Goal: Task Accomplishment & Management: Manage account settings

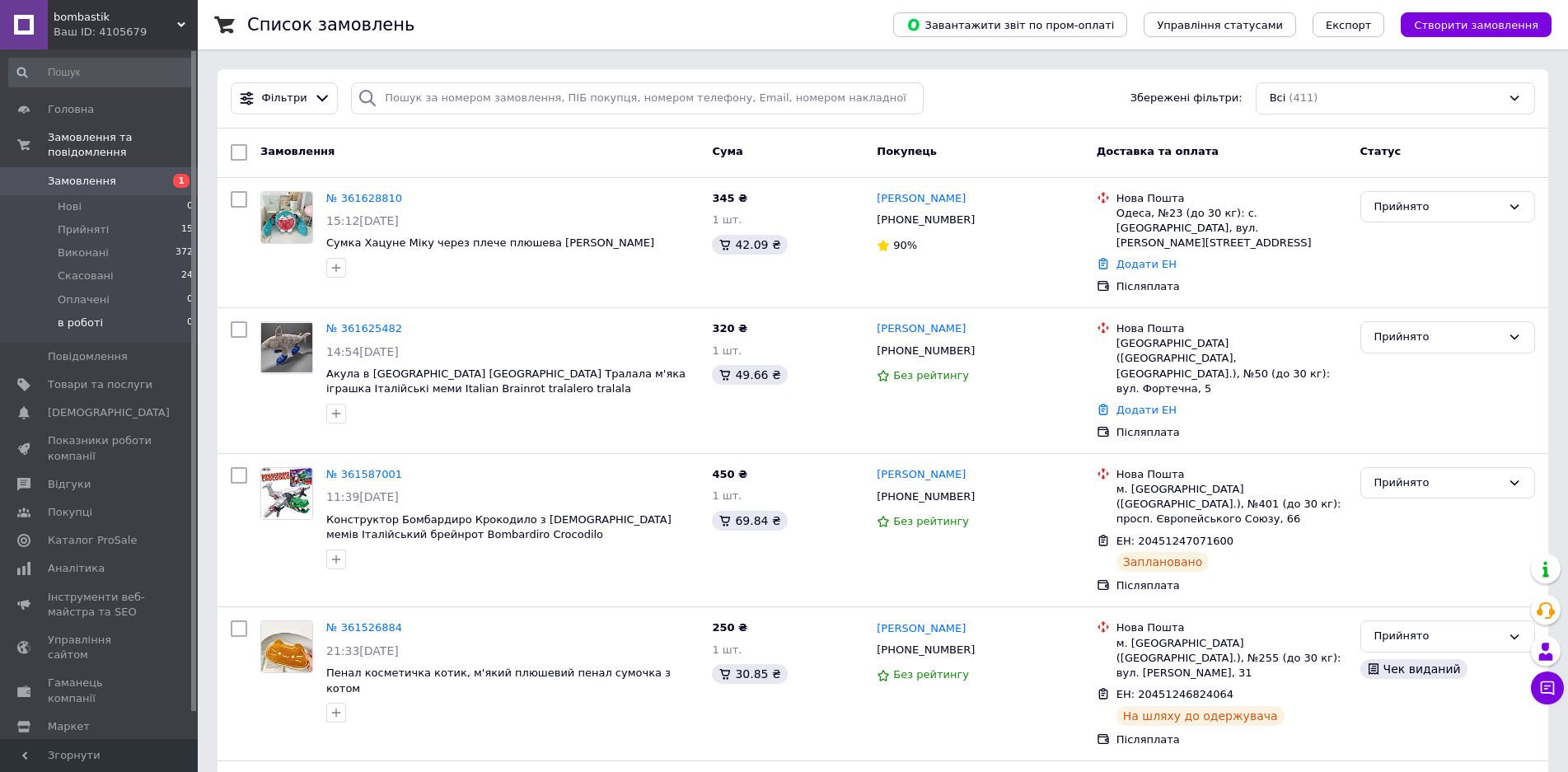
click at [183, 222] on span "15" at bounding box center [187, 230] width 12 height 15
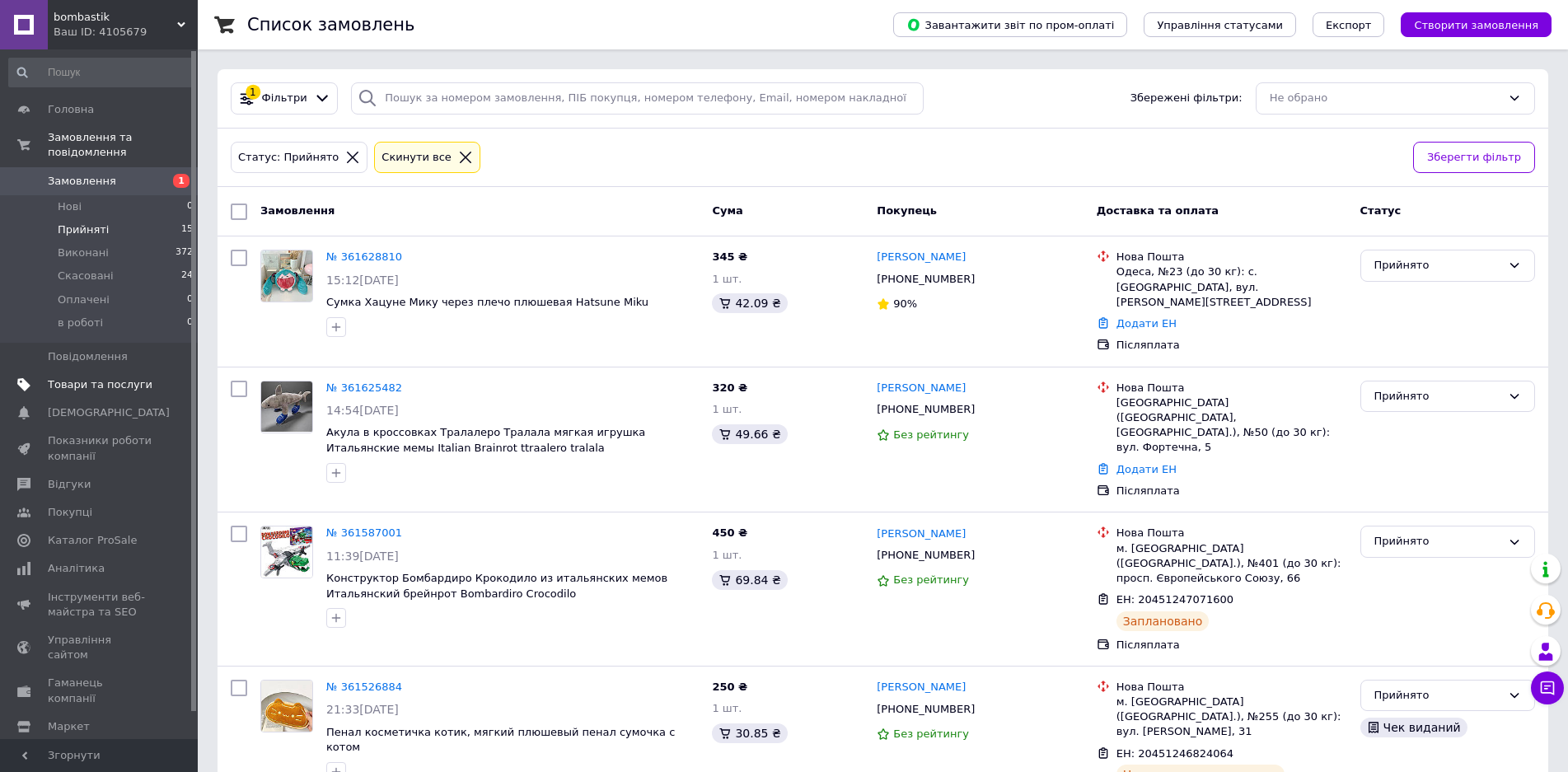
click at [139, 377] on span "Товари та послуги" at bounding box center [100, 385] width 105 height 15
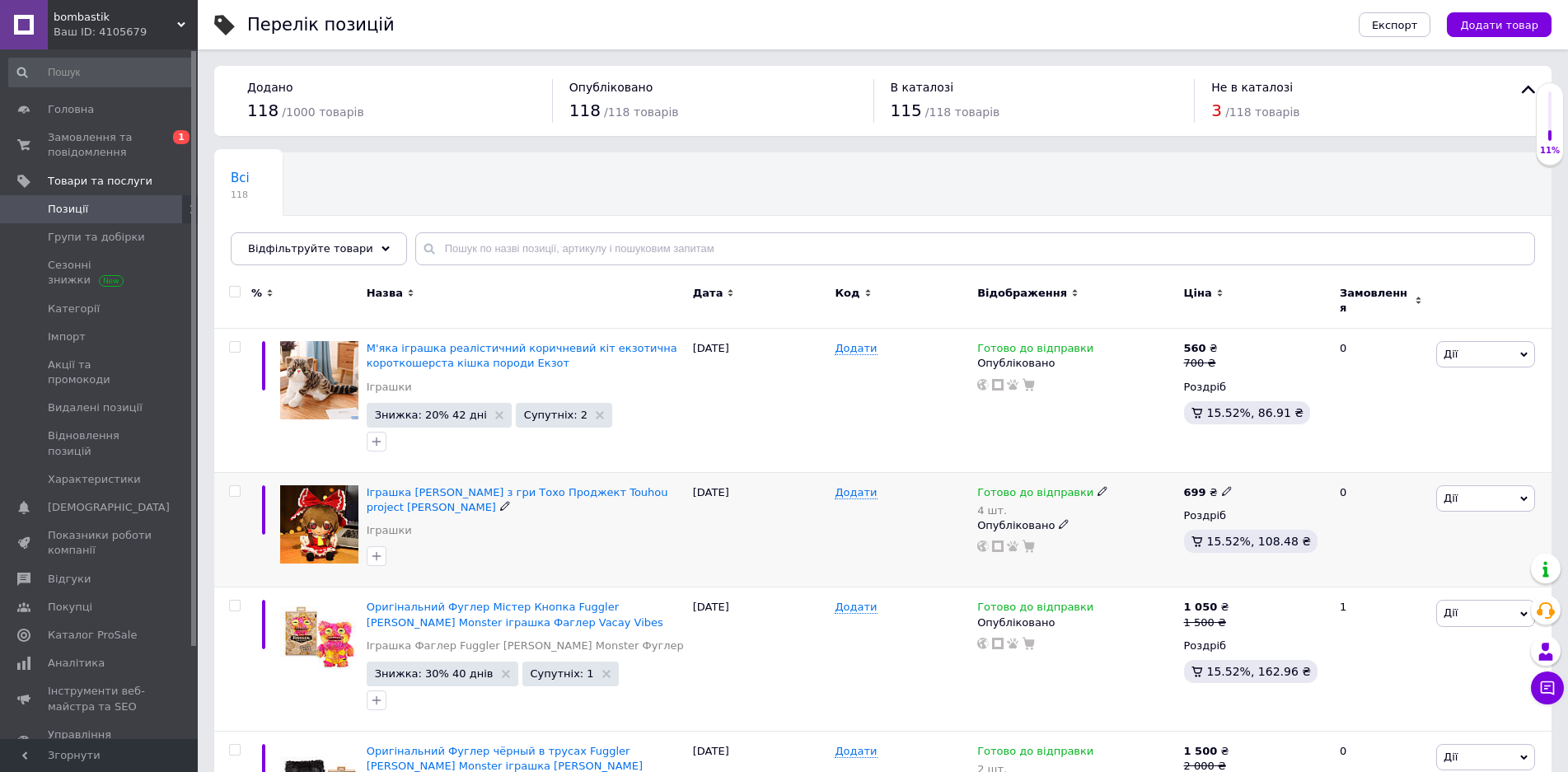
click at [217, 555] on div at bounding box center [232, 530] width 37 height 115
click at [117, 143] on span "Замовлення та повідомлення" at bounding box center [100, 145] width 105 height 30
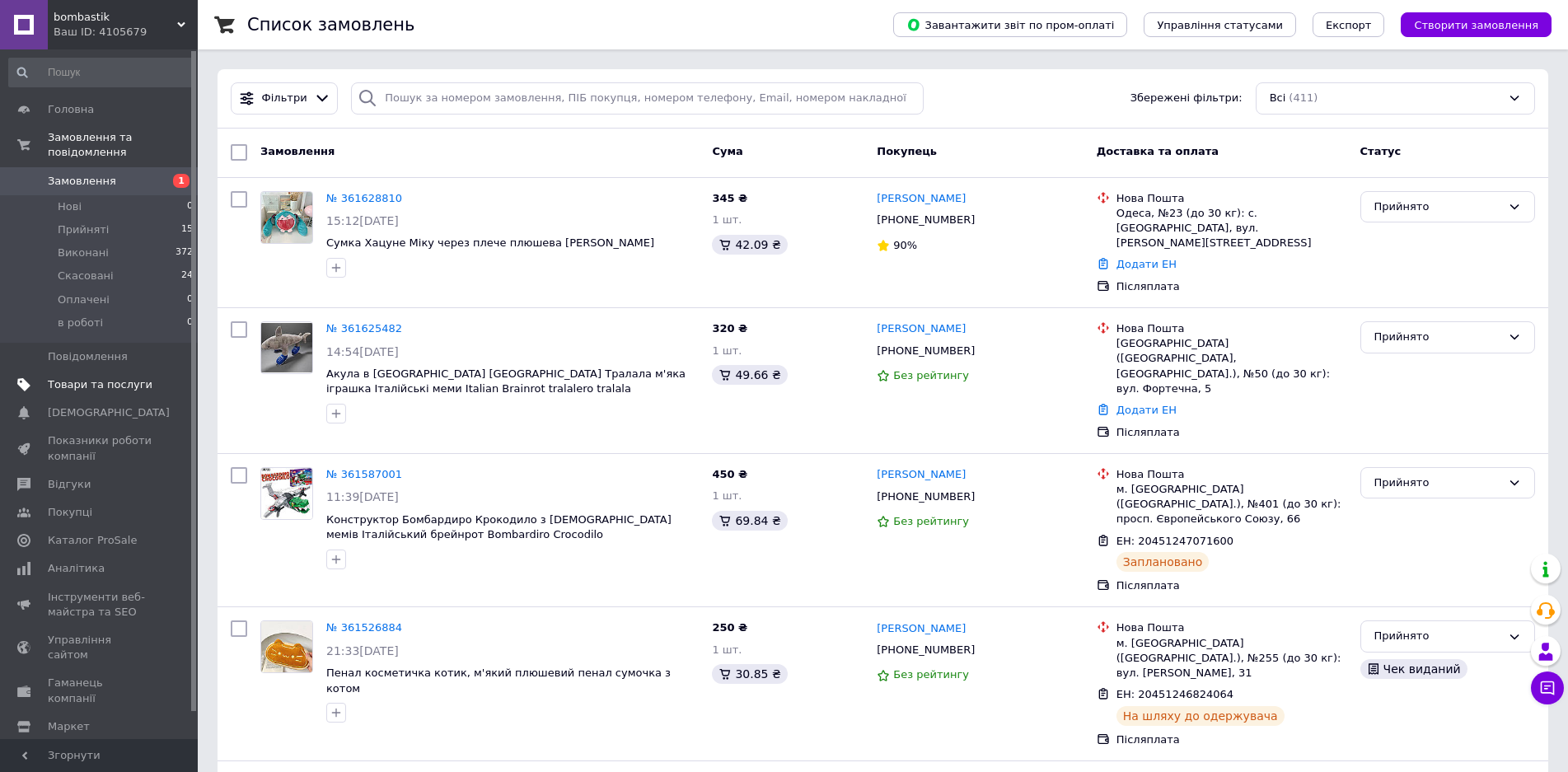
click at [122, 377] on span "Товари та послуги" at bounding box center [100, 385] width 105 height 15
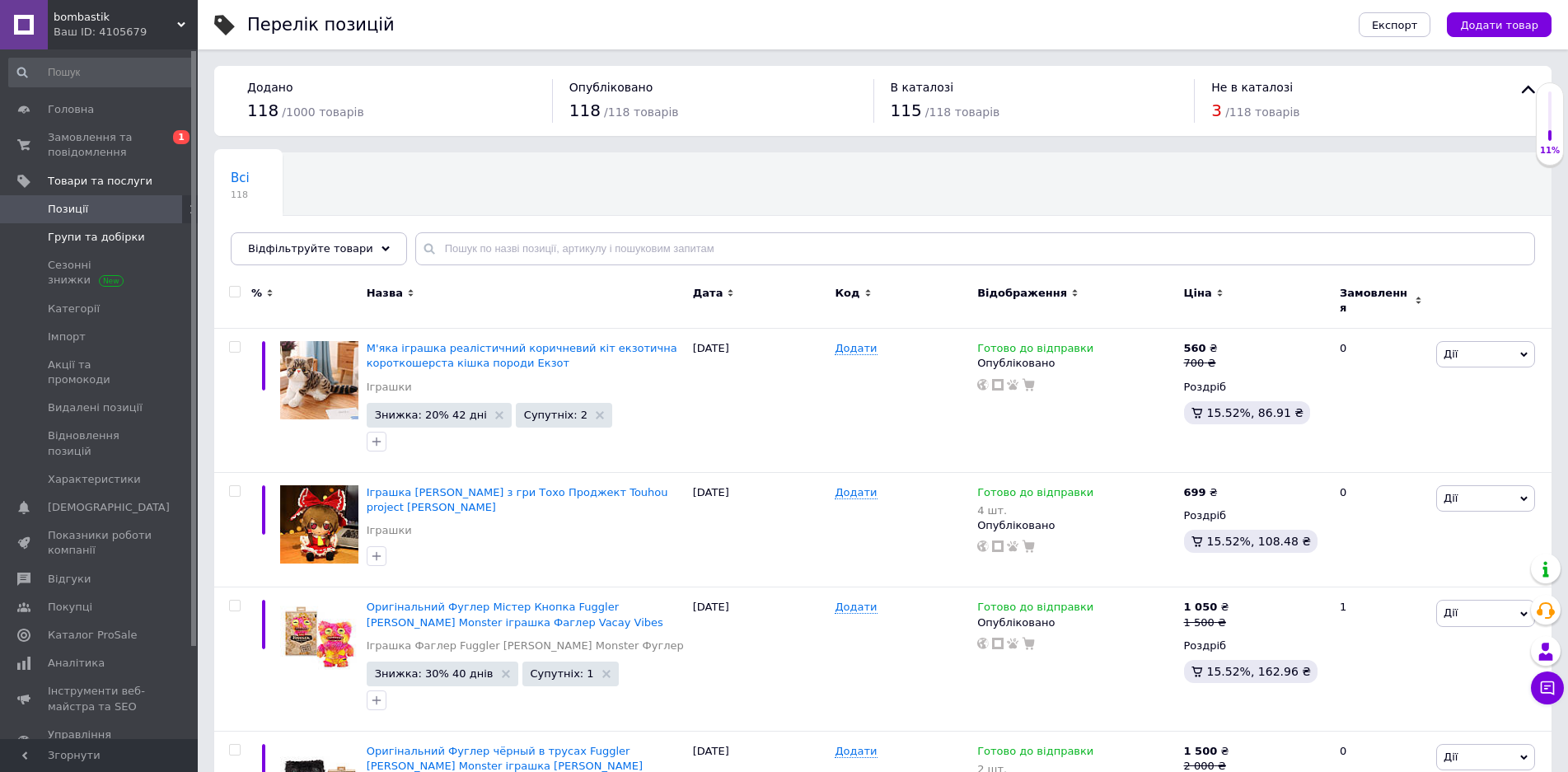
click at [85, 233] on span "Групи та добірки" at bounding box center [96, 237] width 97 height 15
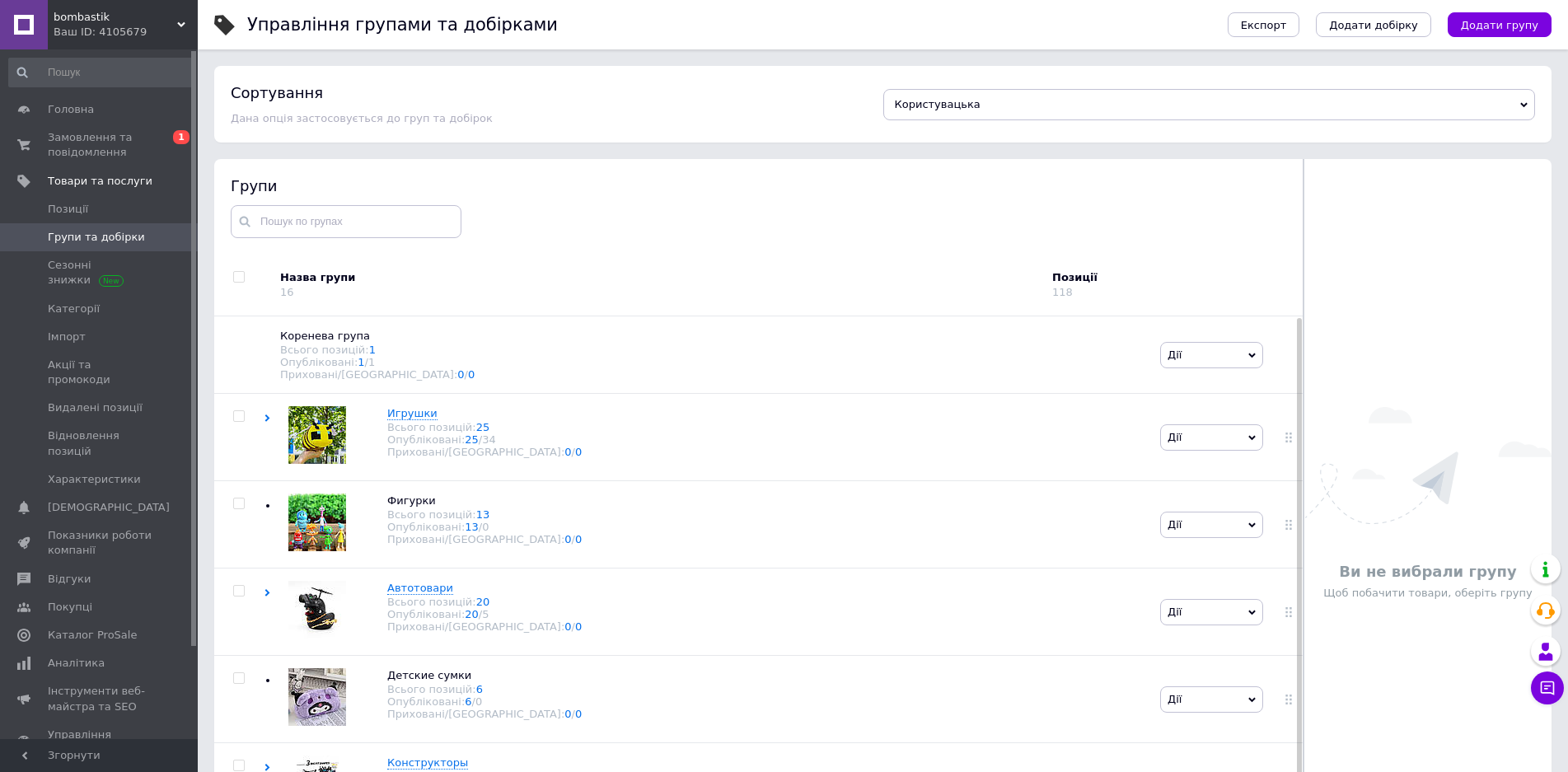
click at [1491, 19] on span "Додати групу" at bounding box center [1500, 25] width 77 height 12
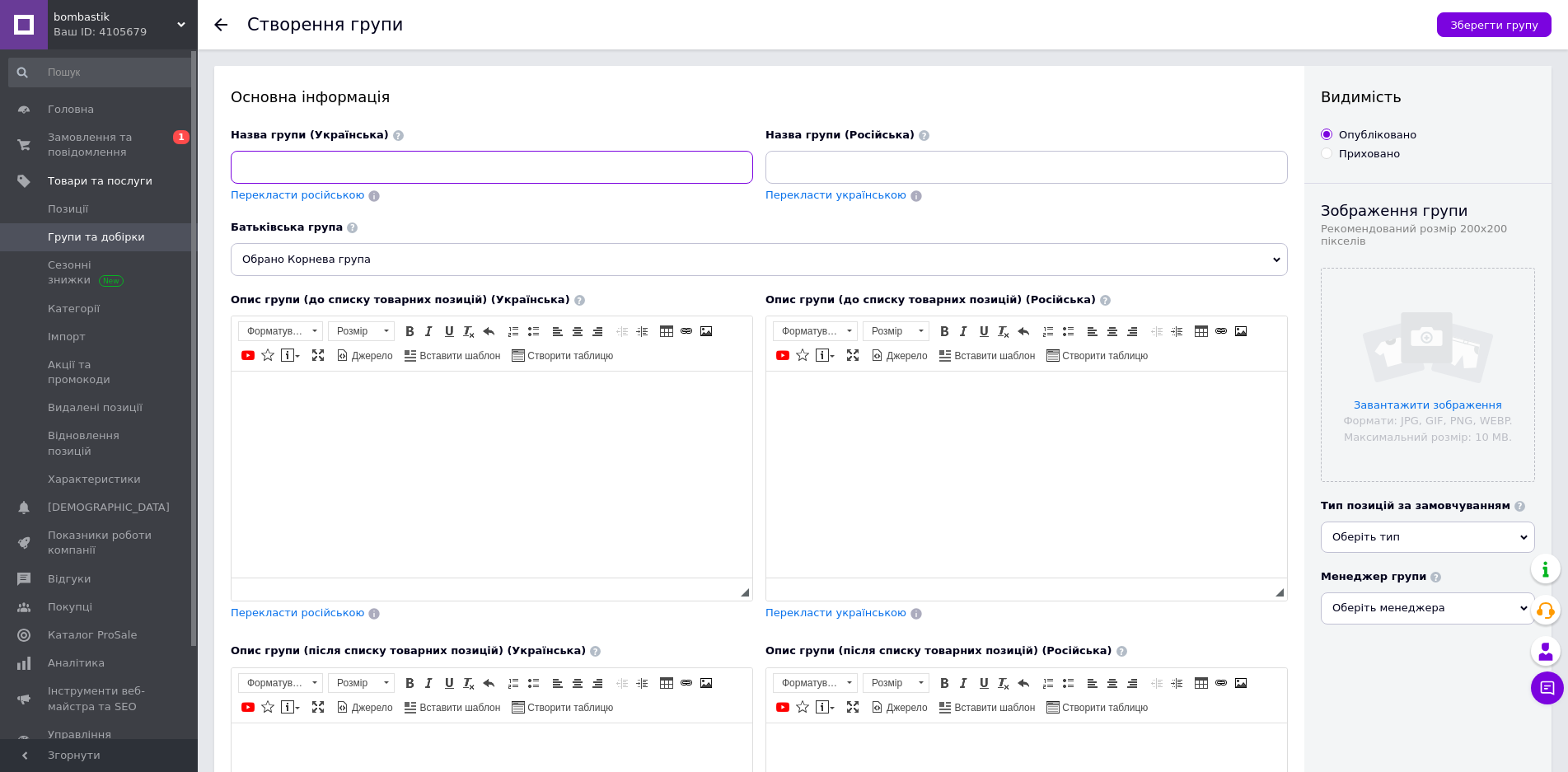
click at [521, 172] on input at bounding box center [492, 167] width 522 height 33
paste input "М'які брелоки"
type input "М'які брелоки"
click at [312, 187] on div "Перекласти російською" at bounding box center [297, 196] width 137 height 19
drag, startPoint x: 869, startPoint y: 160, endPoint x: 746, endPoint y: 169, distance: 123.3
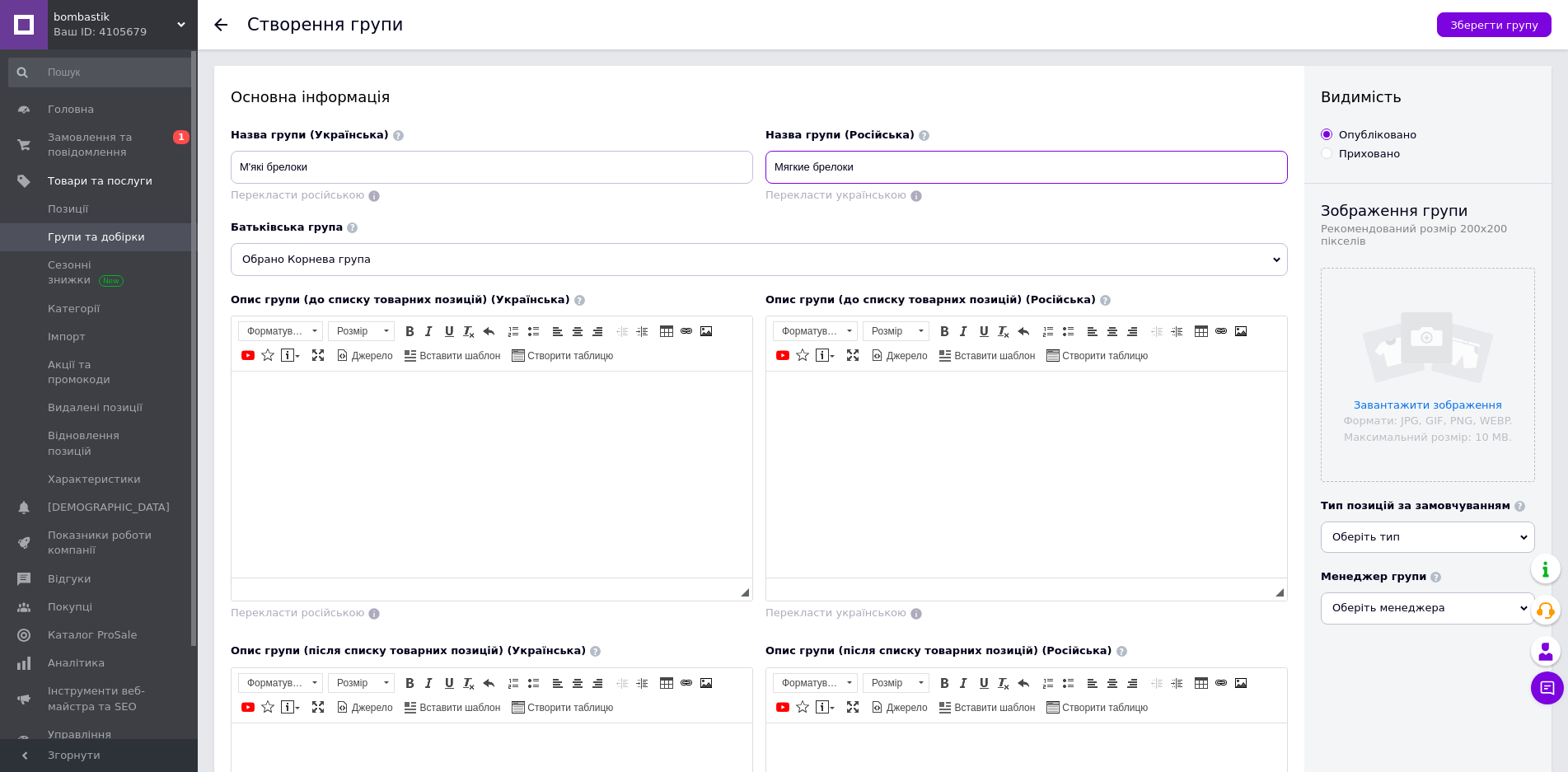
click at [746, 169] on div "Назва групи (Українська) М'які брелоки Перекласти російською Назва групи (Росій…" at bounding box center [760, 174] width 1070 height 105
paste input
type input "Мягкие брелки"
drag, startPoint x: 327, startPoint y: 170, endPoint x: 204, endPoint y: 189, distance: 124.5
click at [204, 189] on div "Створення групи Зберегти групу Основна інформація Назва групи (Українська) М'як…" at bounding box center [882, 647] width 1371 height 1294
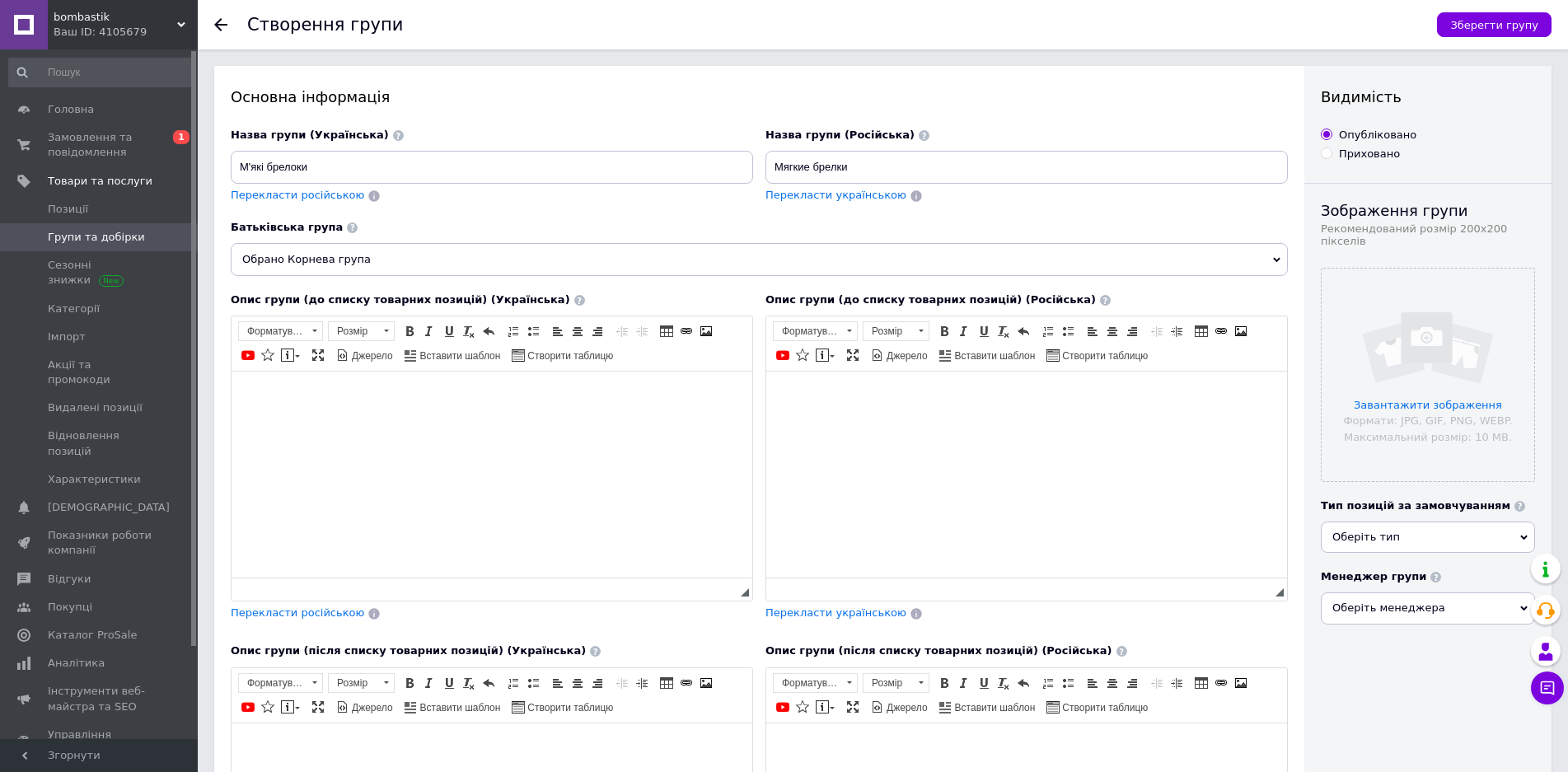
click at [447, 421] on html at bounding box center [492, 396] width 521 height 50
paste body "Редактор, B2ABDA9C-3382-4EB5-9205-838BD226FEB8"
click at [362, 400] on body "М'які брелоки на рюкзар або сумку" at bounding box center [492, 396] width 488 height 17
click at [441, 397] on body "М'які брелоки на рюкзак або сумку" at bounding box center [492, 396] width 488 height 17
drag, startPoint x: 245, startPoint y: 391, endPoint x: 313, endPoint y: 391, distance: 68.0
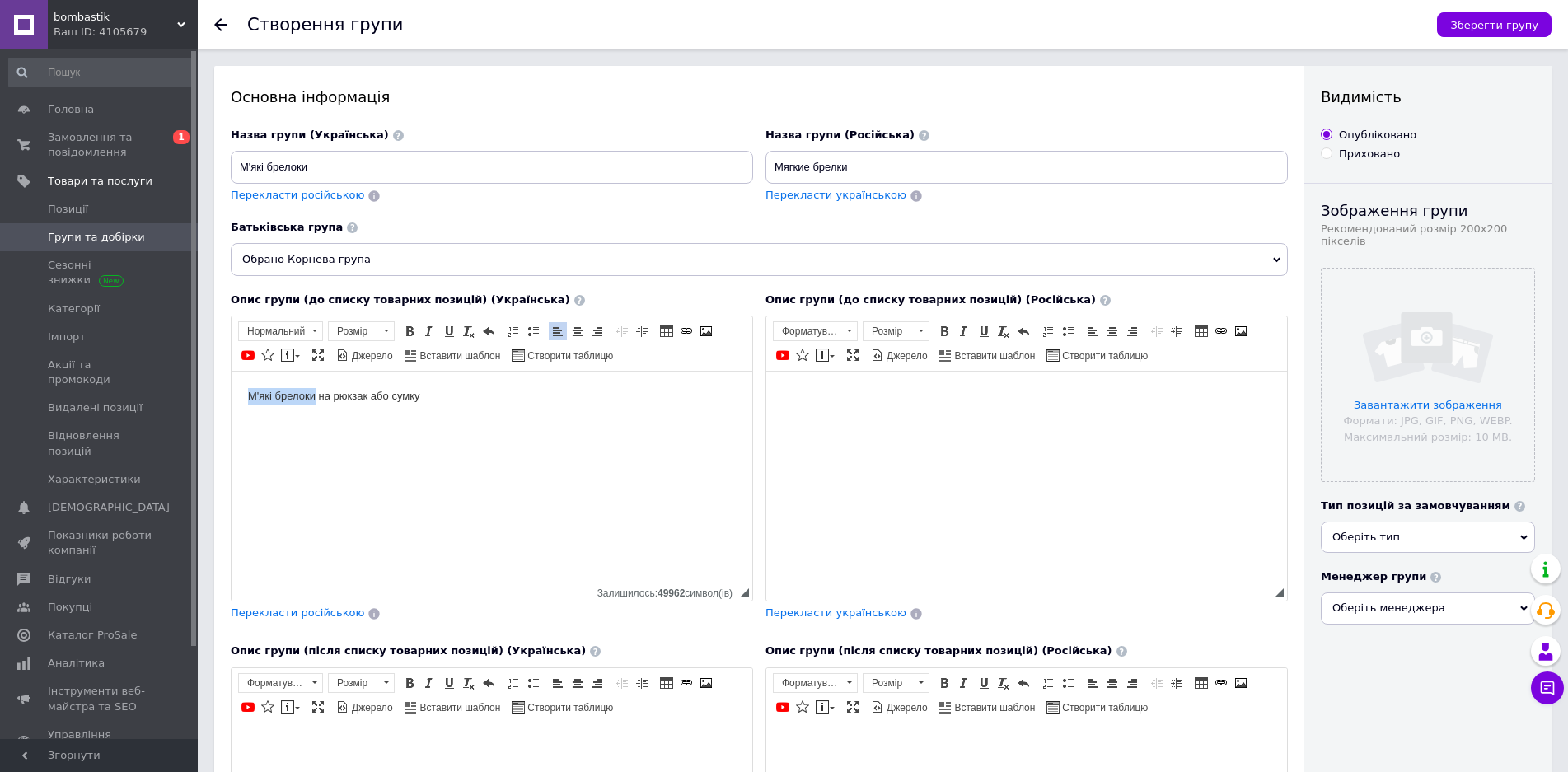
click at [313, 391] on html "М'які брелоки на рюкзак або сумку" at bounding box center [492, 411] width 521 height 78
copy p "М'які брелоки"
click at [318, 449] on html "М'які брелоки на рюкзак або сумку" at bounding box center [492, 411] width 521 height 78
click at [276, 419] on p "М'які брелоки" at bounding box center [492, 425] width 488 height 17
click at [305, 613] on span "Перекласти російською" at bounding box center [297, 612] width 133 height 12
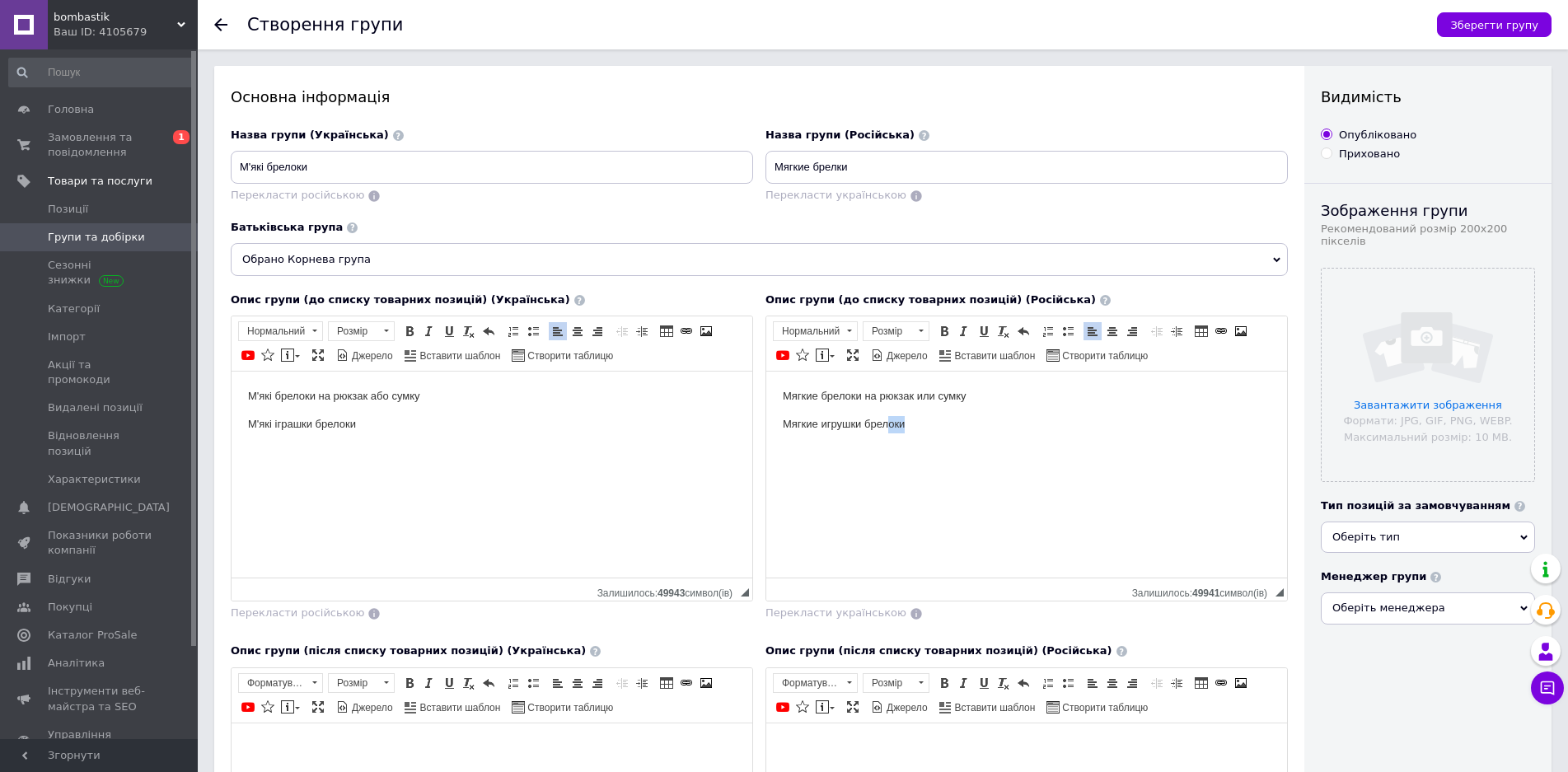
drag, startPoint x: 904, startPoint y: 421, endPoint x: 888, endPoint y: 425, distance: 16.5
click at [888, 425] on p "Мягкие игрушки брелоки" at bounding box center [1027, 425] width 488 height 17
click at [893, 418] on p "Мягкие игрушки брелоки" at bounding box center [1027, 425] width 488 height 17
click at [893, 417] on p "Мягкие игрушки брелоки" at bounding box center [1027, 425] width 488 height 17
click at [847, 391] on p "Мягкие брелоки на рюкзак или сумку" at bounding box center [1027, 396] width 488 height 17
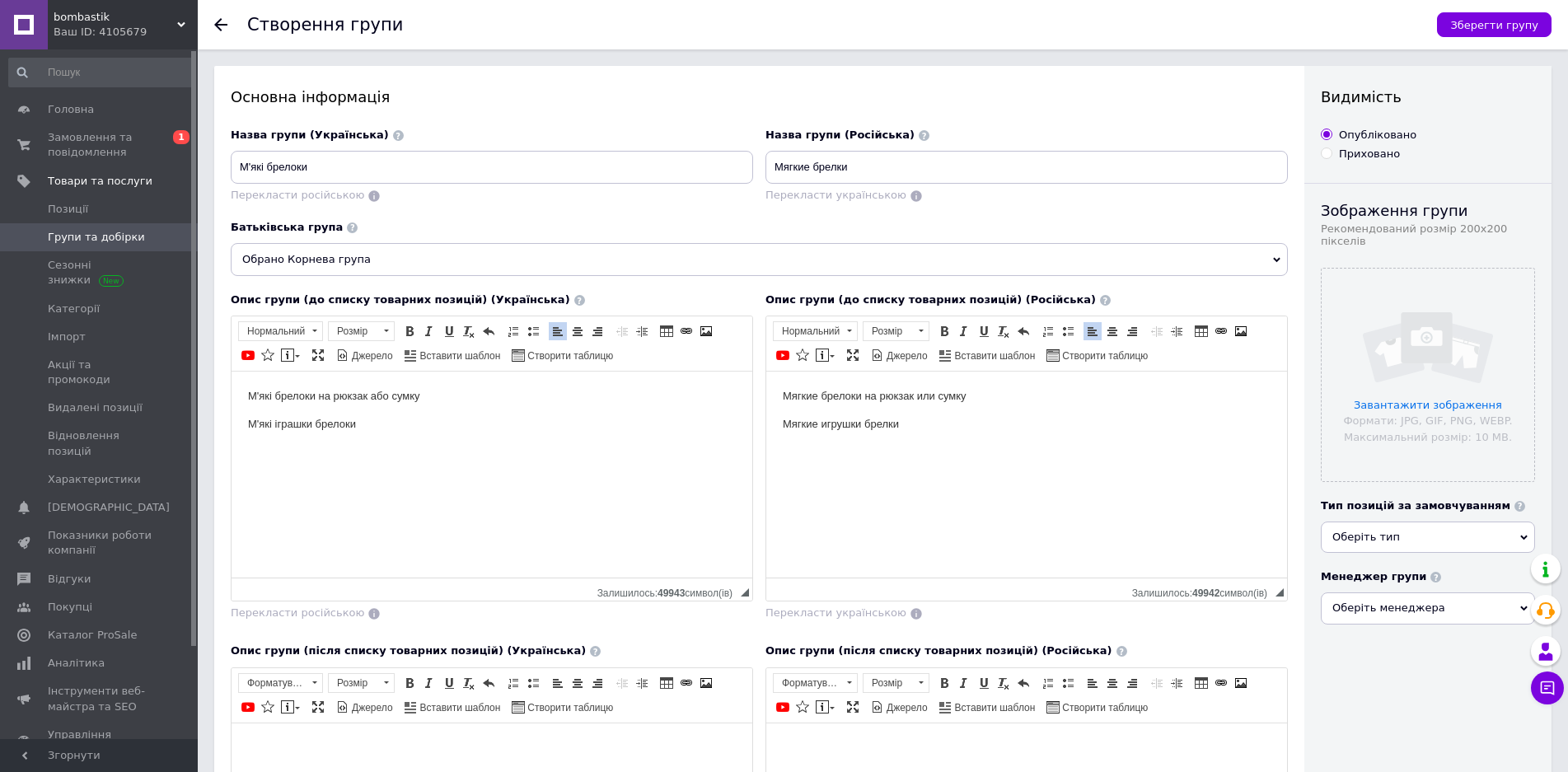
click at [851, 400] on p "Мягкие брелоки на рюкзак или сумку" at bounding box center [1027, 396] width 488 height 17
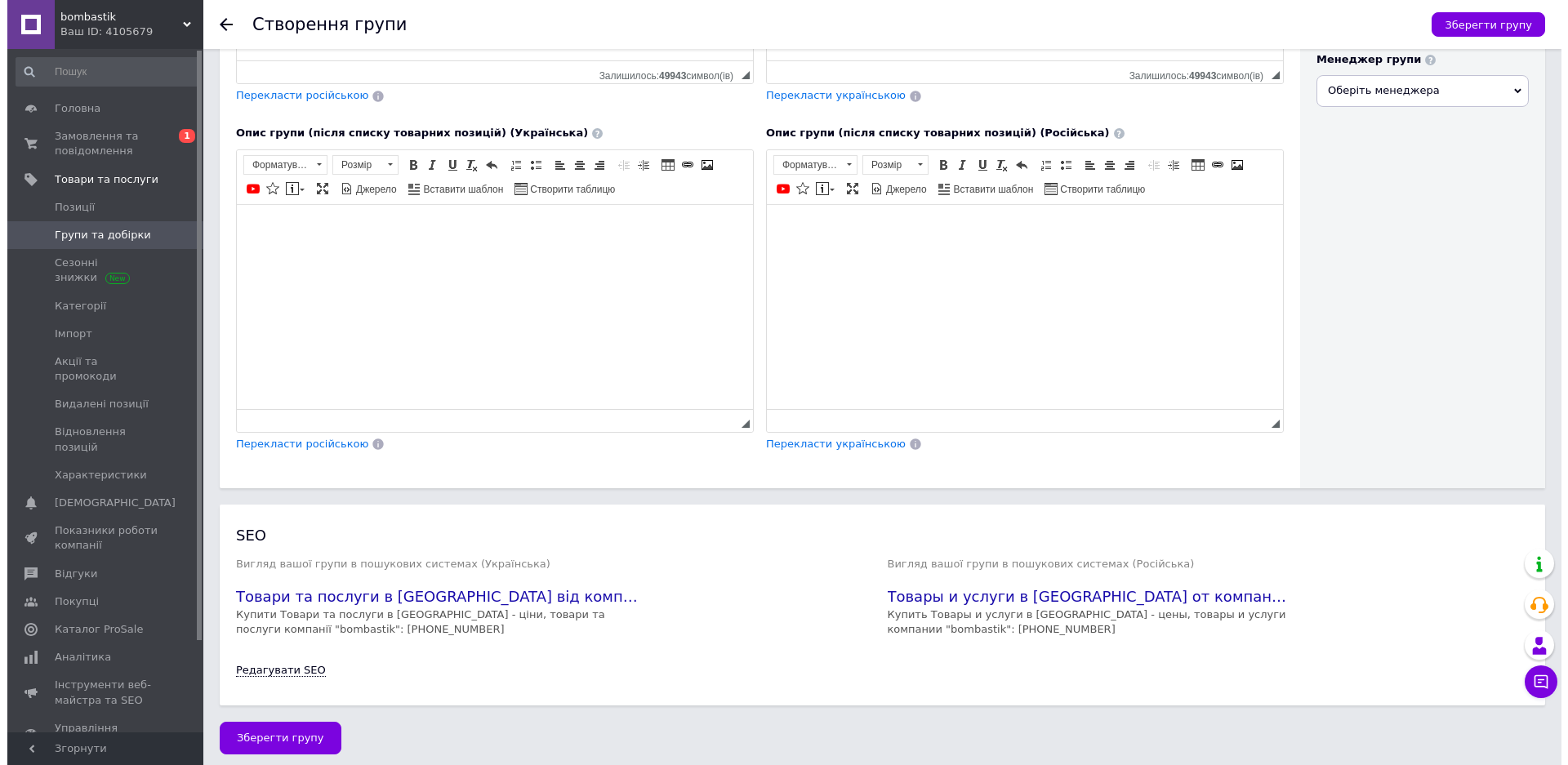
scroll to position [518, 0]
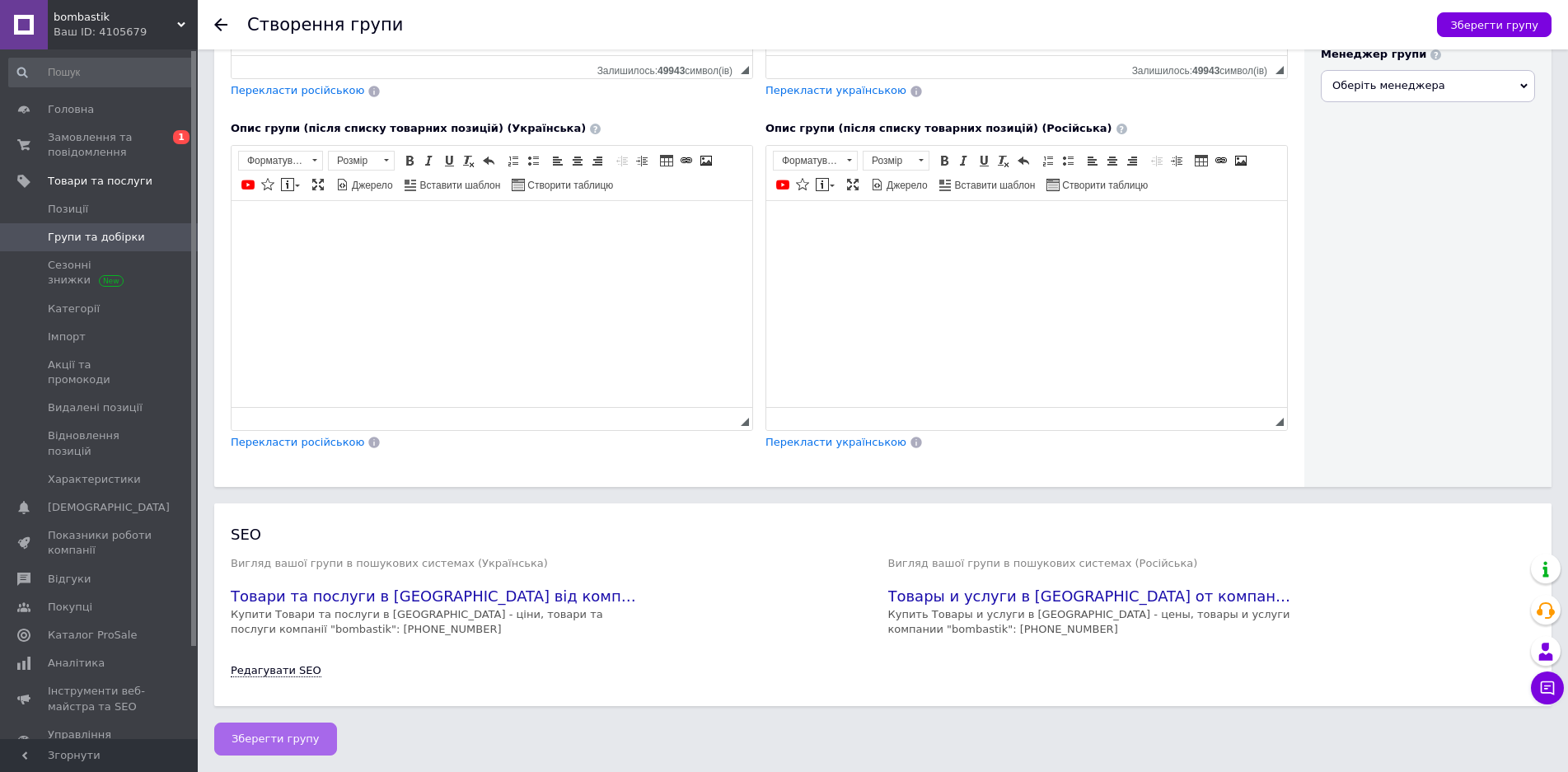
click at [299, 734] on span "Зберегти групу" at bounding box center [276, 738] width 88 height 12
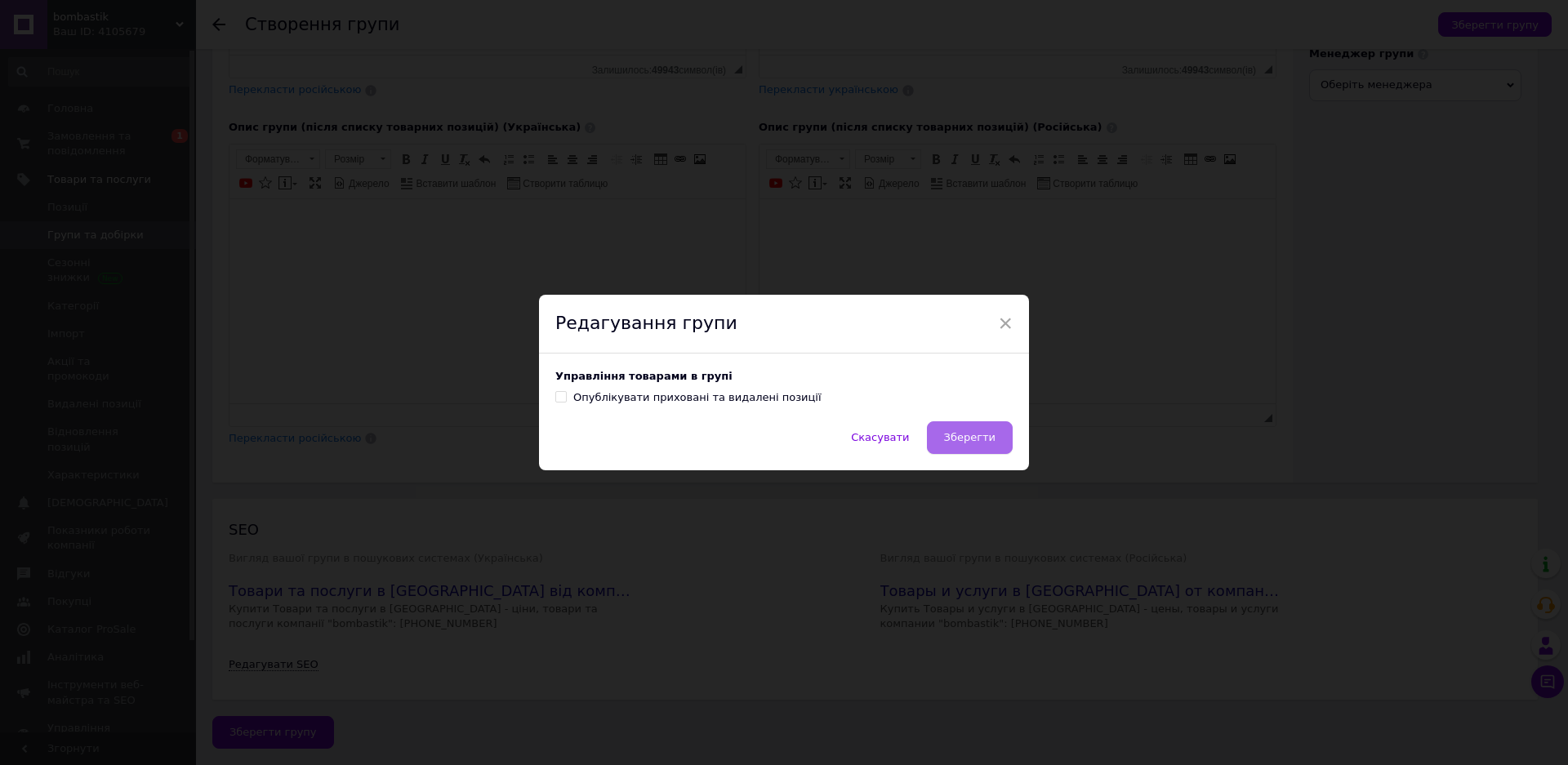
click at [978, 432] on span "Зберегти" at bounding box center [969, 437] width 51 height 12
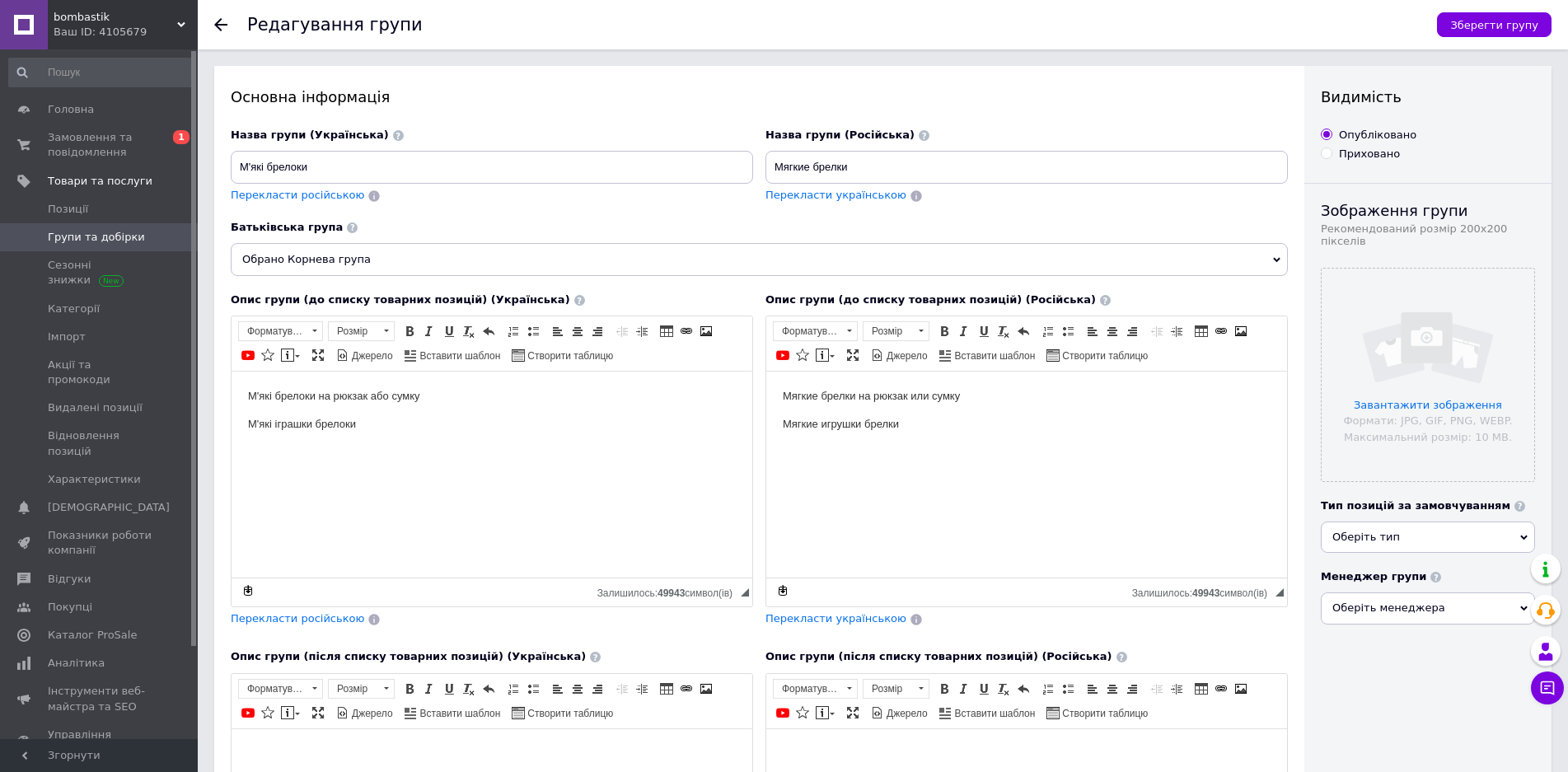
click at [145, 232] on span "Групи та добірки" at bounding box center [100, 237] width 105 height 15
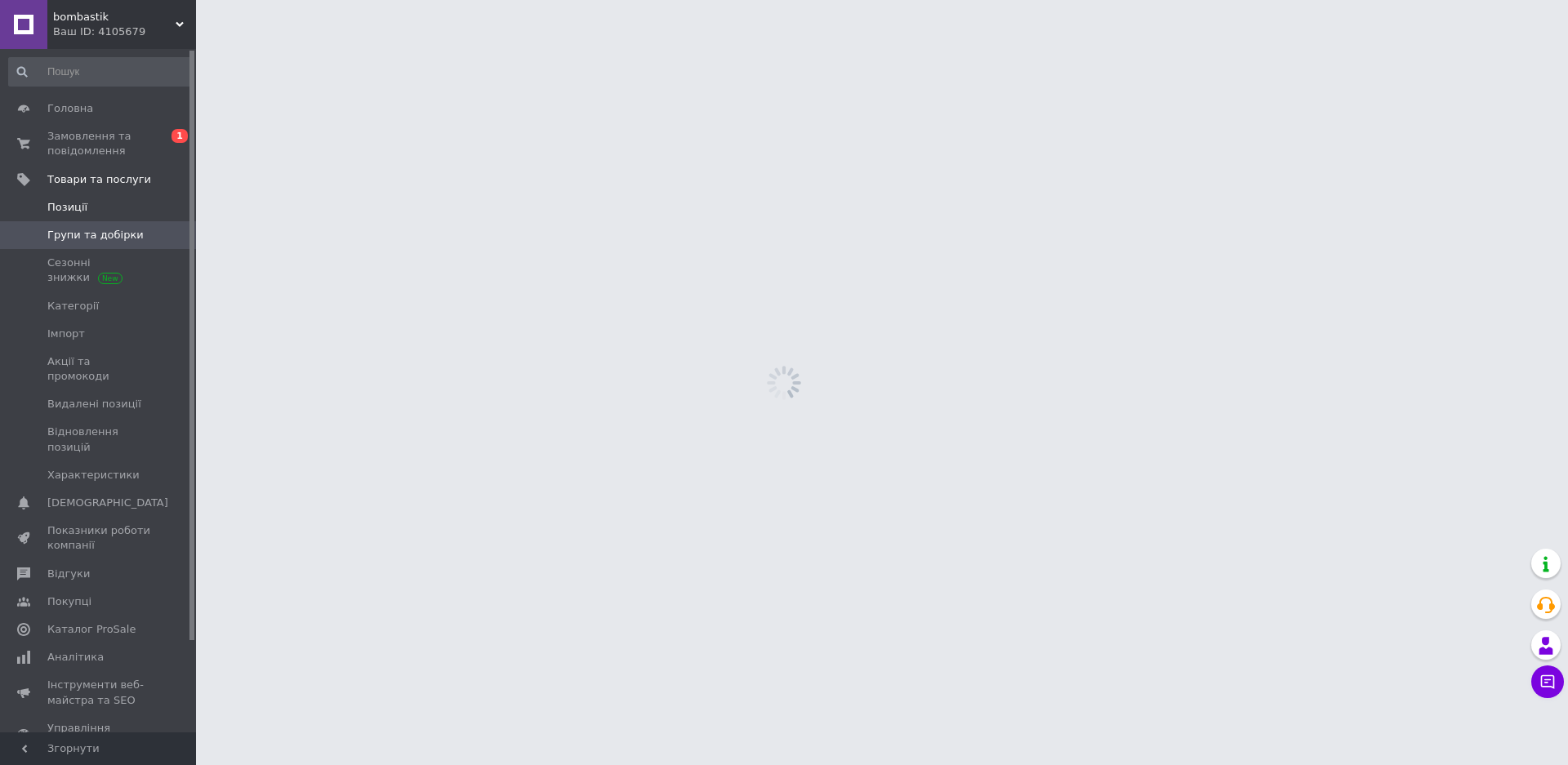
click at [89, 206] on span "Позиції" at bounding box center [99, 207] width 104 height 15
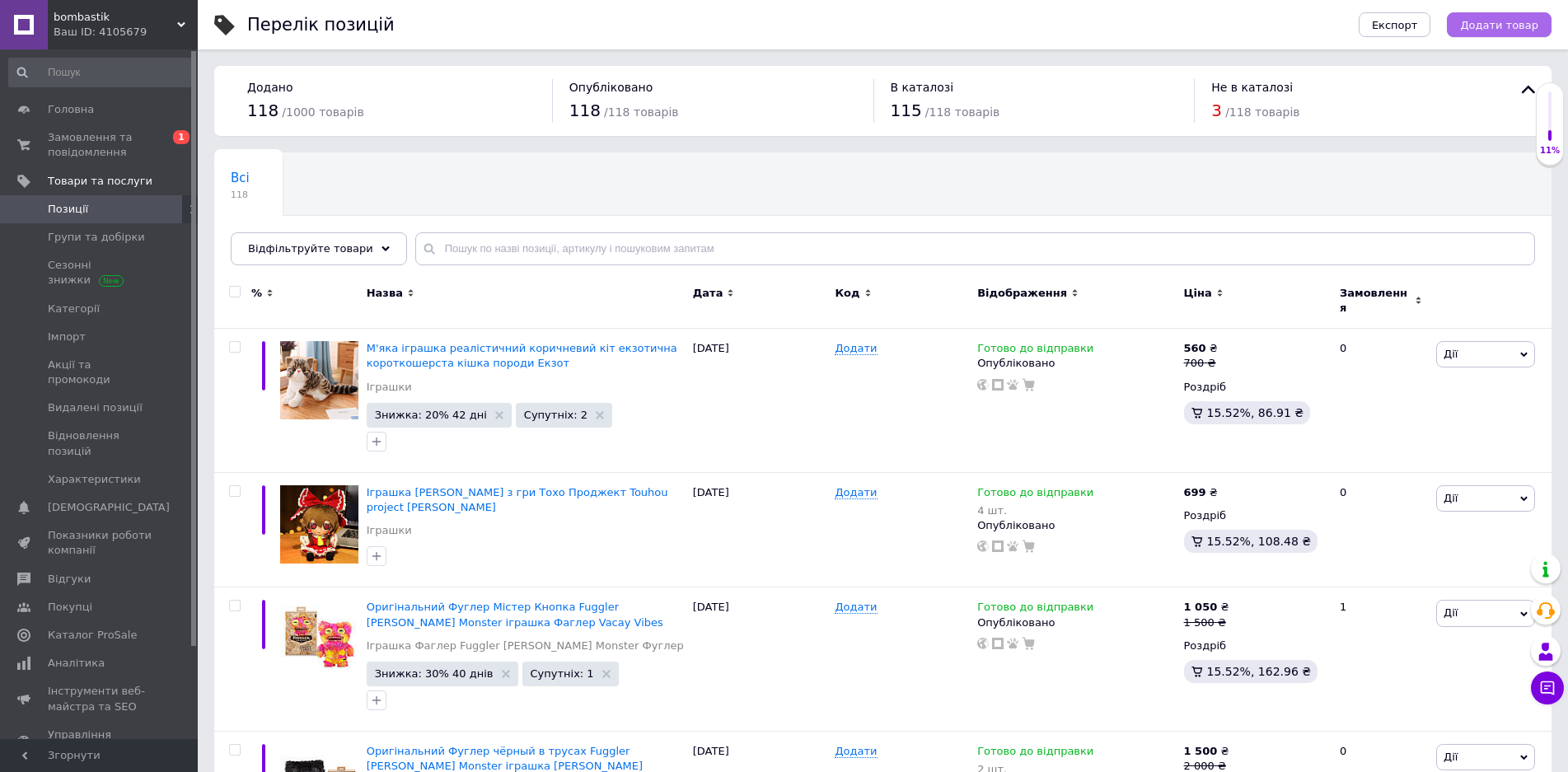
click at [1518, 19] on span "Додати товар" at bounding box center [1500, 25] width 78 height 12
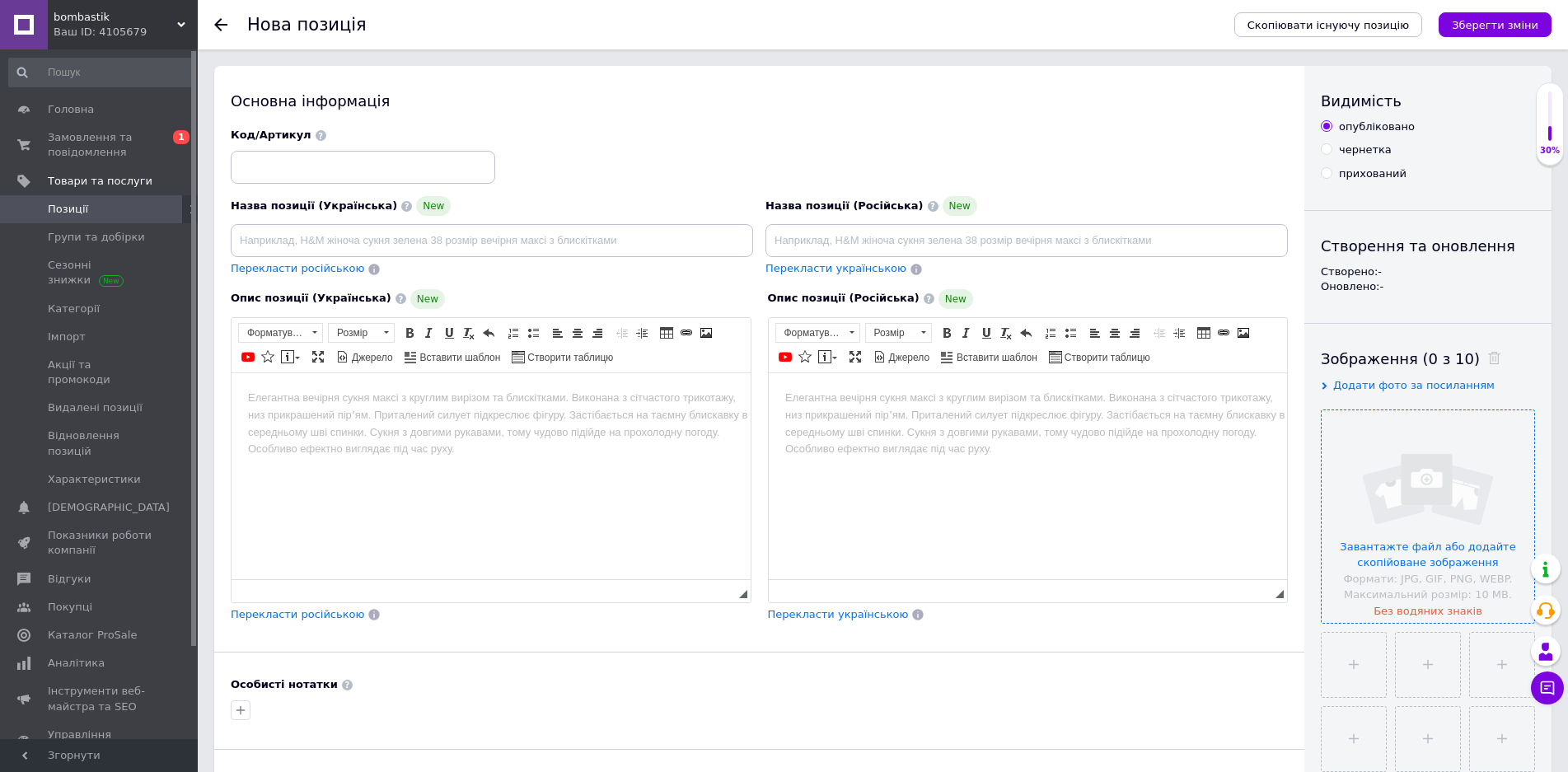
click at [1464, 549] on input "file" at bounding box center [1428, 516] width 212 height 212
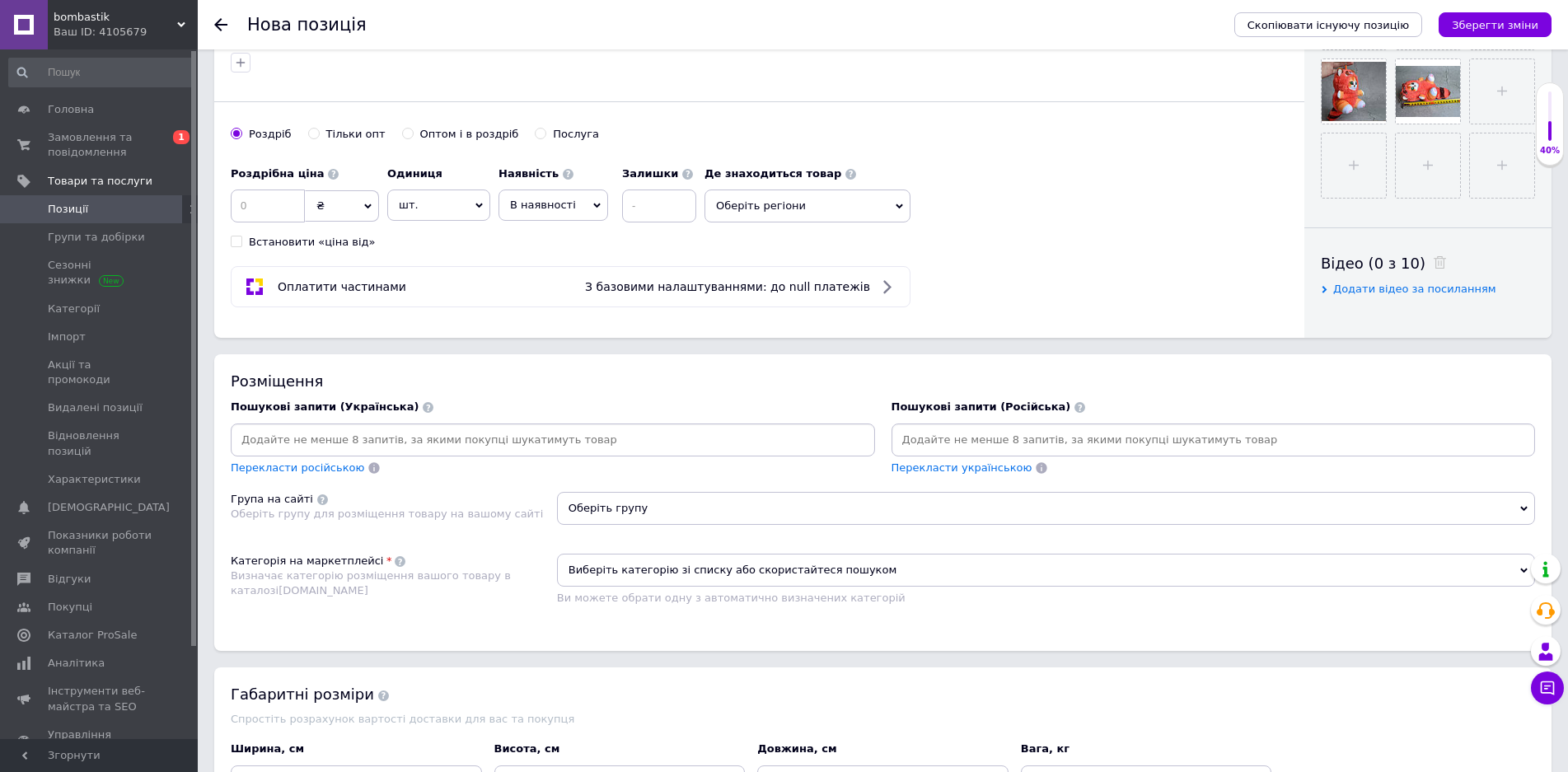
scroll to position [659, 0]
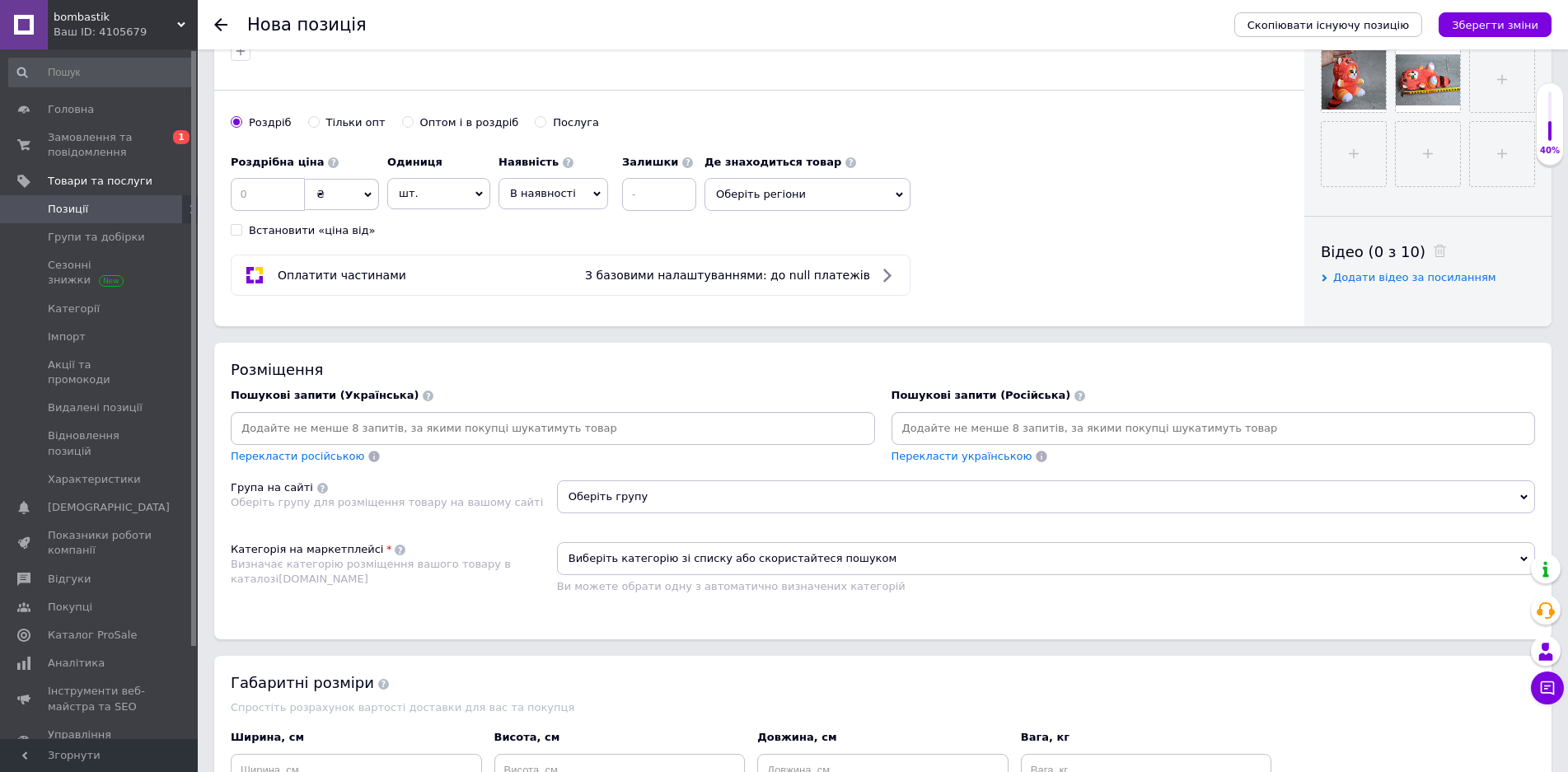
click at [435, 426] on input at bounding box center [553, 429] width 638 height 25
paste input "Брелоки на сумку"
type input "Брелоки на сумку"
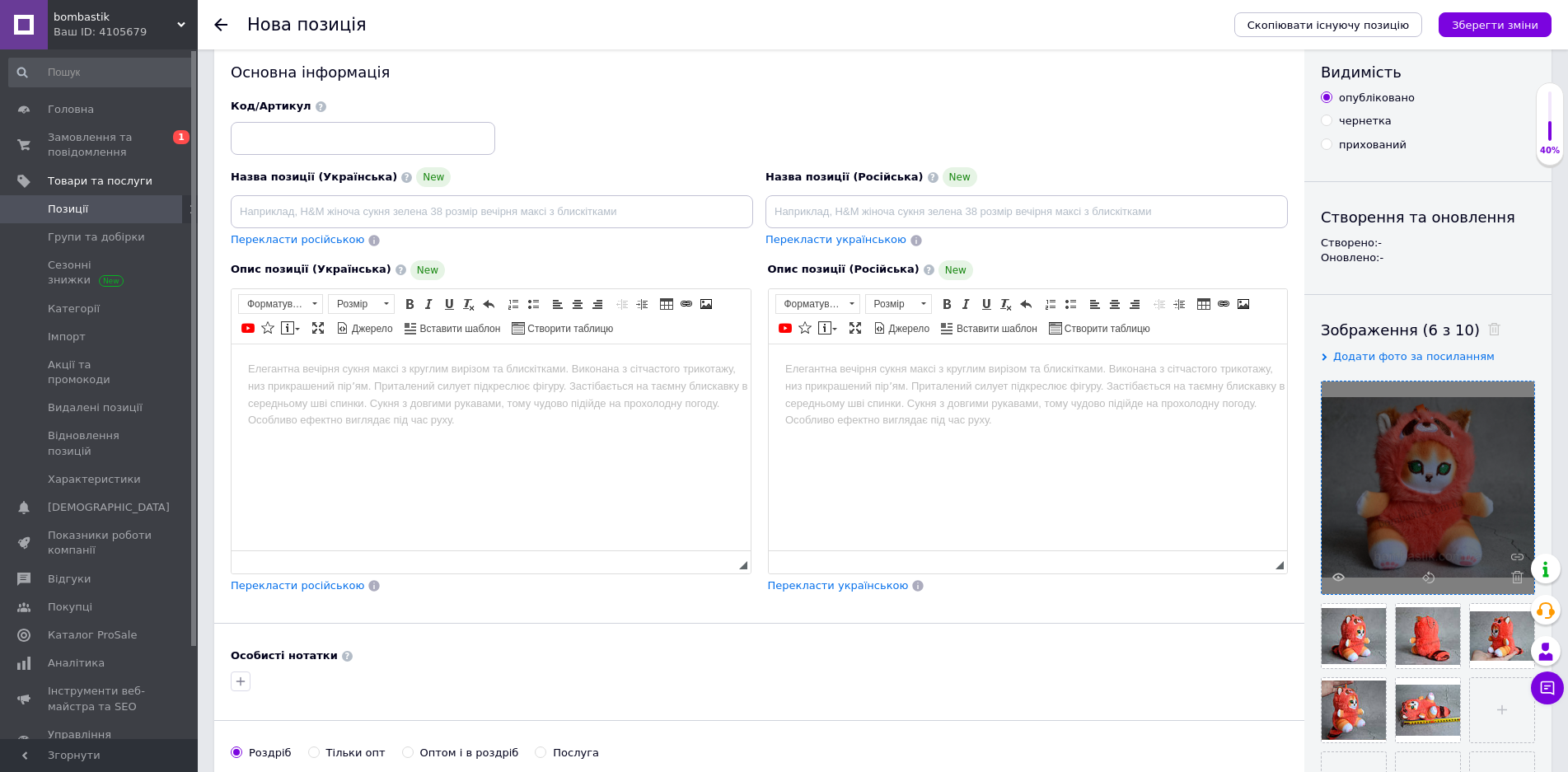
scroll to position [0, 0]
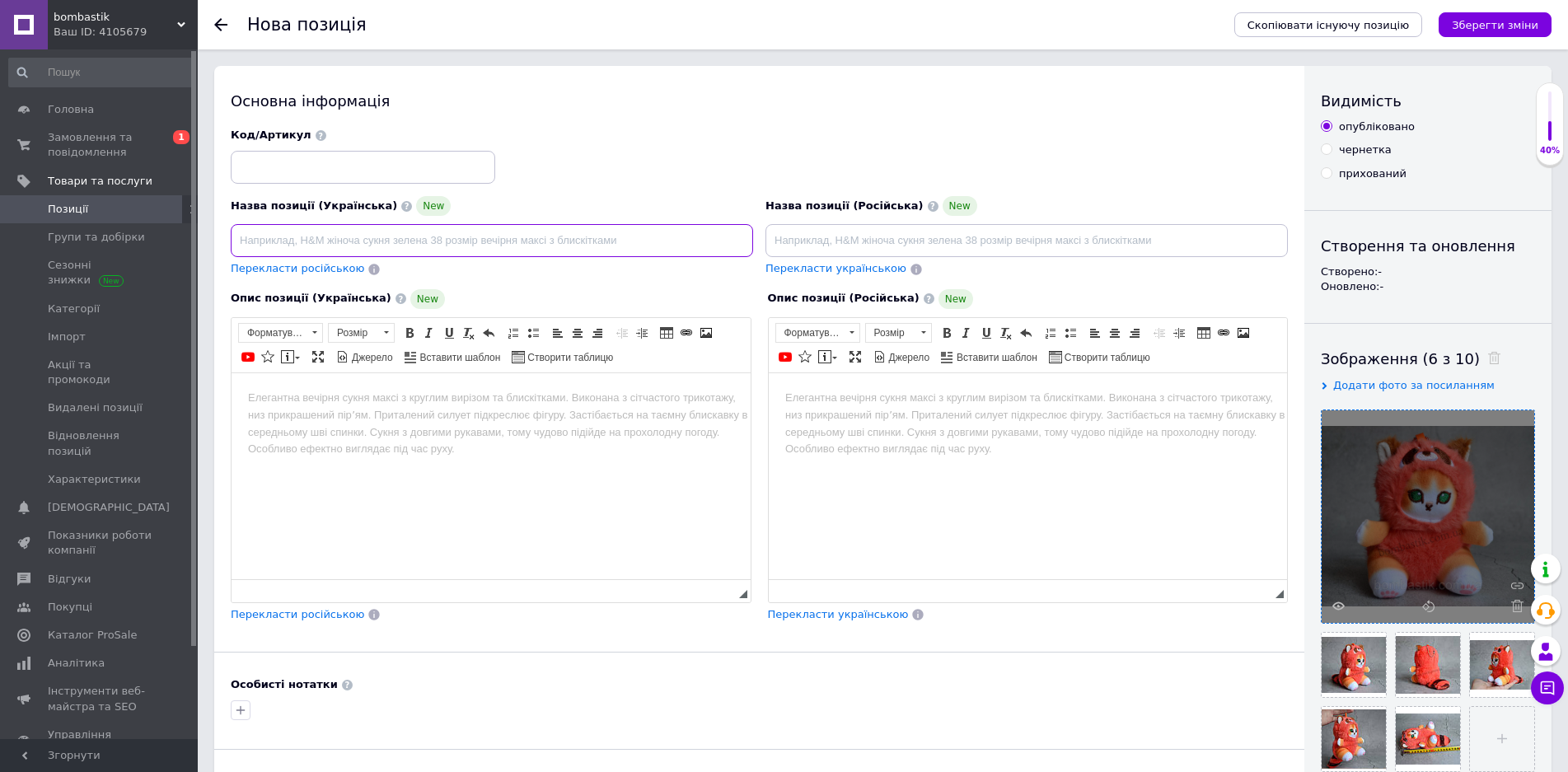
click at [432, 242] on input at bounding box center [492, 241] width 522 height 33
paste input "М'який брелок кіт"
click at [331, 244] on input "М'який брелок кіт" at bounding box center [492, 241] width 522 height 33
paste input "брелок іграшка котик"
drag, startPoint x: 366, startPoint y: 241, endPoint x: 327, endPoint y: 236, distance: 39.3
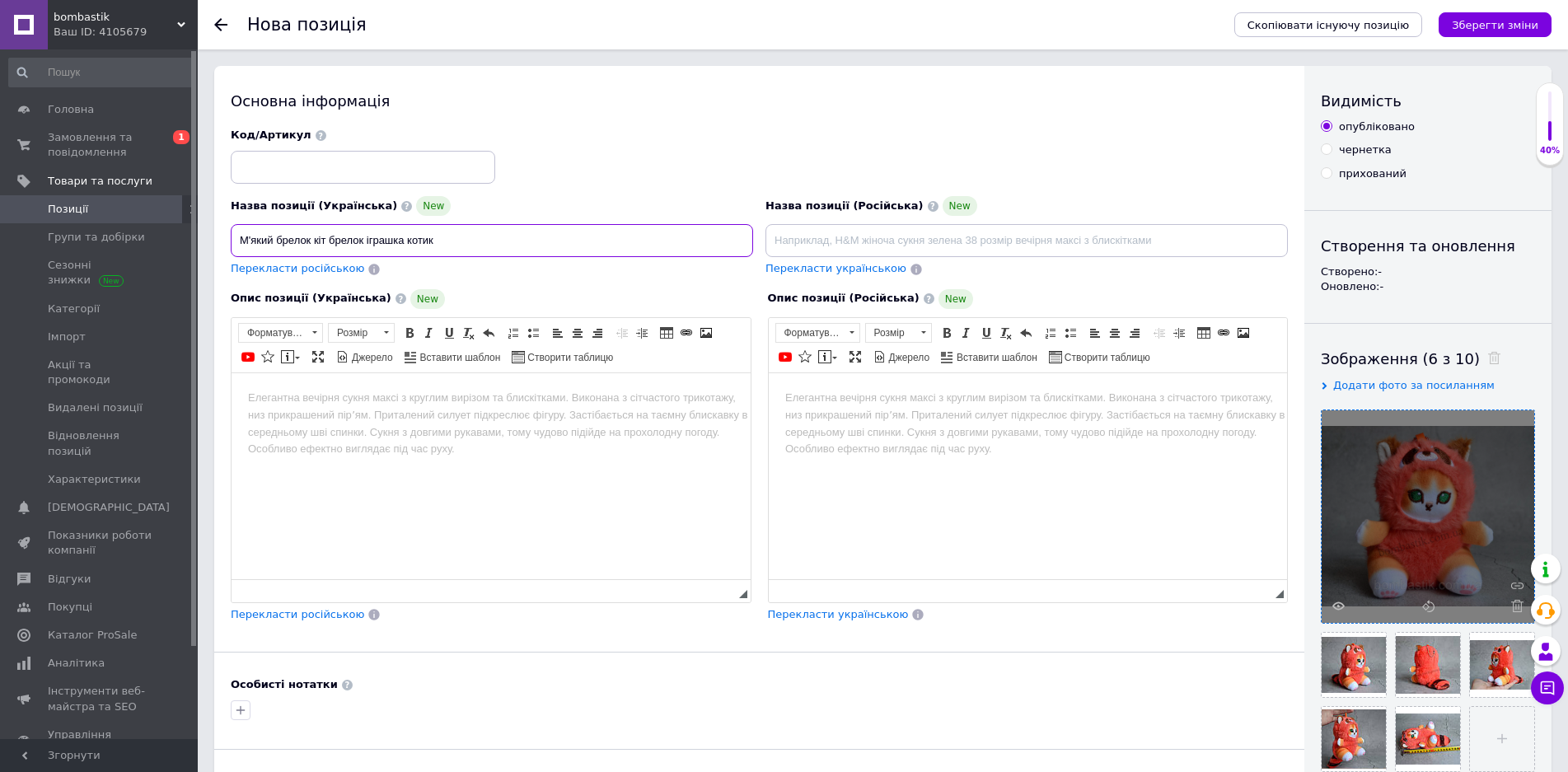
click at [327, 236] on input "М'який брелок кіт брелок іграшка котик" at bounding box center [492, 241] width 522 height 33
click at [369, 236] on input "М'який брелок кіт іграшка котик" at bounding box center [492, 241] width 522 height 33
click at [418, 248] on input "М'який брелок кіт іграшка котик" at bounding box center [492, 241] width 522 height 33
drag, startPoint x: 477, startPoint y: 238, endPoint x: 196, endPoint y: 229, distance: 281.1
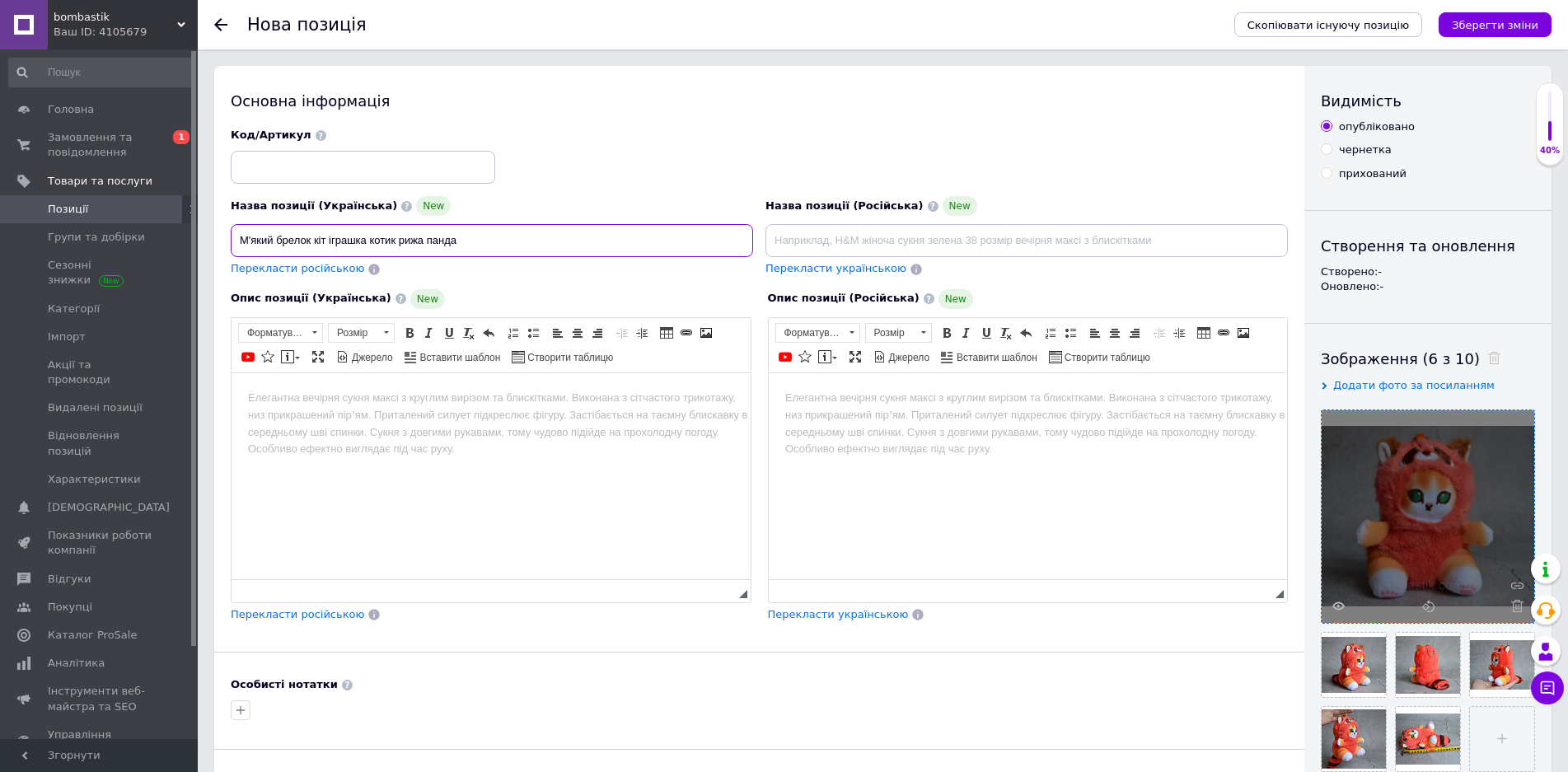
type input "М'який брелок кіт іграшка котик рижа панда"
click at [407, 422] on html at bounding box center [491, 397] width 519 height 50
click at [311, 268] on span "Перекласти російською" at bounding box center [297, 268] width 133 height 12
type input "Мягкий брелок кот игрушка котик ржа панда"
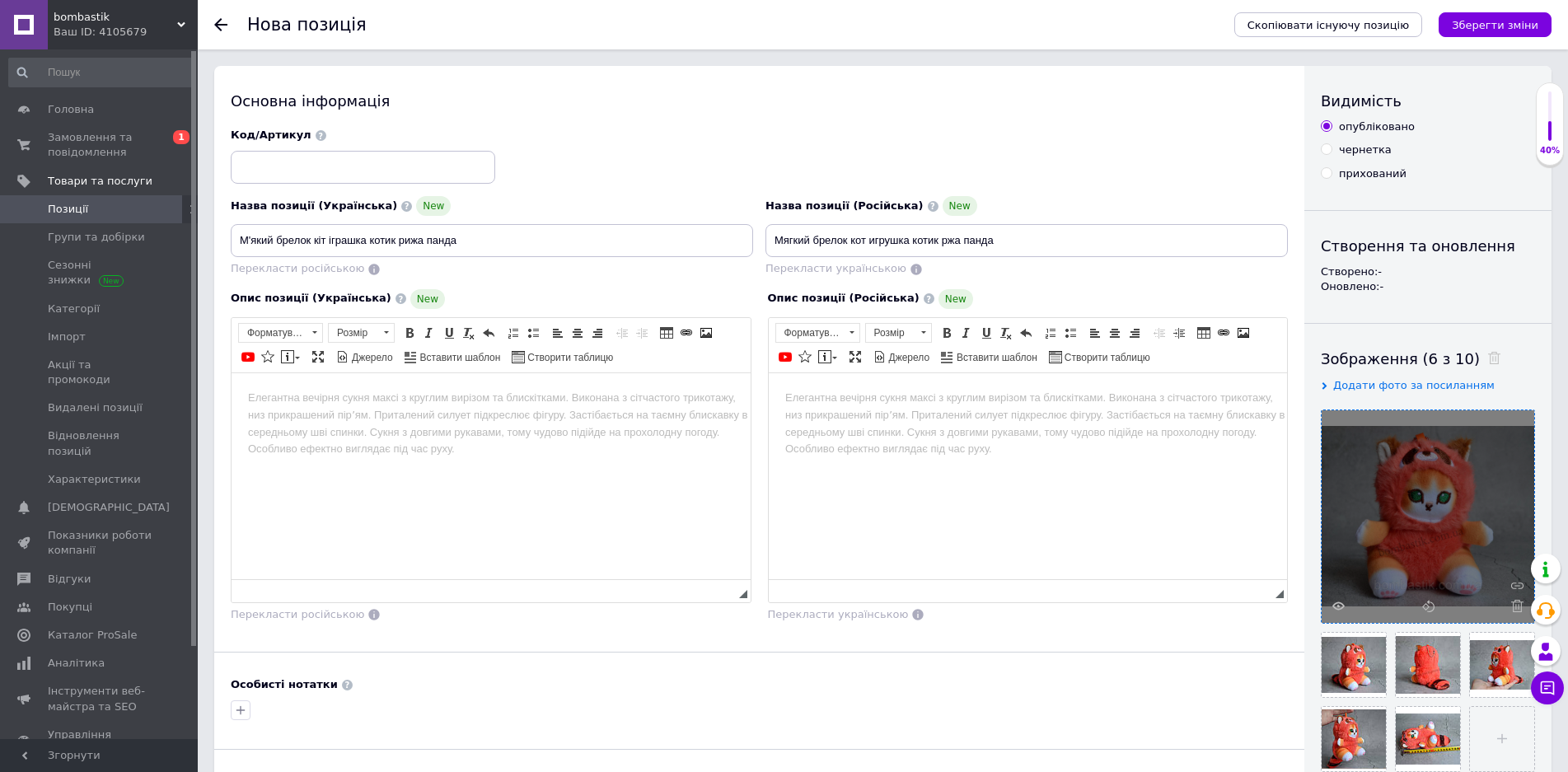
click at [447, 422] on html at bounding box center [491, 397] width 519 height 50
drag, startPoint x: 235, startPoint y: 232, endPoint x: 326, endPoint y: 236, distance: 91.1
click at [326, 236] on input "М'який брелок кіт іграшка котик рижа панда" at bounding box center [492, 241] width 522 height 33
click at [344, 422] on html at bounding box center [491, 397] width 519 height 50
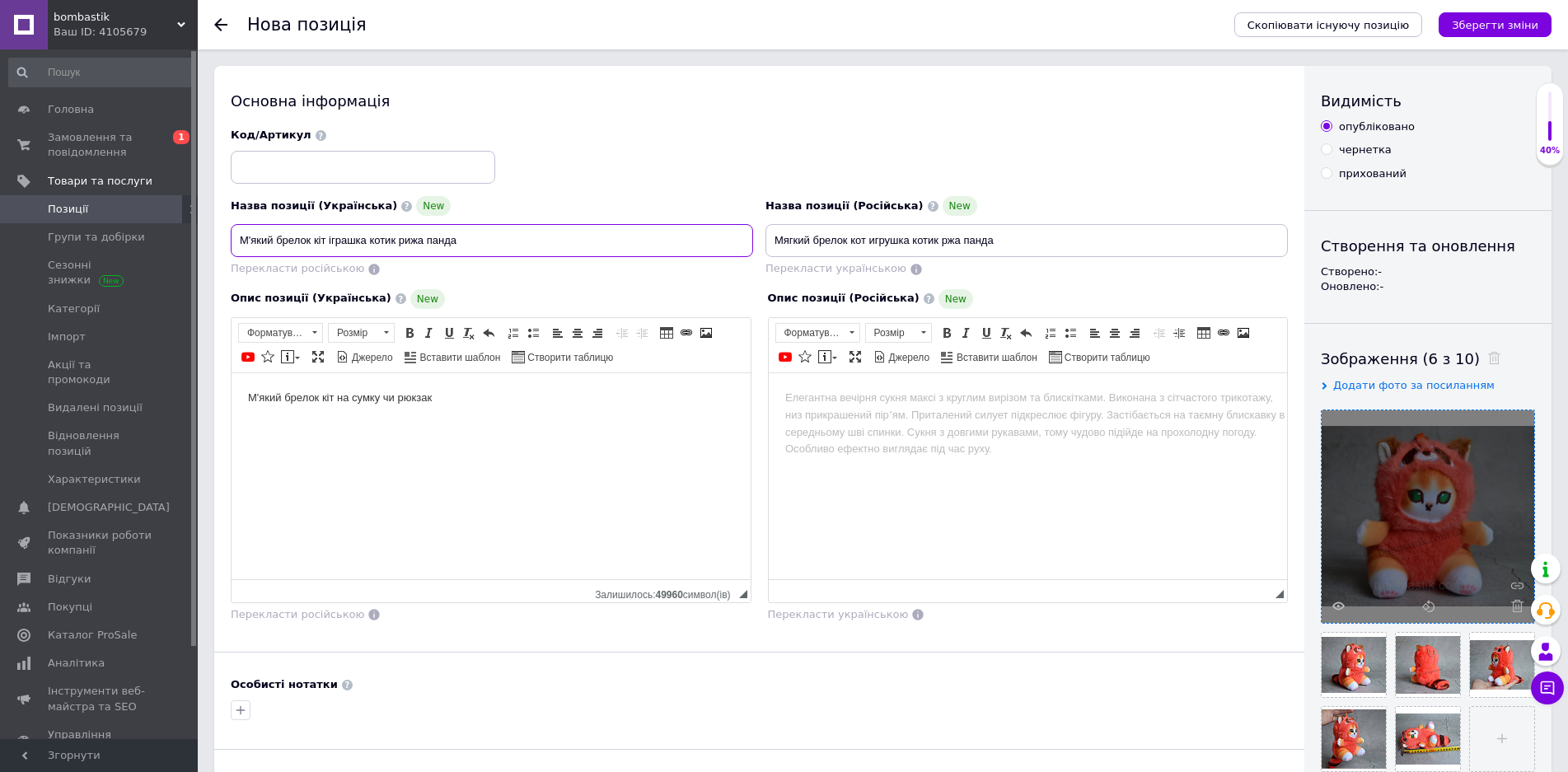
drag, startPoint x: 471, startPoint y: 237, endPoint x: 329, endPoint y: 242, distance: 142.1
click at [329, 242] on input "М'який брелок кіт іграшка котик рижа панда" at bounding box center [492, 241] width 522 height 33
click at [514, 411] on html "М'який брелок кіт на сумку чи рюкзак" at bounding box center [491, 397] width 519 height 50
click at [248, 423] on p "іграшка котик рижа панда" at bounding box center [492, 425] width 487 height 17
drag, startPoint x: 250, startPoint y: 422, endPoint x: 237, endPoint y: 421, distance: 13.0
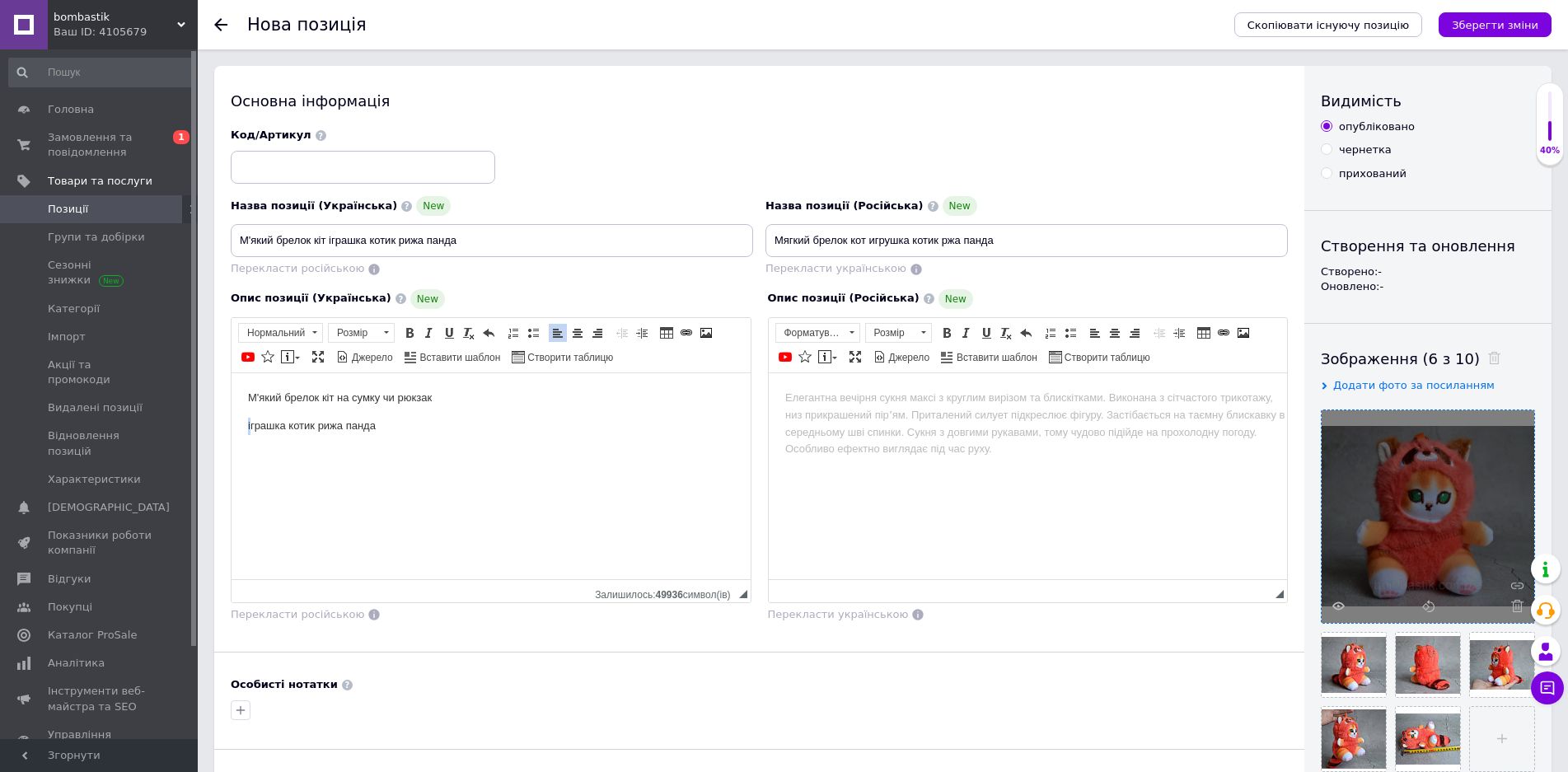
click at [237, 421] on html "М'який брелок кіт на сумку чи рюкзак іграшка котик рижа панда" at bounding box center [491, 411] width 519 height 78
click at [384, 430] on p "Іграшка котик рижа панда" at bounding box center [492, 425] width 487 height 17
click at [402, 426] on p "Іграшка котик рижа панда" at bounding box center [492, 425] width 487 height 17
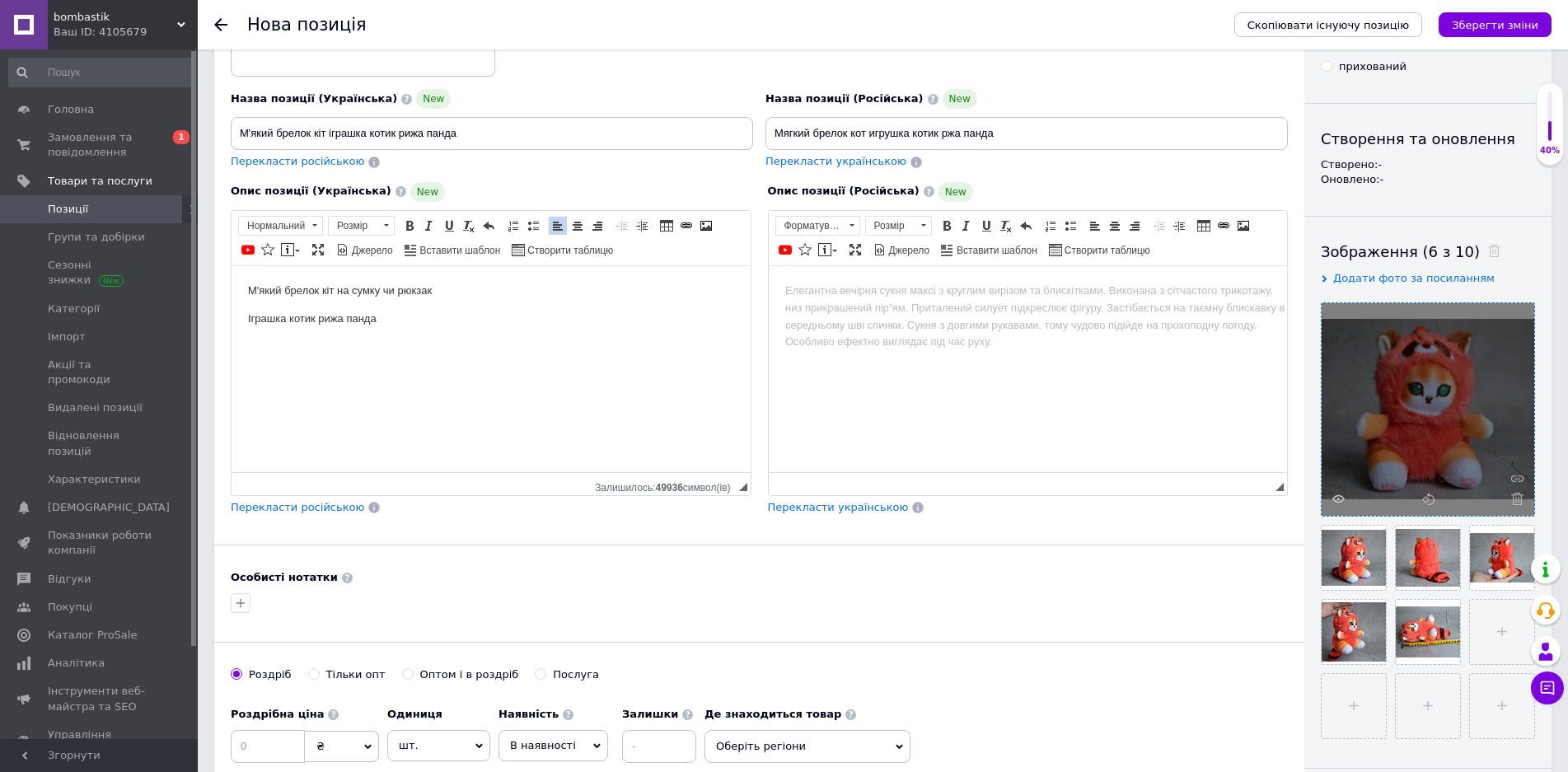
scroll to position [165, 0]
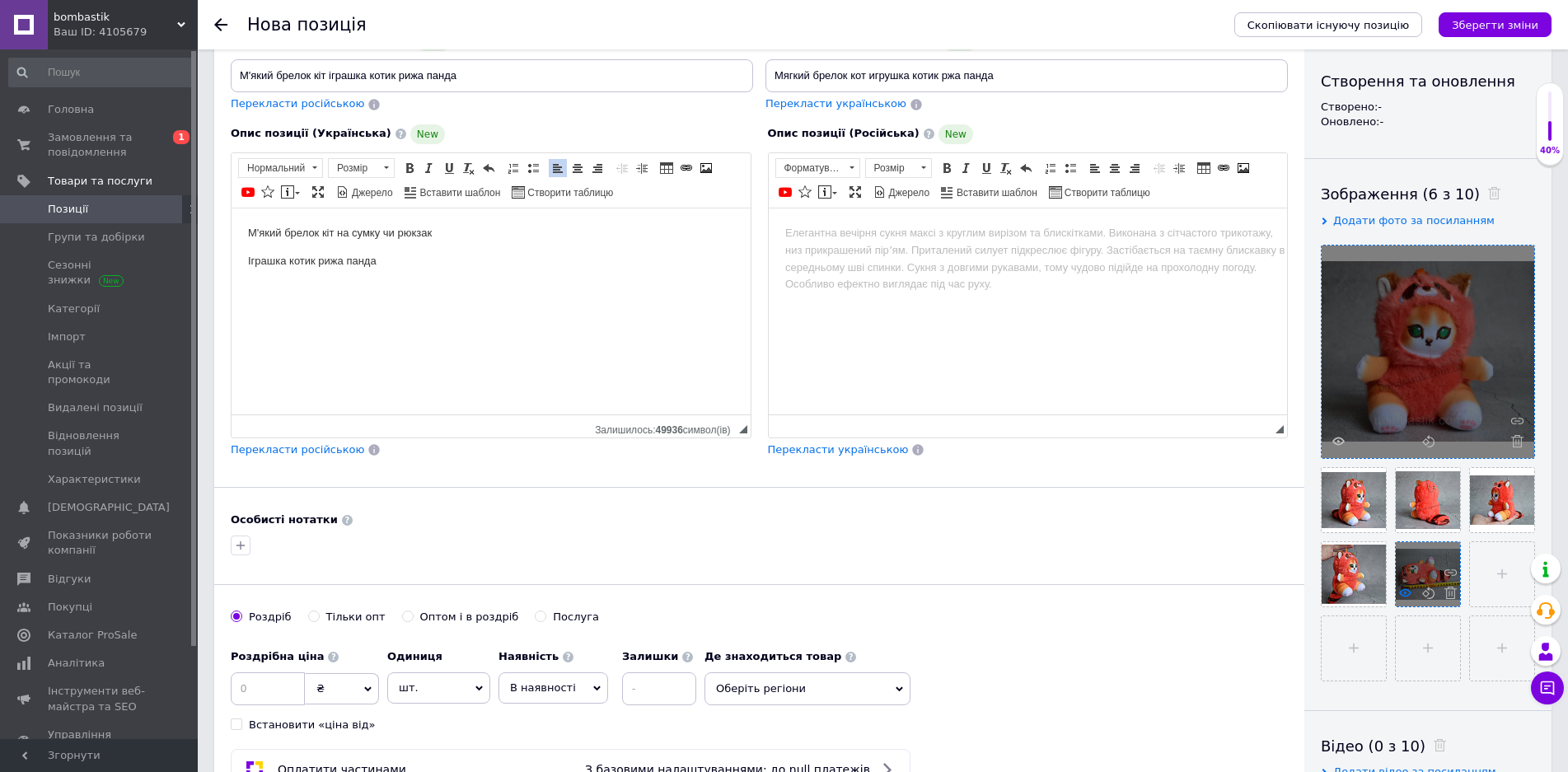
click at [1406, 596] on use at bounding box center [1406, 592] width 12 height 8
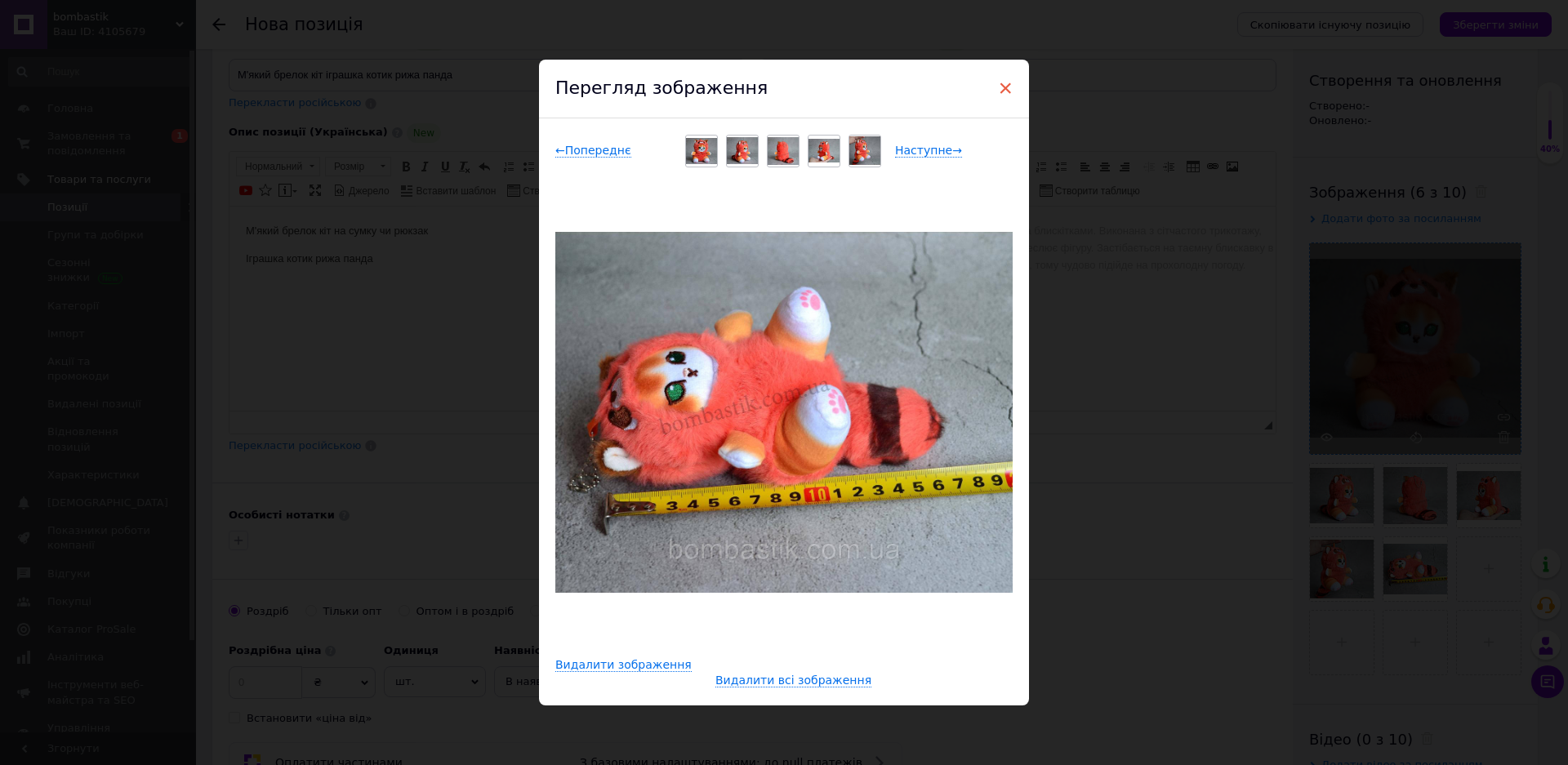
click at [999, 85] on span "×" at bounding box center [1006, 88] width 15 height 28
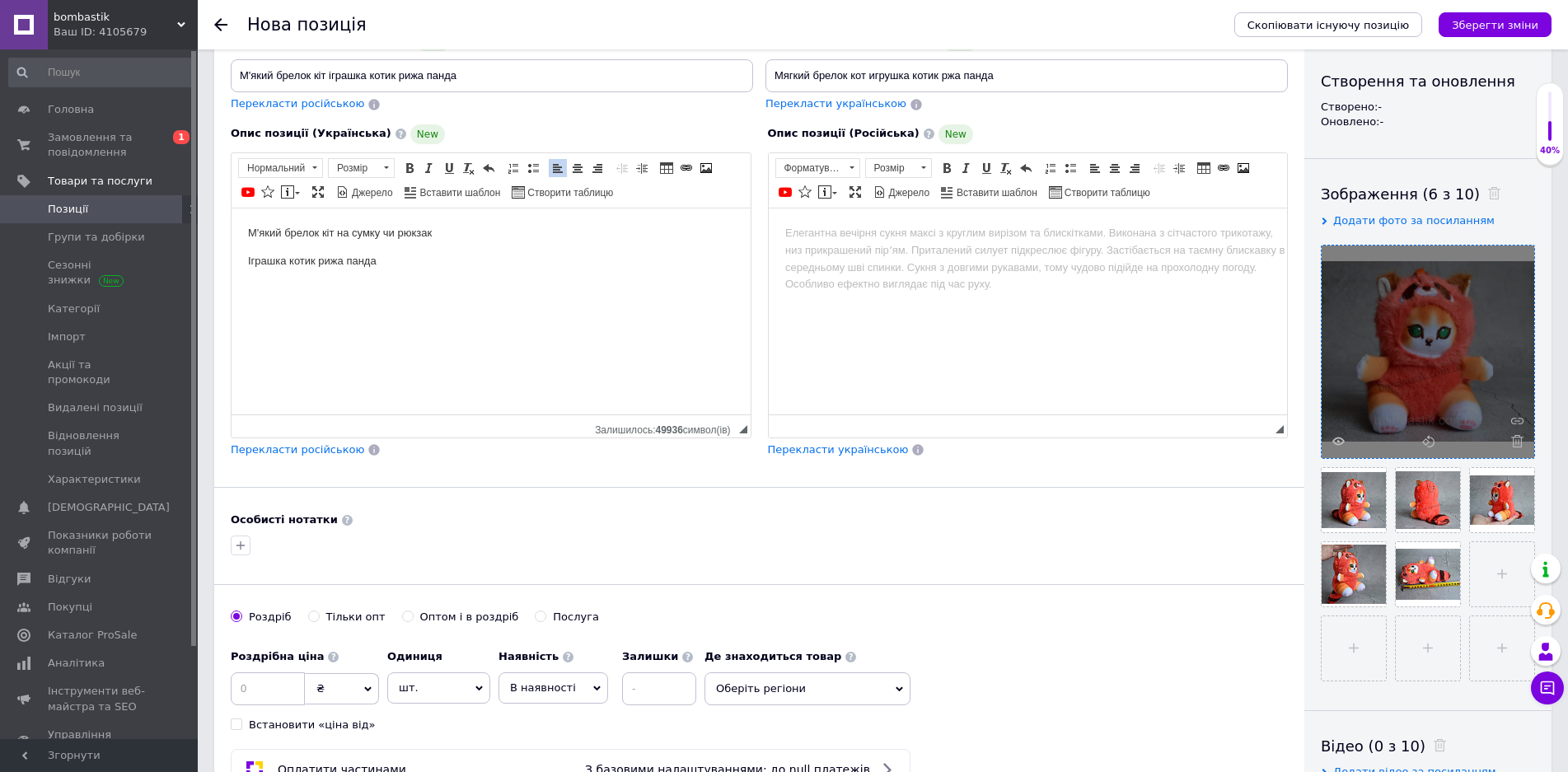
click at [525, 277] on html "М'який брелок кіт на сумку чи рюкзак Іграшка котик рижа панда" at bounding box center [491, 247] width 519 height 78
click at [292, 286] on p "Довжина з хвостом 17 см" at bounding box center [492, 288] width 487 height 17
click at [297, 452] on span "Перекласти російською" at bounding box center [297, 449] width 133 height 12
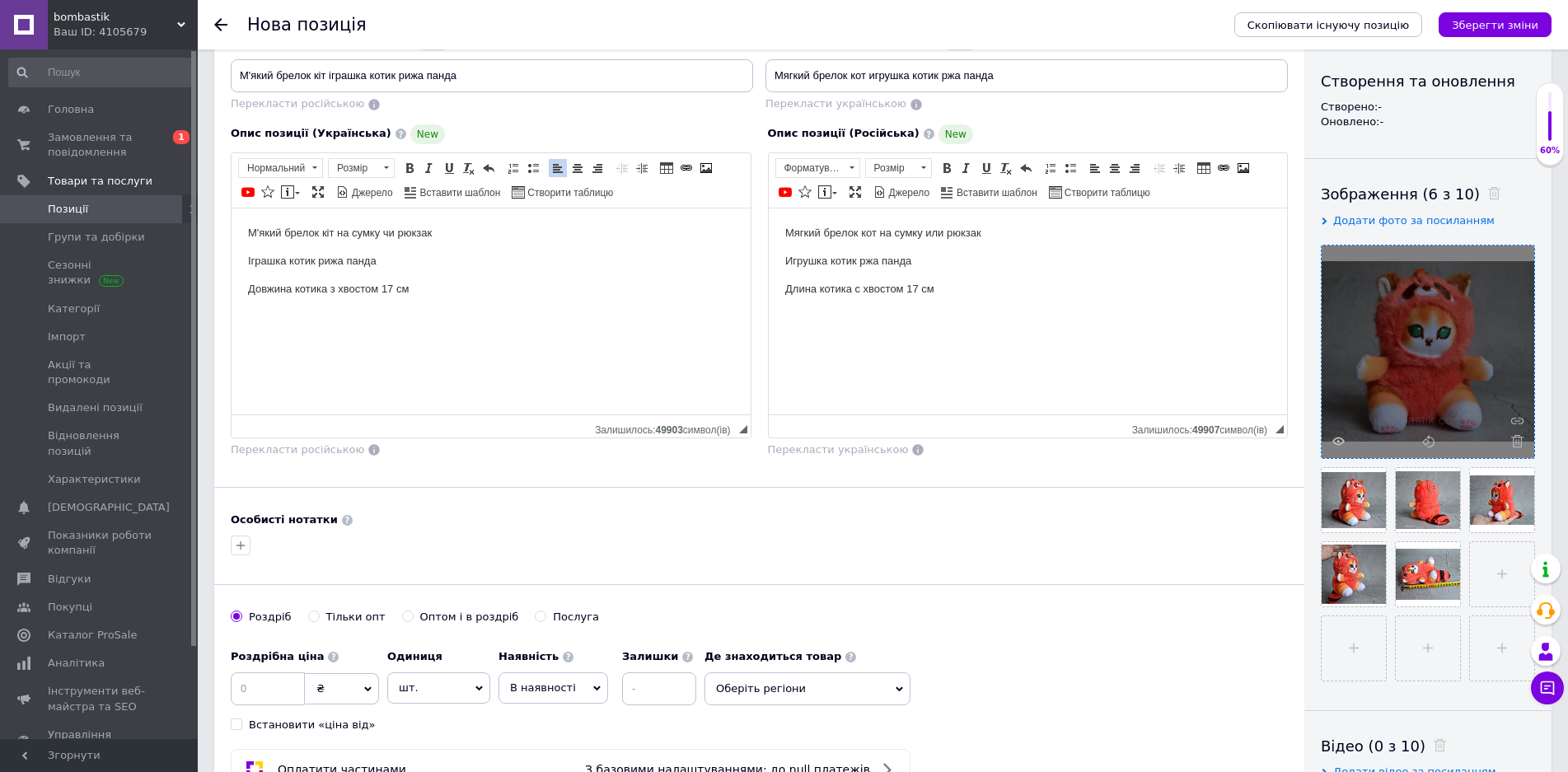
click at [865, 250] on body "Мягкий брелок кот на сумку или рюкзак Игрушка котик ржа панда Длина котика с хв…" at bounding box center [1028, 260] width 487 height 72
click at [884, 258] on p "Игрушка котик рыжа панда" at bounding box center [1028, 261] width 487 height 17
click at [946, 71] on input "Мягкий брелок кот игрушка котик ржа панда" at bounding box center [1026, 76] width 522 height 33
click at [966, 74] on input "Мягкий брелок кот игрушка котик рыжа панда" at bounding box center [1026, 76] width 522 height 33
click at [966, 73] on input "Мягкий брелок кот игрушка котик рыжа панда" at bounding box center [1026, 76] width 522 height 33
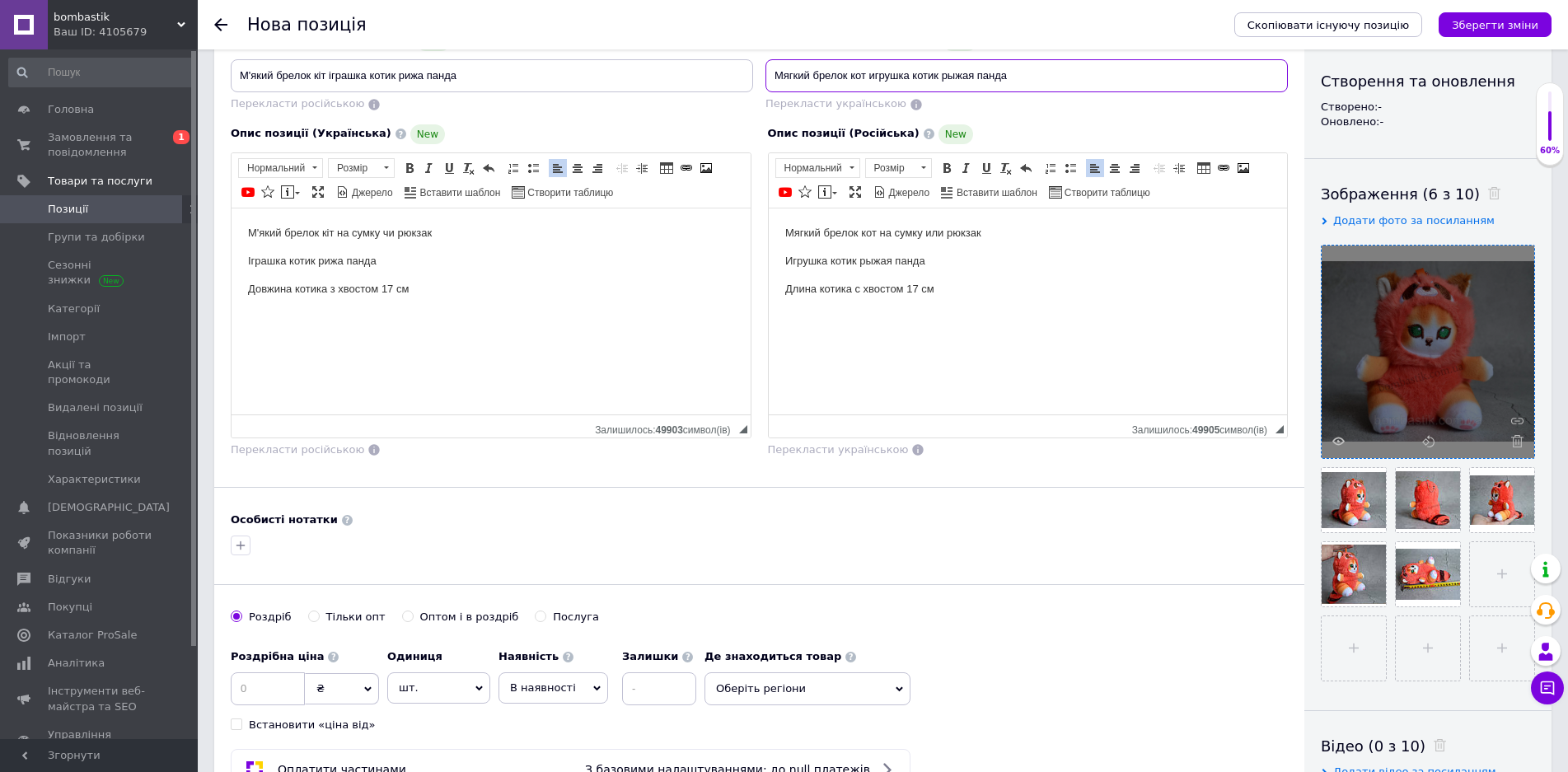
type input "Мягкий брелок кот игрушка котик рыжая панда"
click at [620, 311] on html "М'який брелок кіт на сумку чи рюкзак Іграшка котик рижа панда Довжина котика з …" at bounding box center [491, 260] width 519 height 106
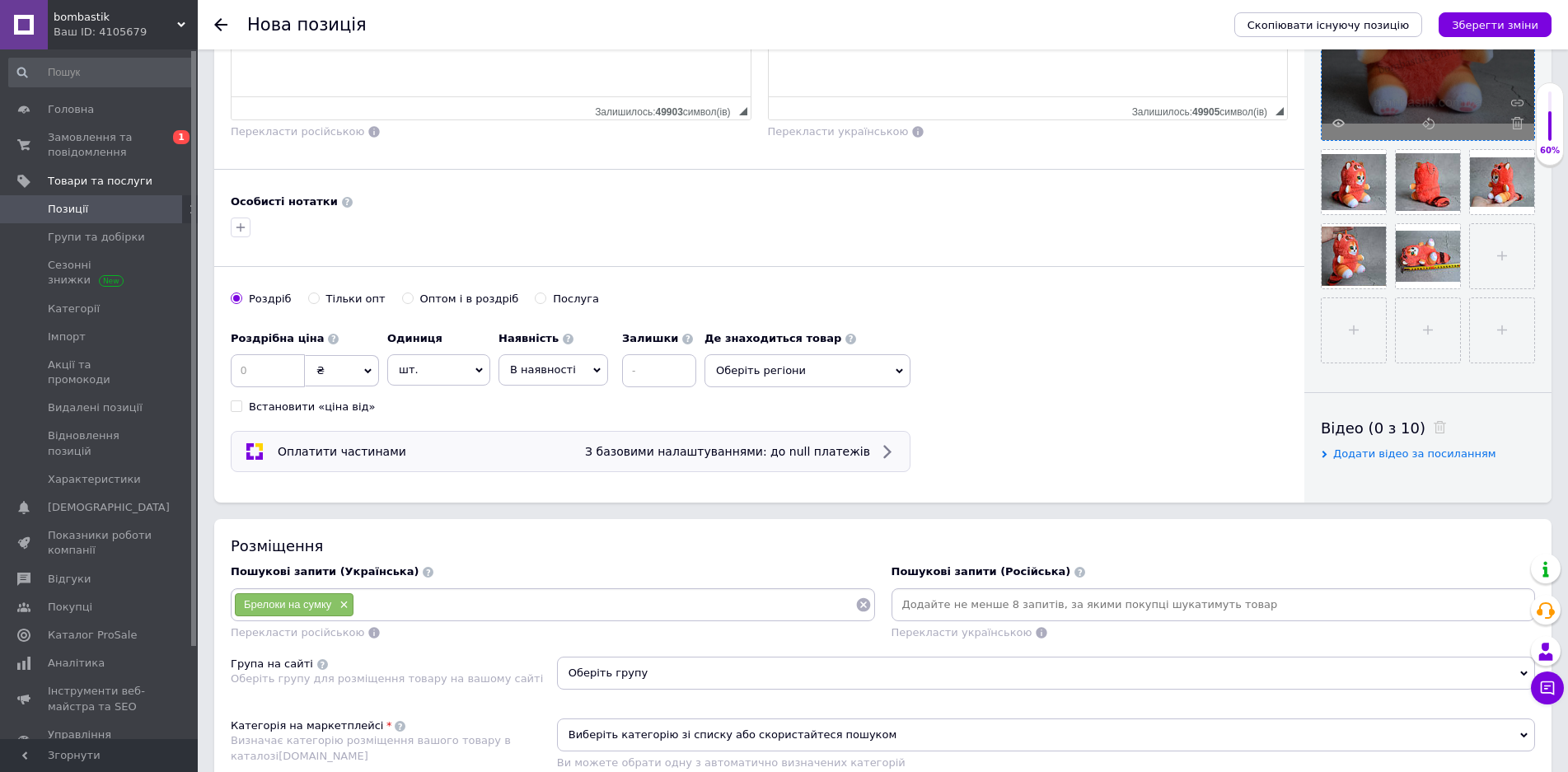
scroll to position [576, 0]
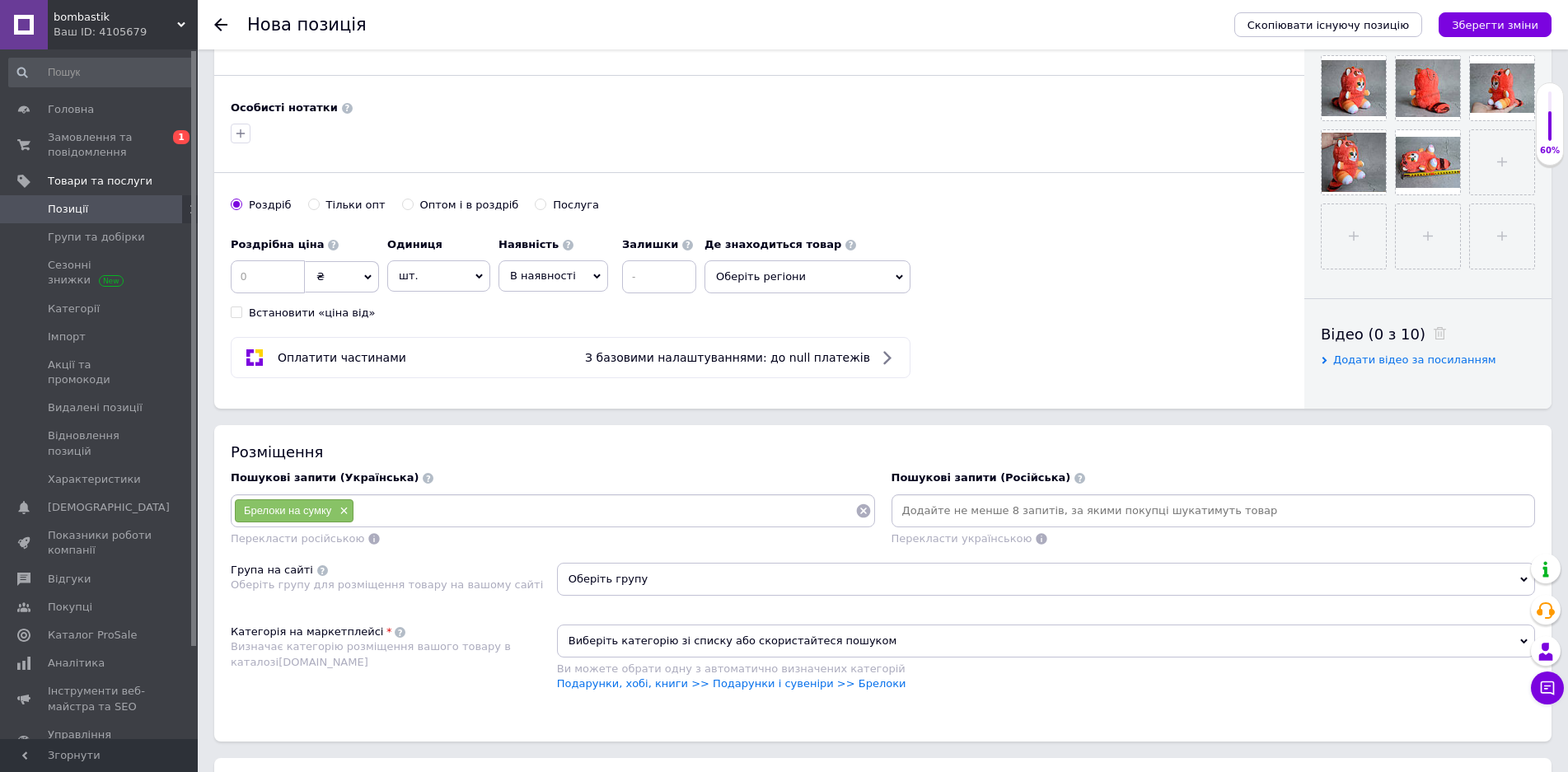
click at [462, 501] on input at bounding box center [604, 511] width 501 height 25
paste input "М'який брелок кіт"
type input "М'який брелок кіт"
click at [567, 511] on input at bounding box center [664, 511] width 382 height 25
paste input "Брелок м'який плюшевий"
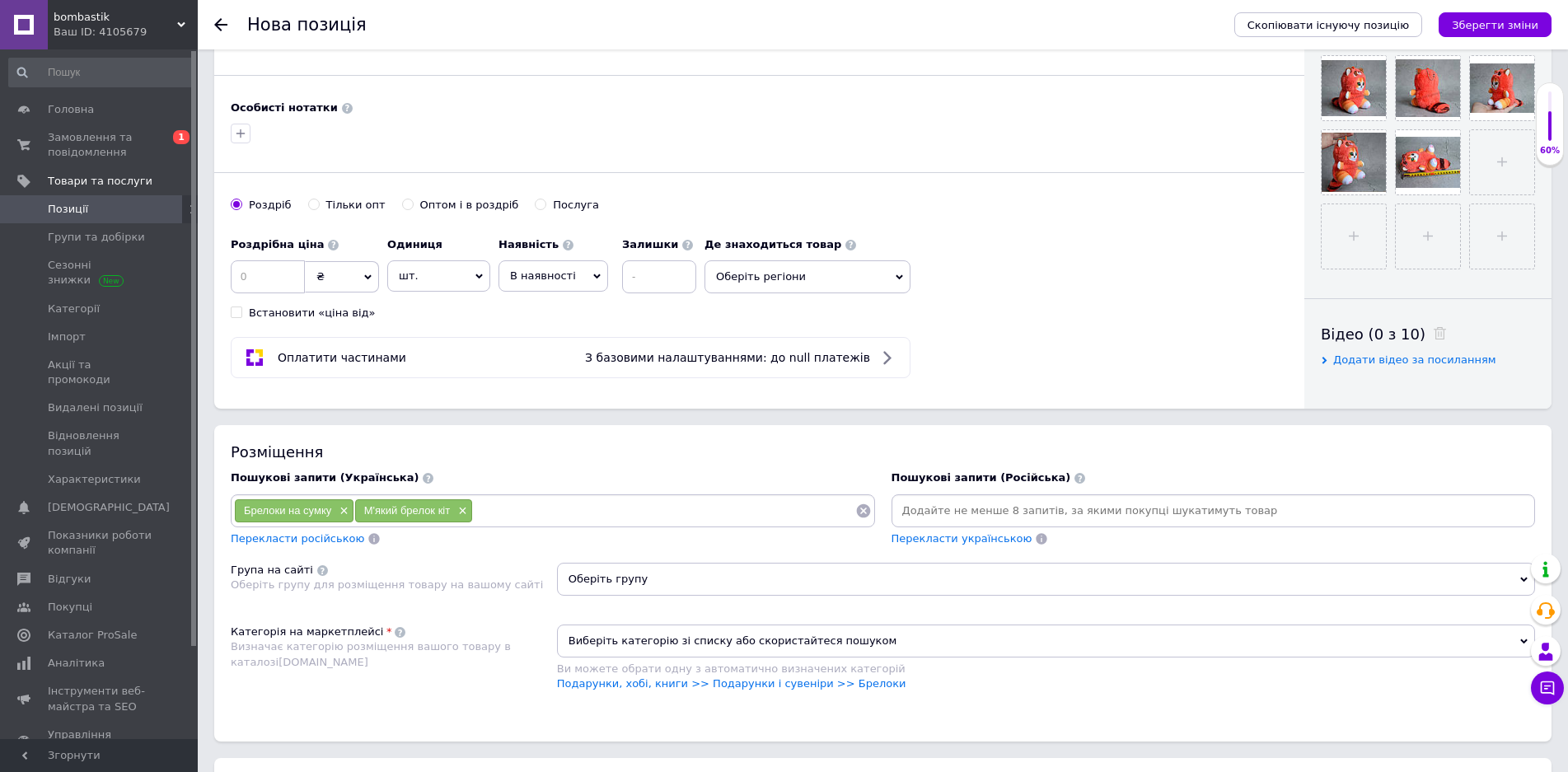
type input "Брелок м'який плюшевий"
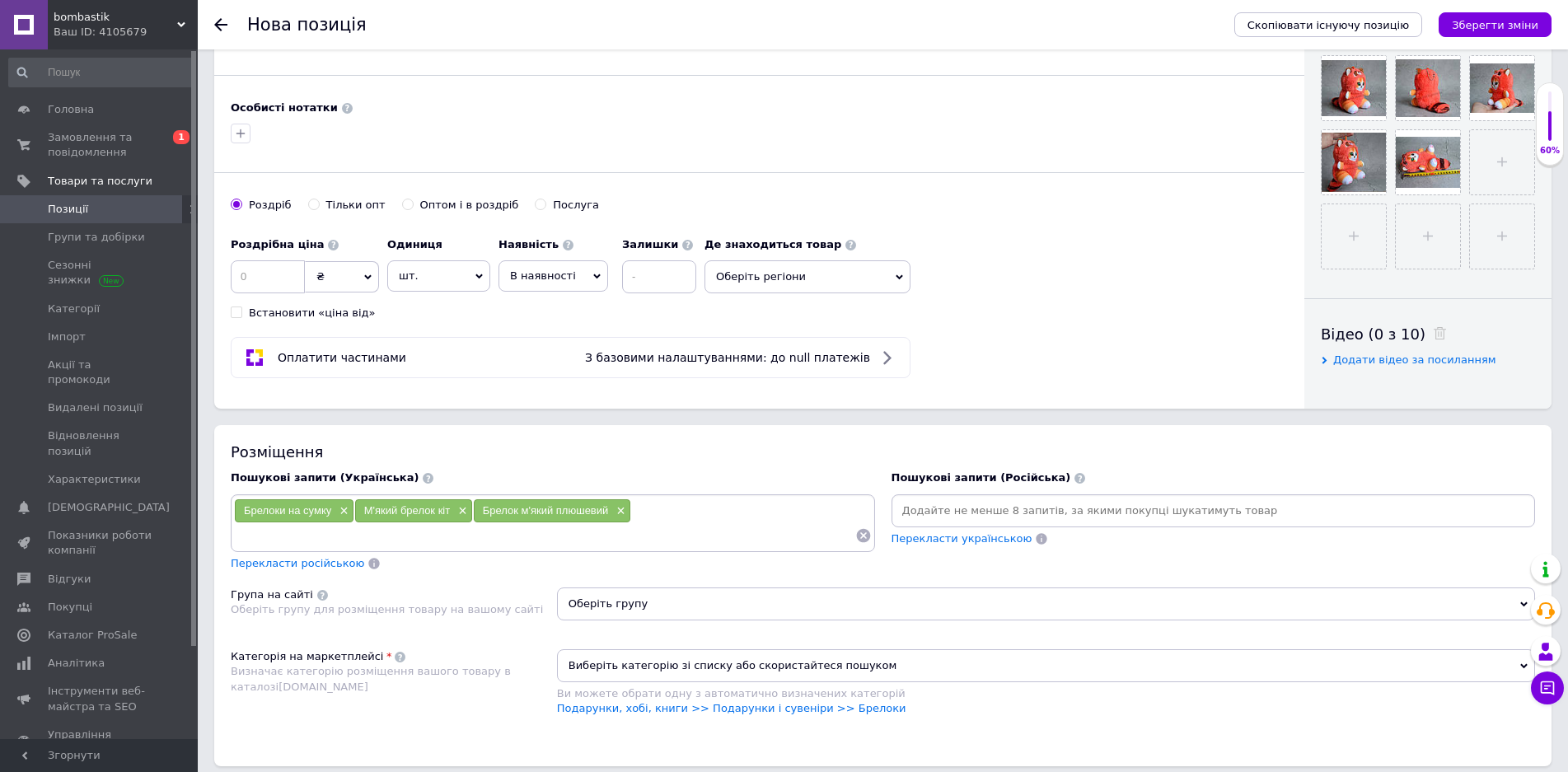
click at [672, 521] on div "Брелоки на сумку × М'який брелок кіт × Брелок м'який плюшевий ×" at bounding box center [553, 522] width 638 height 49
click at [632, 546] on input at bounding box center [545, 535] width 622 height 25
paste input "М'який брелок кіт у шапці"
type input "М'який брелок кіт у шапці"
click at [588, 539] on input at bounding box center [545, 535] width 622 height 25
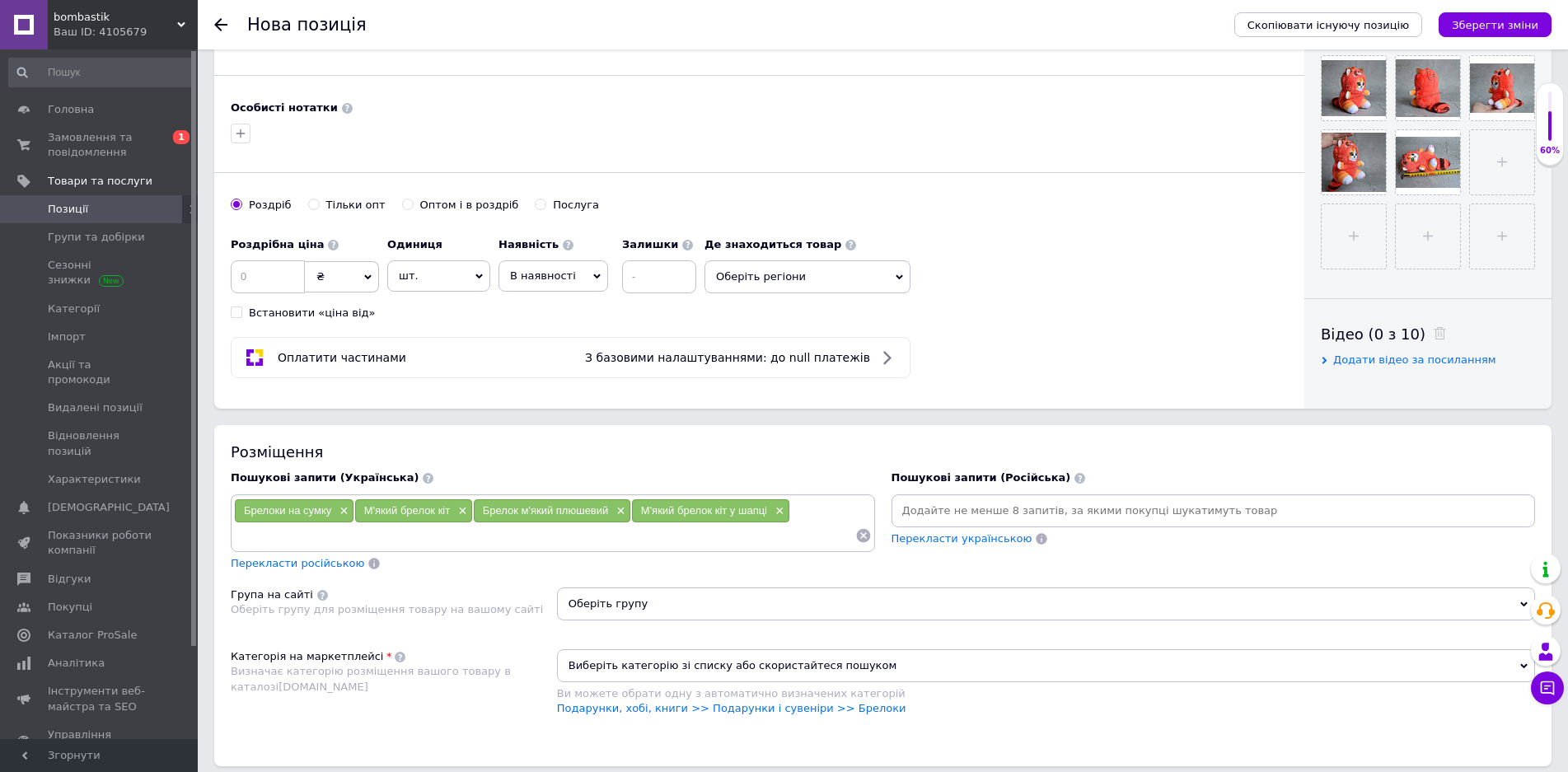
paste input "[PERSON_NAME]"
type input "[PERSON_NAME]"
click at [390, 540] on input at bounding box center [604, 535] width 500 height 25
paste input "Плюшевий брелок котик"
type input "Плюшевий брелок котик"
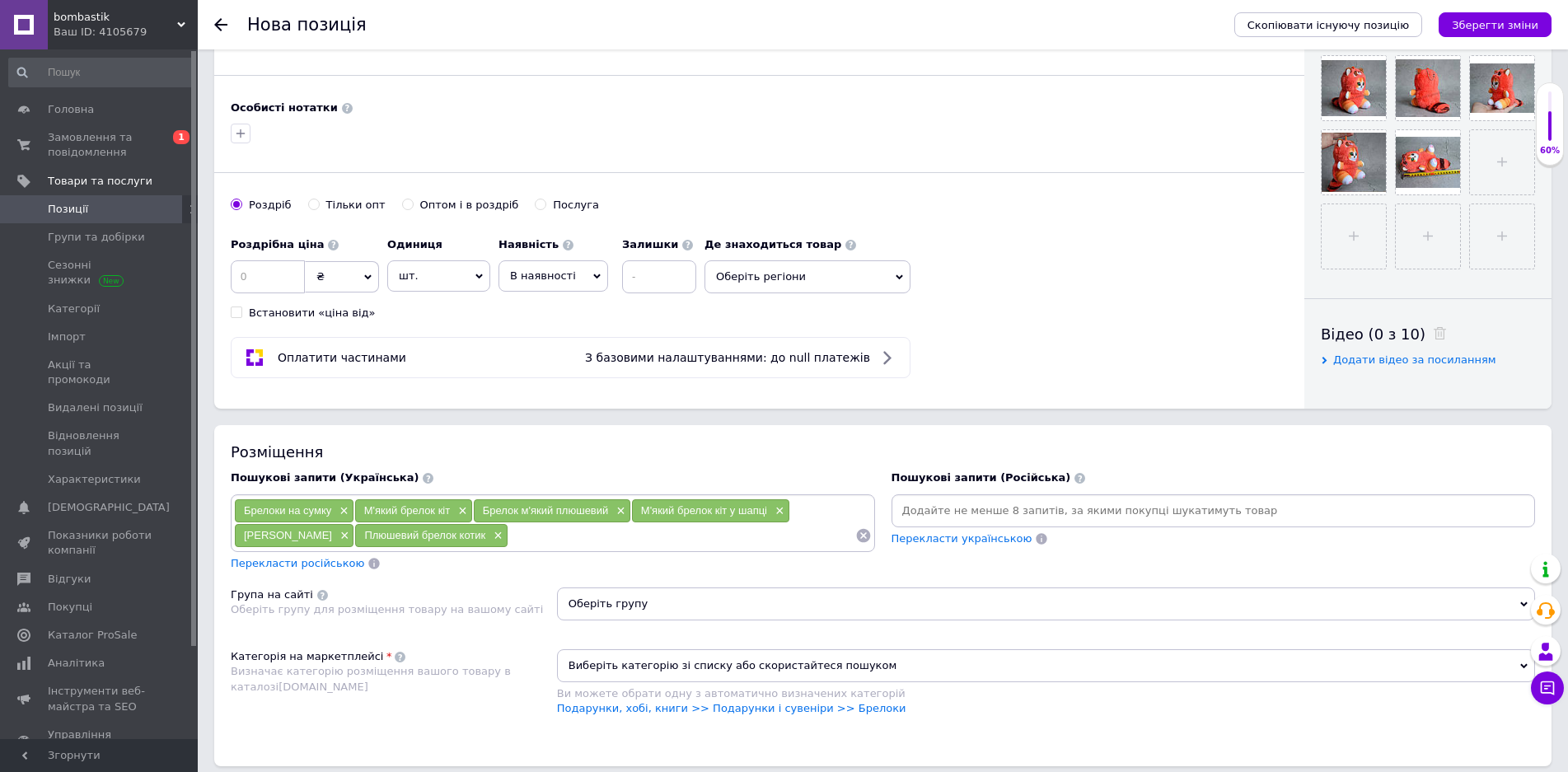
click at [642, 526] on input at bounding box center [682, 535] width 347 height 25
paste input "М'який брелок для ключів"
type input "М'який брелок для ключів"
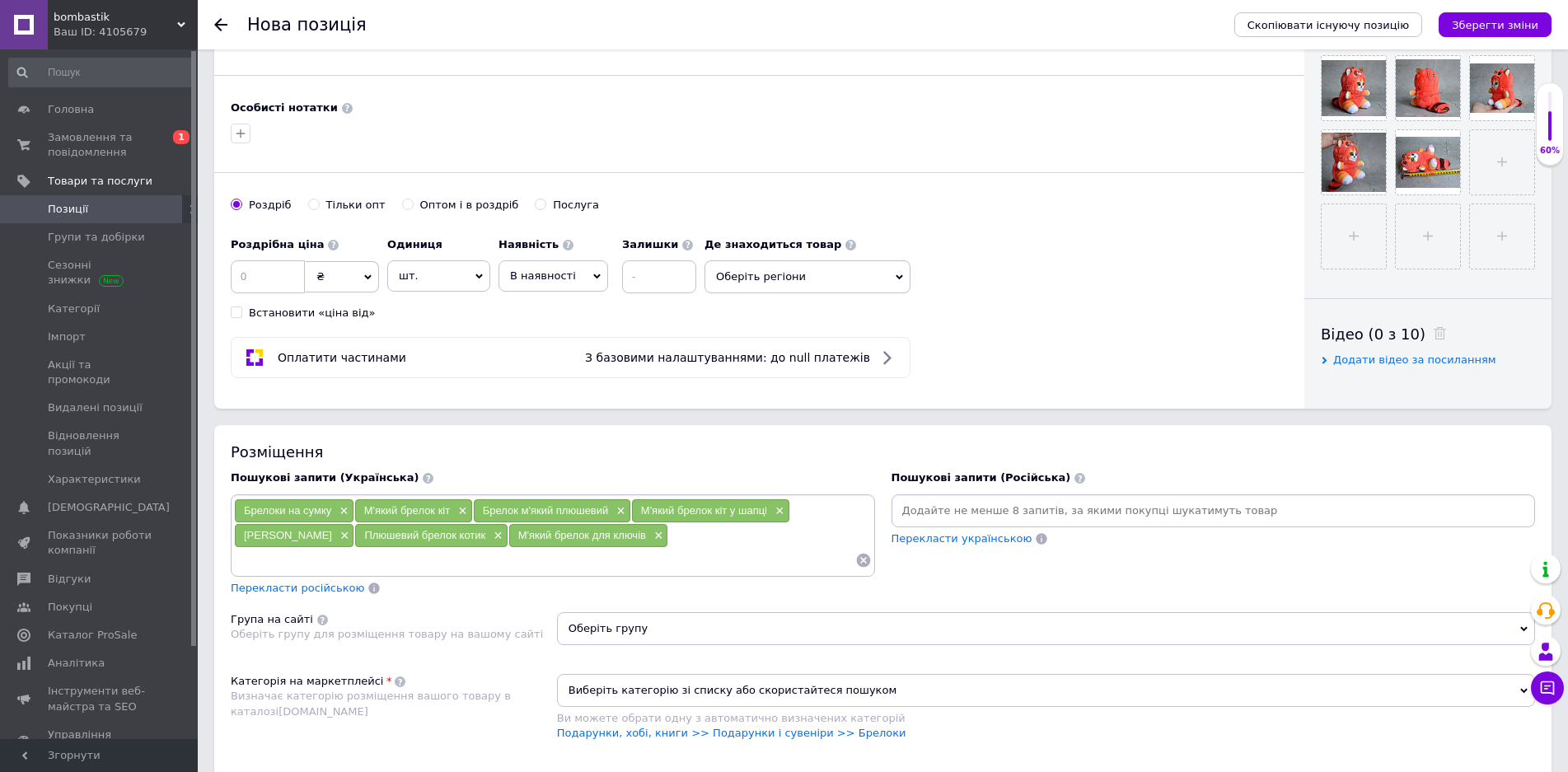
click at [305, 587] on span "Перекласти російською" at bounding box center [297, 587] width 133 height 12
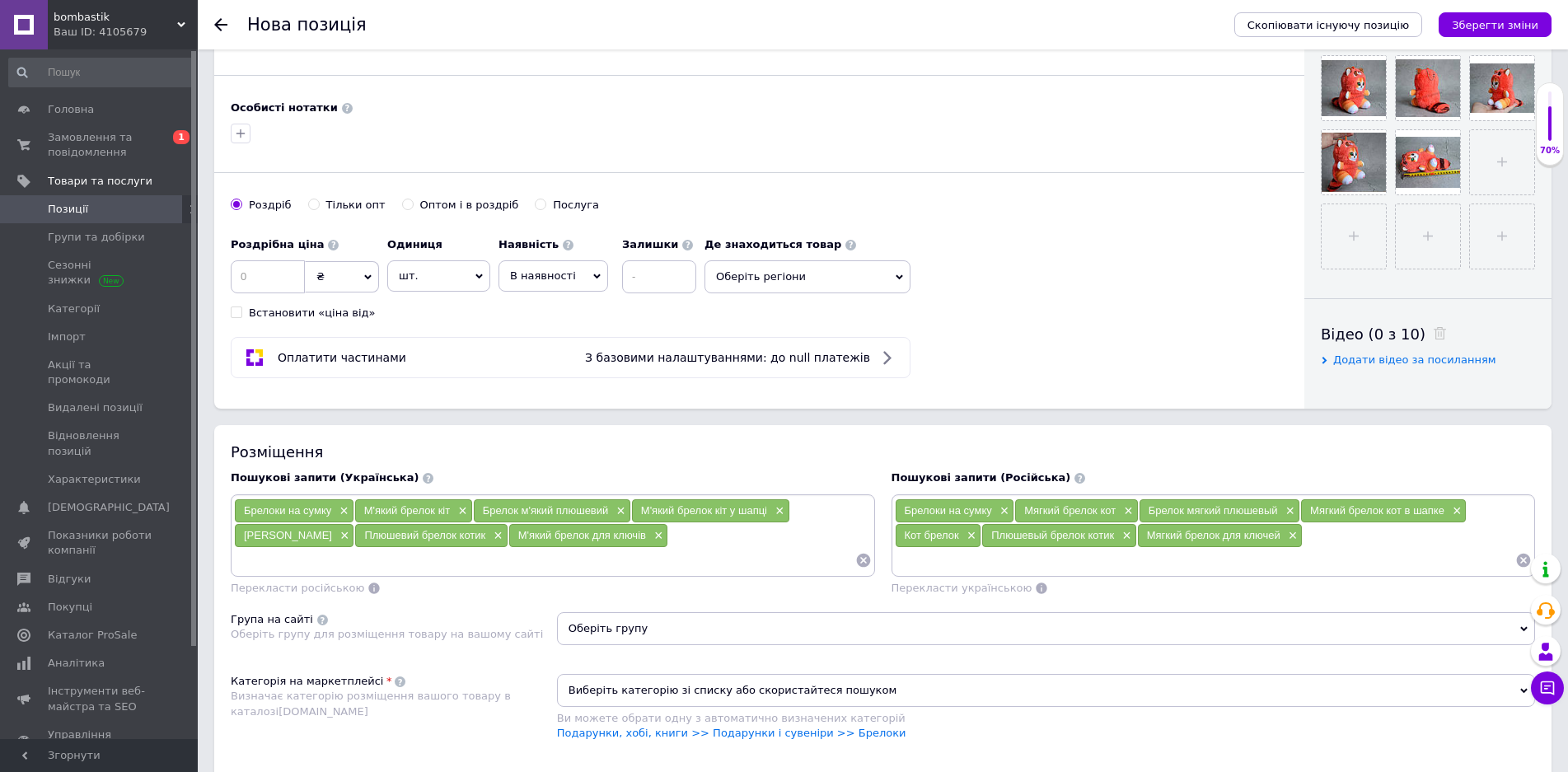
click at [699, 555] on input at bounding box center [545, 560] width 622 height 25
type input "Брелок котик рижа панда"
drag, startPoint x: 771, startPoint y: 536, endPoint x: 654, endPoint y: 532, distance: 117.1
click at [669, 534] on div "Брелок котик рижа панда ×" at bounding box center [747, 535] width 157 height 23
copy span "Брелок котик рижа панда"
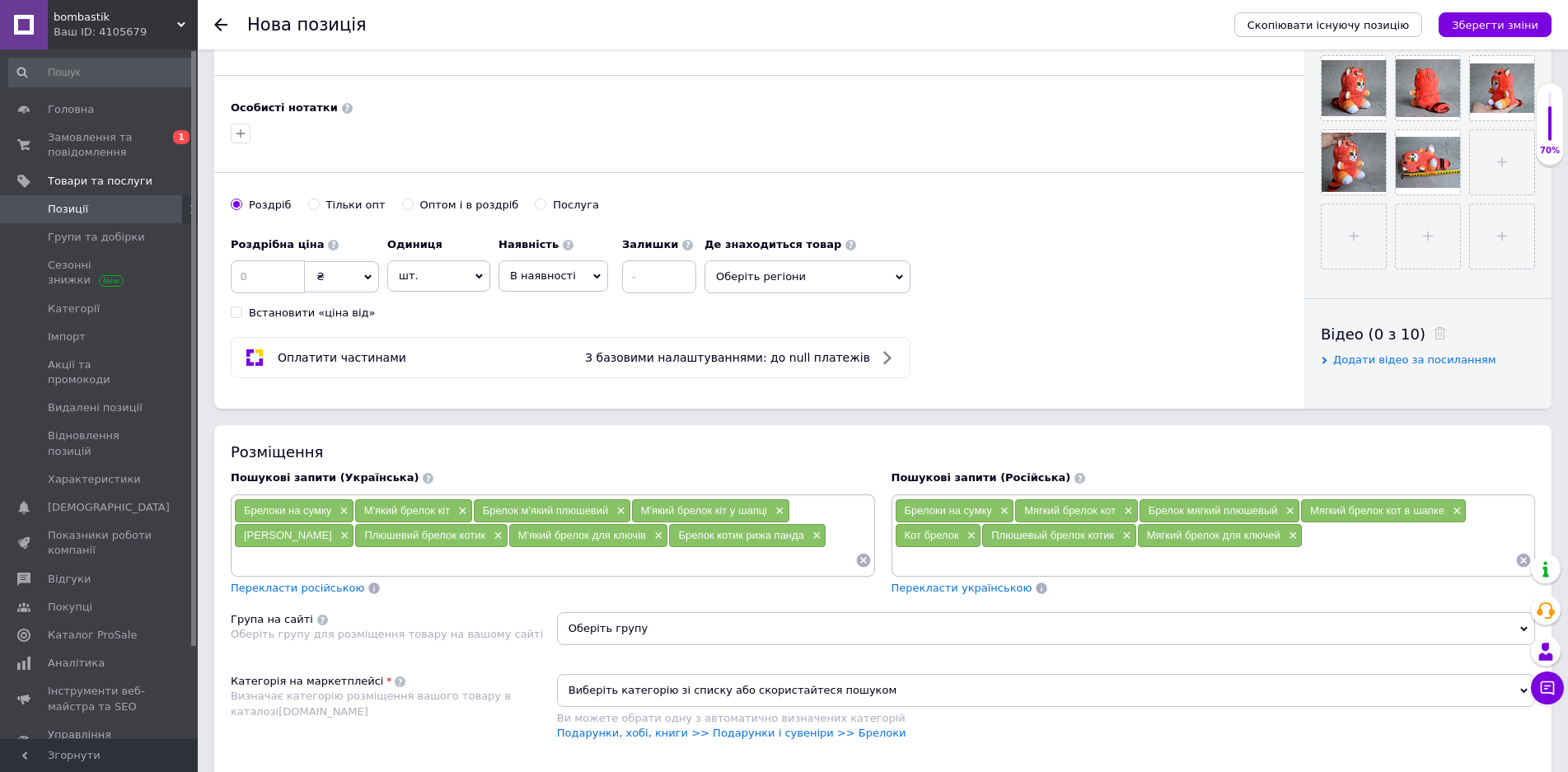
click at [991, 565] on input at bounding box center [1206, 560] width 622 height 25
paste input "Брелок котик рижа панда"
click at [978, 560] on input "Брелок котик рижа панда" at bounding box center [1206, 560] width 622 height 25
click at [996, 560] on input "Брелок котик рыжа панда" at bounding box center [1206, 560] width 622 height 25
type input "Брелок котик рыжая панда"
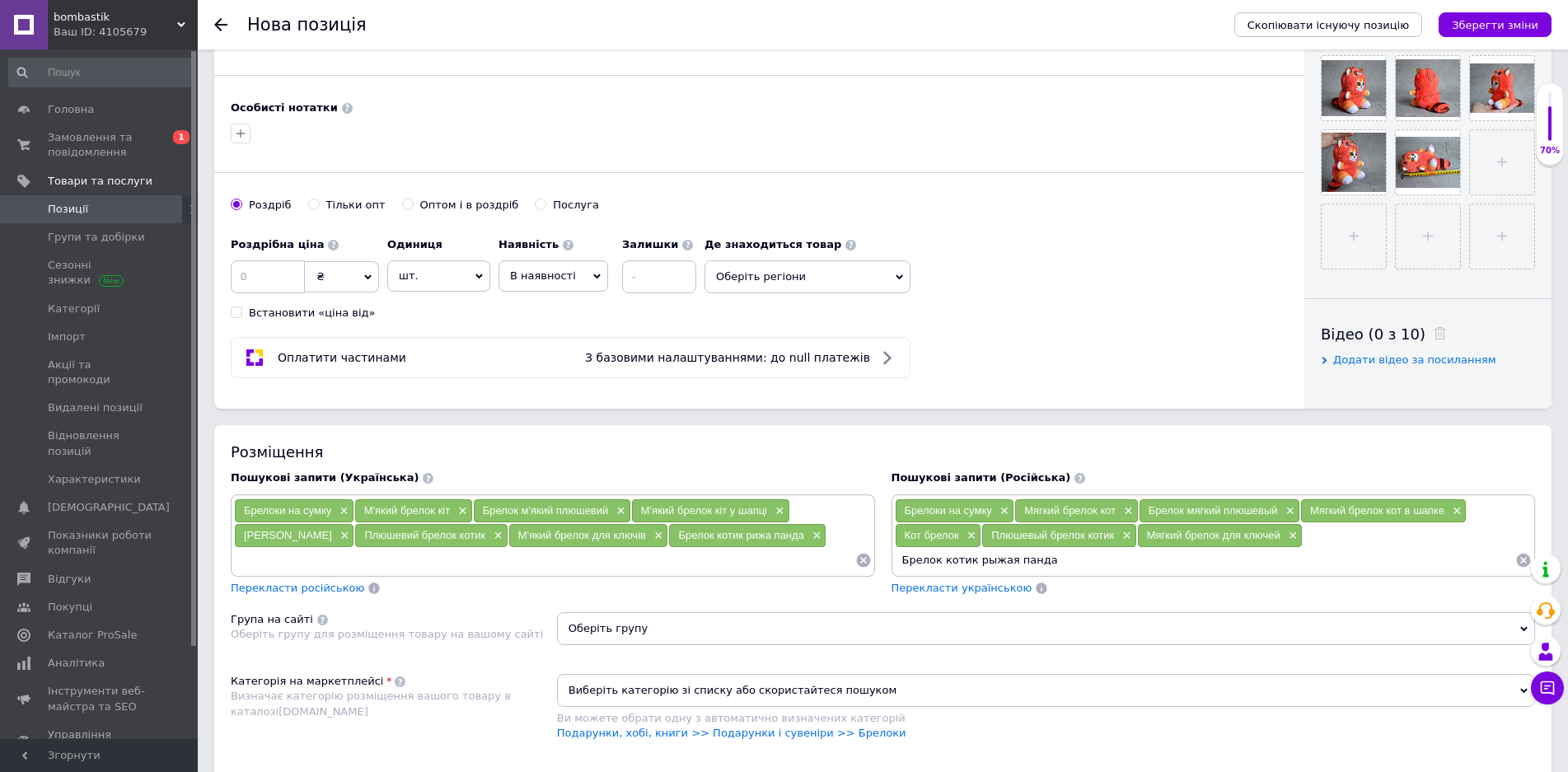
click at [1071, 559] on input "Брелок котик рыжая панда" at bounding box center [1206, 560] width 622 height 25
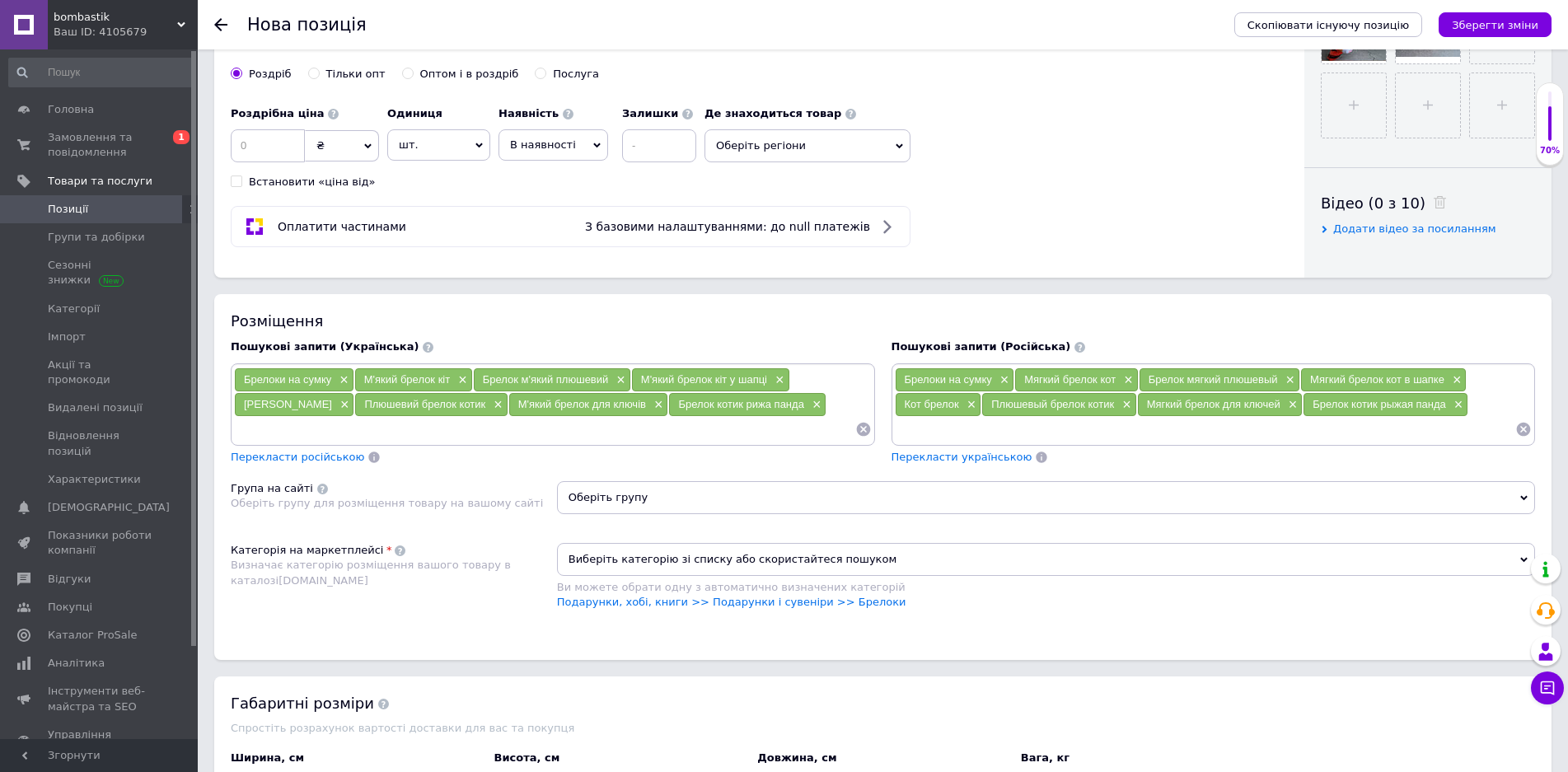
scroll to position [906, 0]
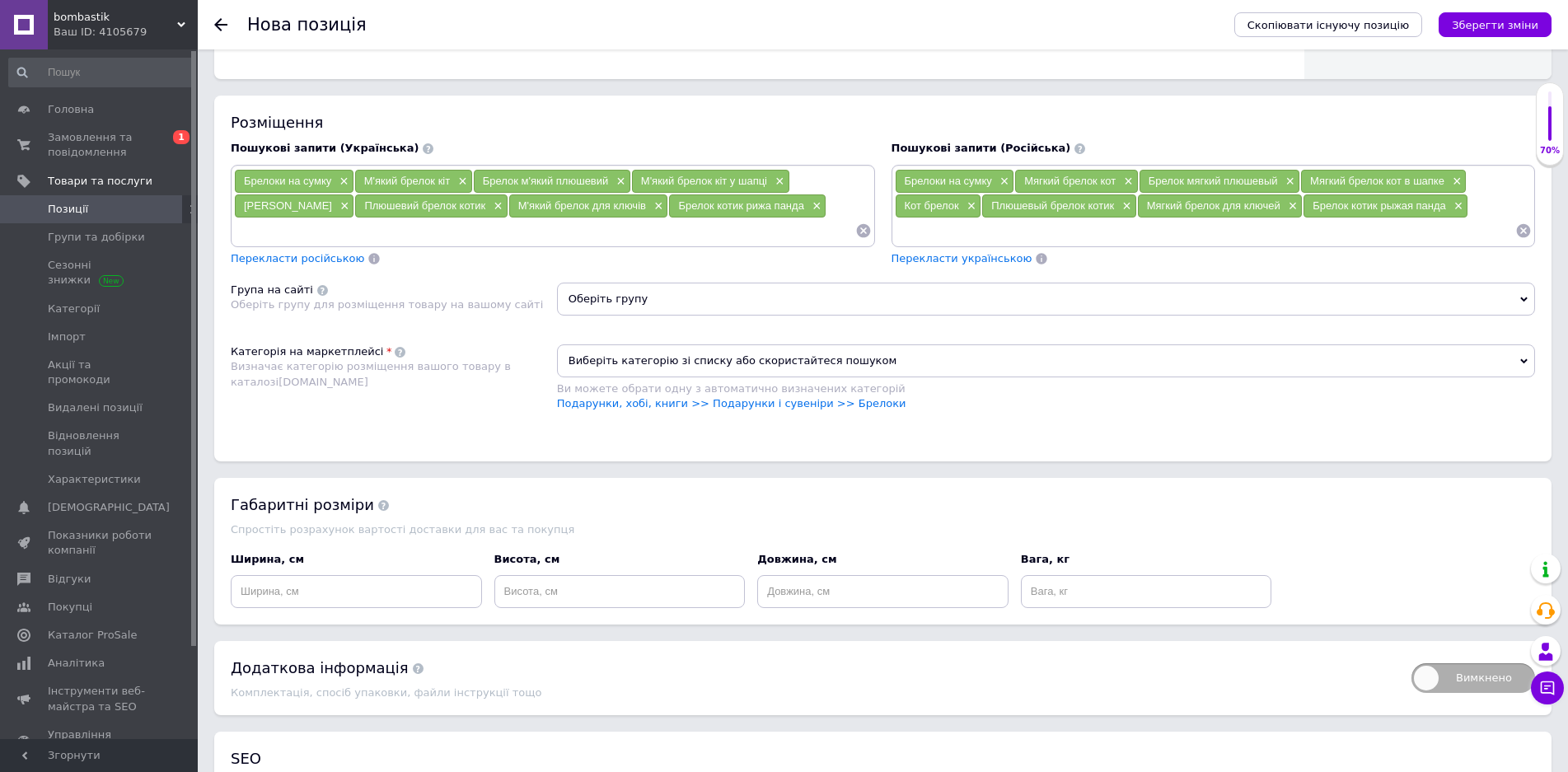
click at [687, 301] on span "Оберіть групу" at bounding box center [1046, 299] width 978 height 33
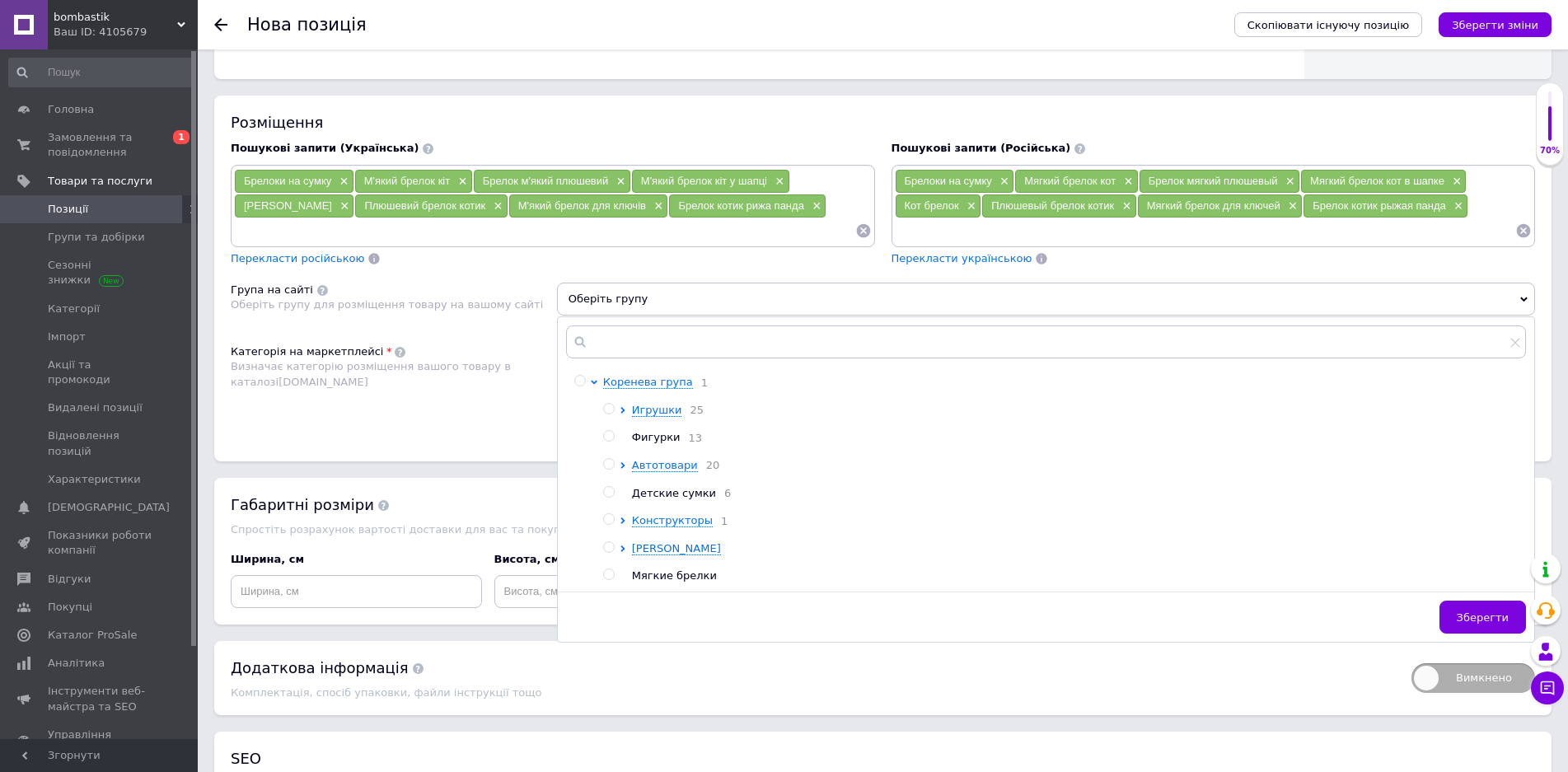
click at [672, 581] on span "Мягкие брелки" at bounding box center [675, 575] width 85 height 12
radio input "true"
click at [497, 475] on div "Основна інформація Назва позиції (Українська) New М'який брелок кіт іграшка кот…" at bounding box center [882, 42] width 1371 height 1765
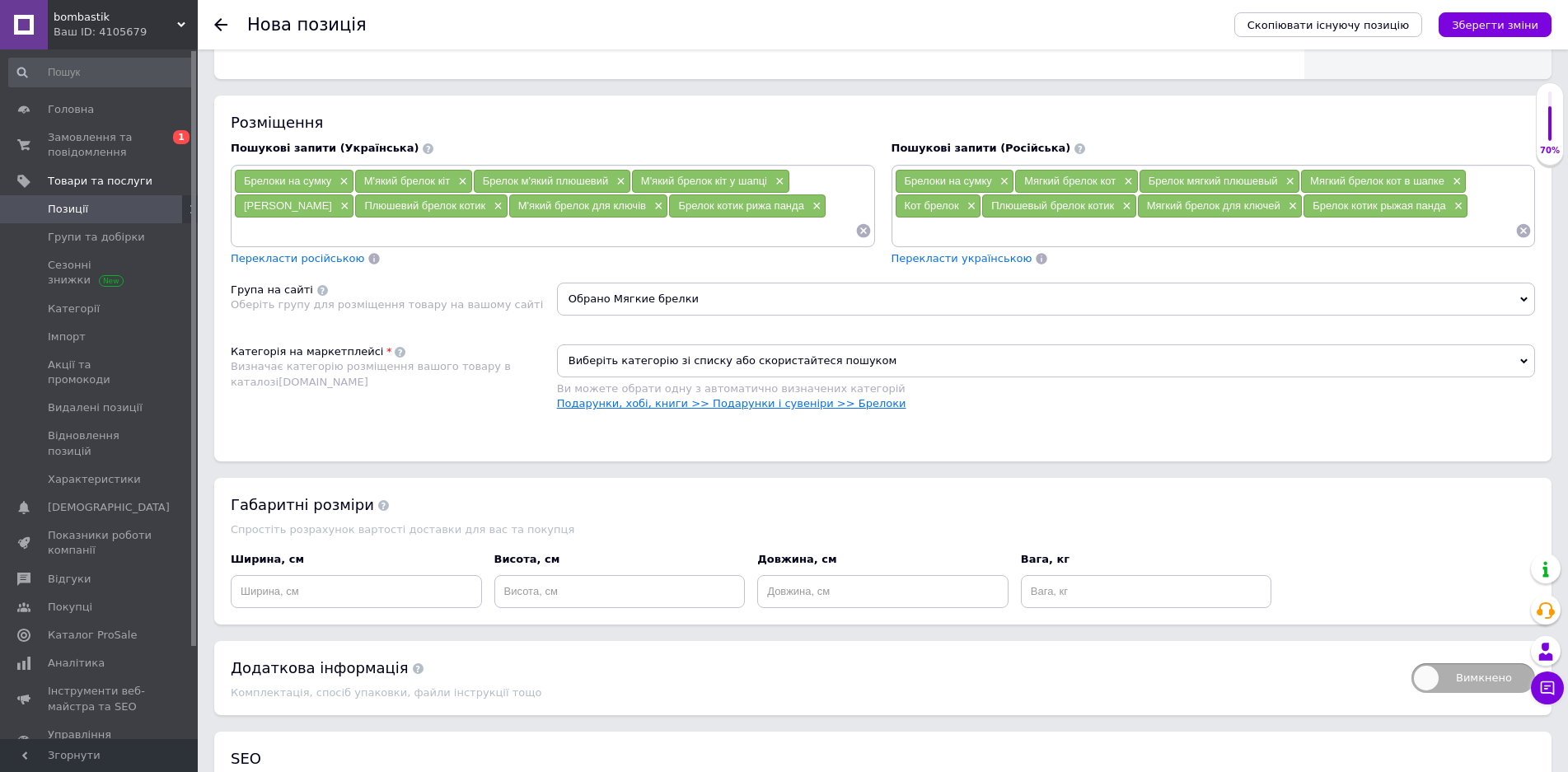
click at [834, 406] on link "Подарунки, хобі, книги >> Подарунки і сувеніри >> Брелоки" at bounding box center [732, 403] width 349 height 12
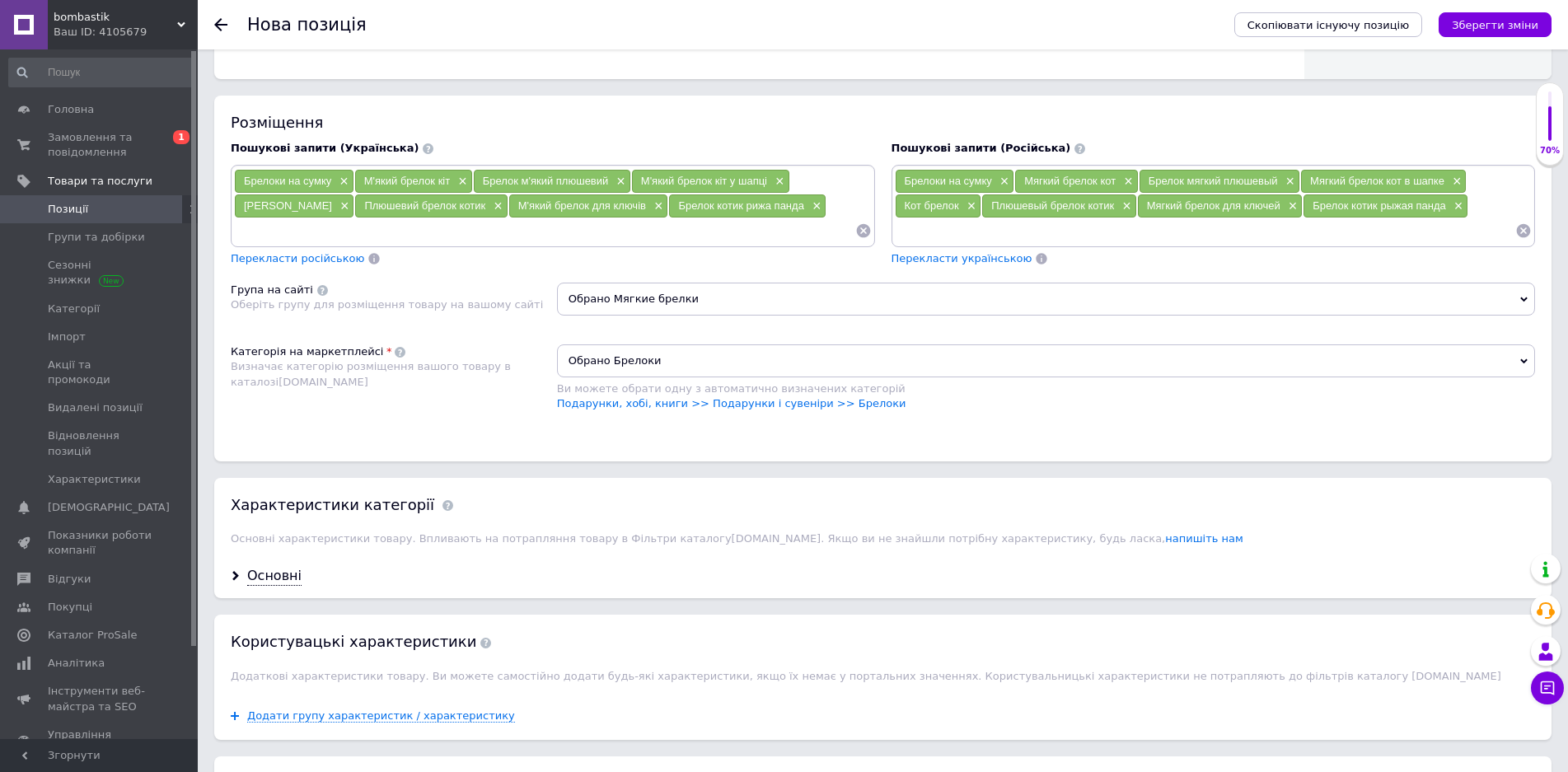
scroll to position [1236, 0]
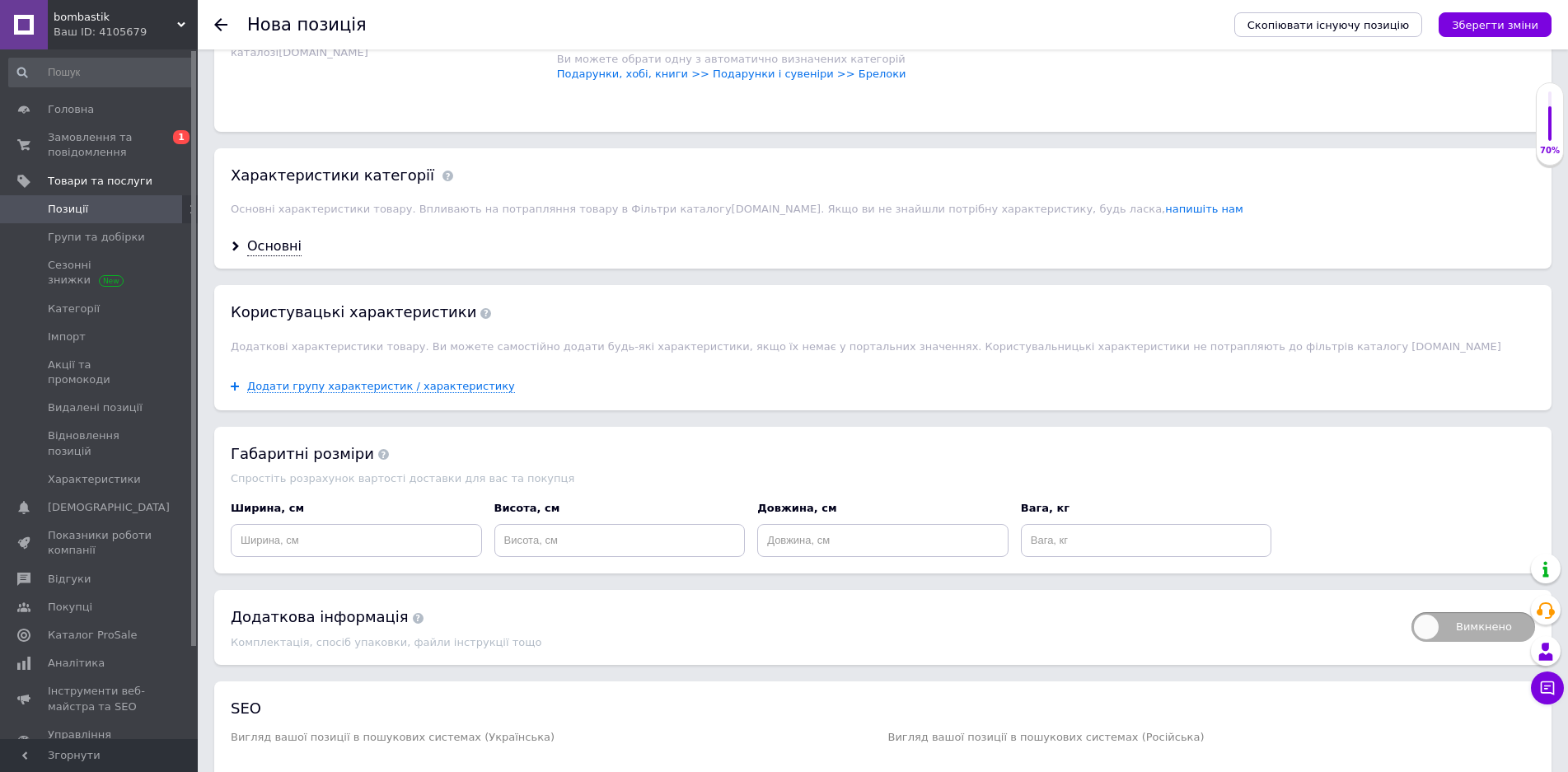
click at [260, 252] on div "Основні" at bounding box center [274, 247] width 54 height 19
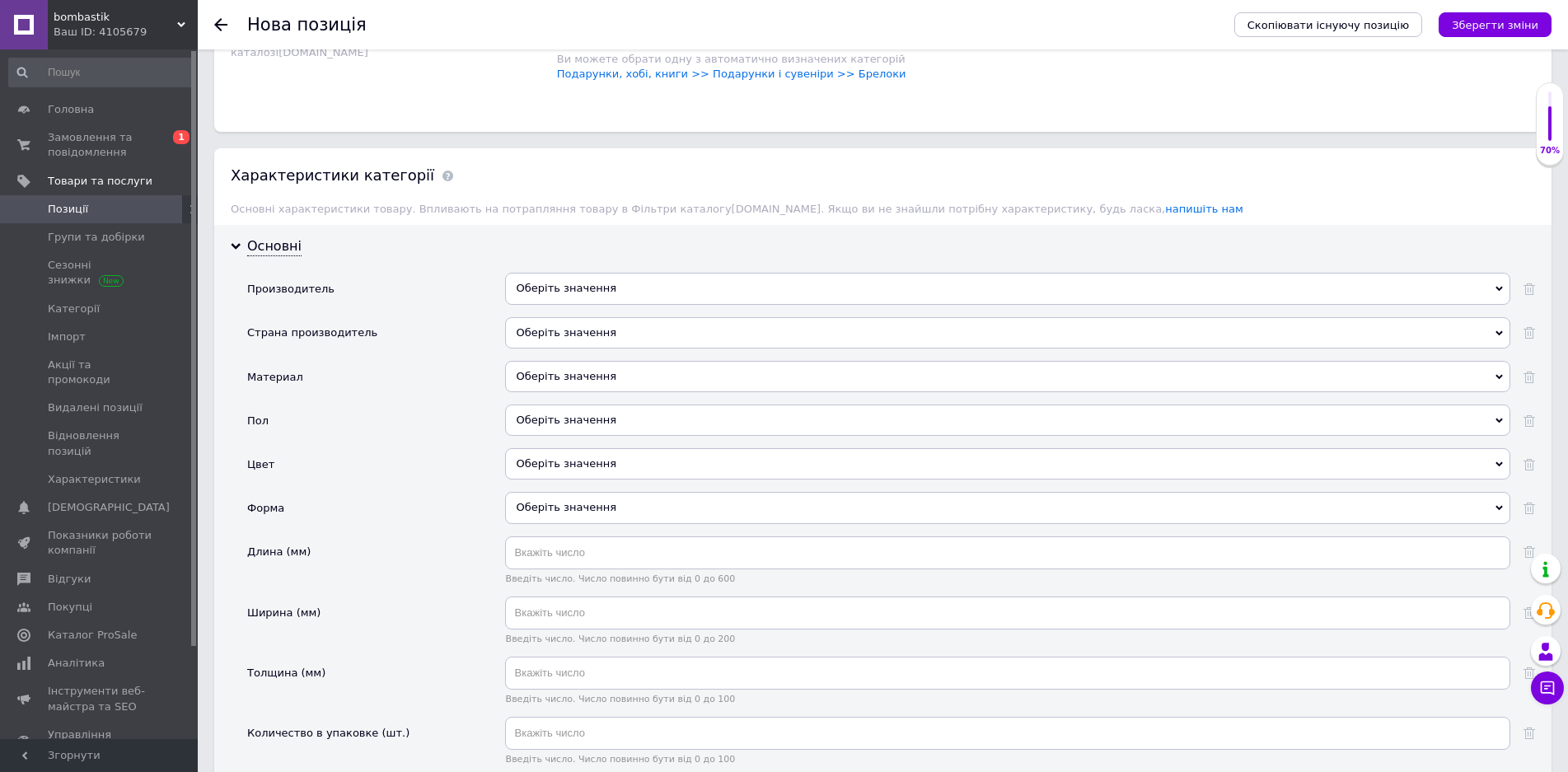
click at [591, 333] on div "Оберіть значення" at bounding box center [1007, 333] width 1006 height 32
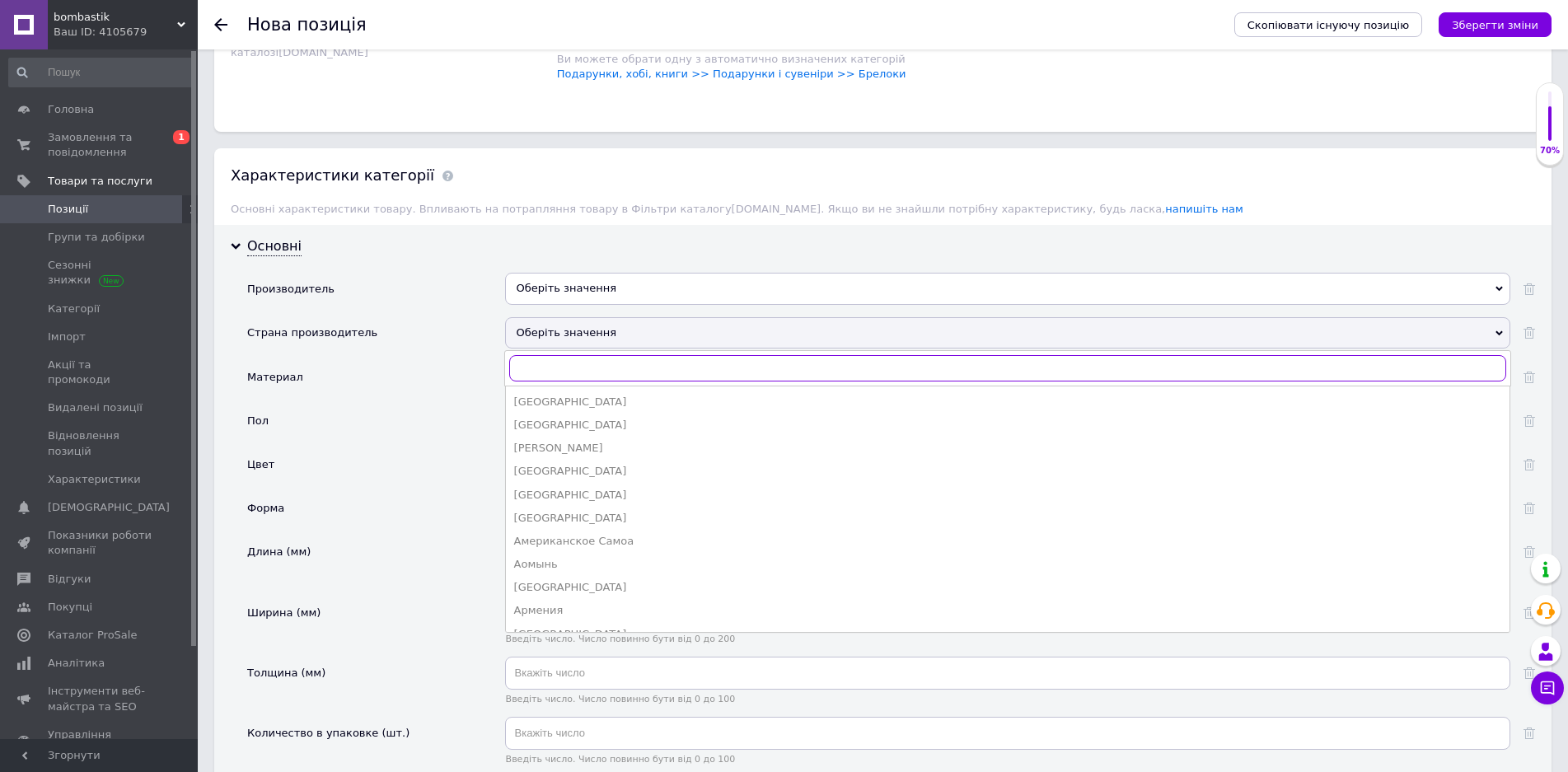
click at [590, 357] on input "text" at bounding box center [1007, 368] width 997 height 27
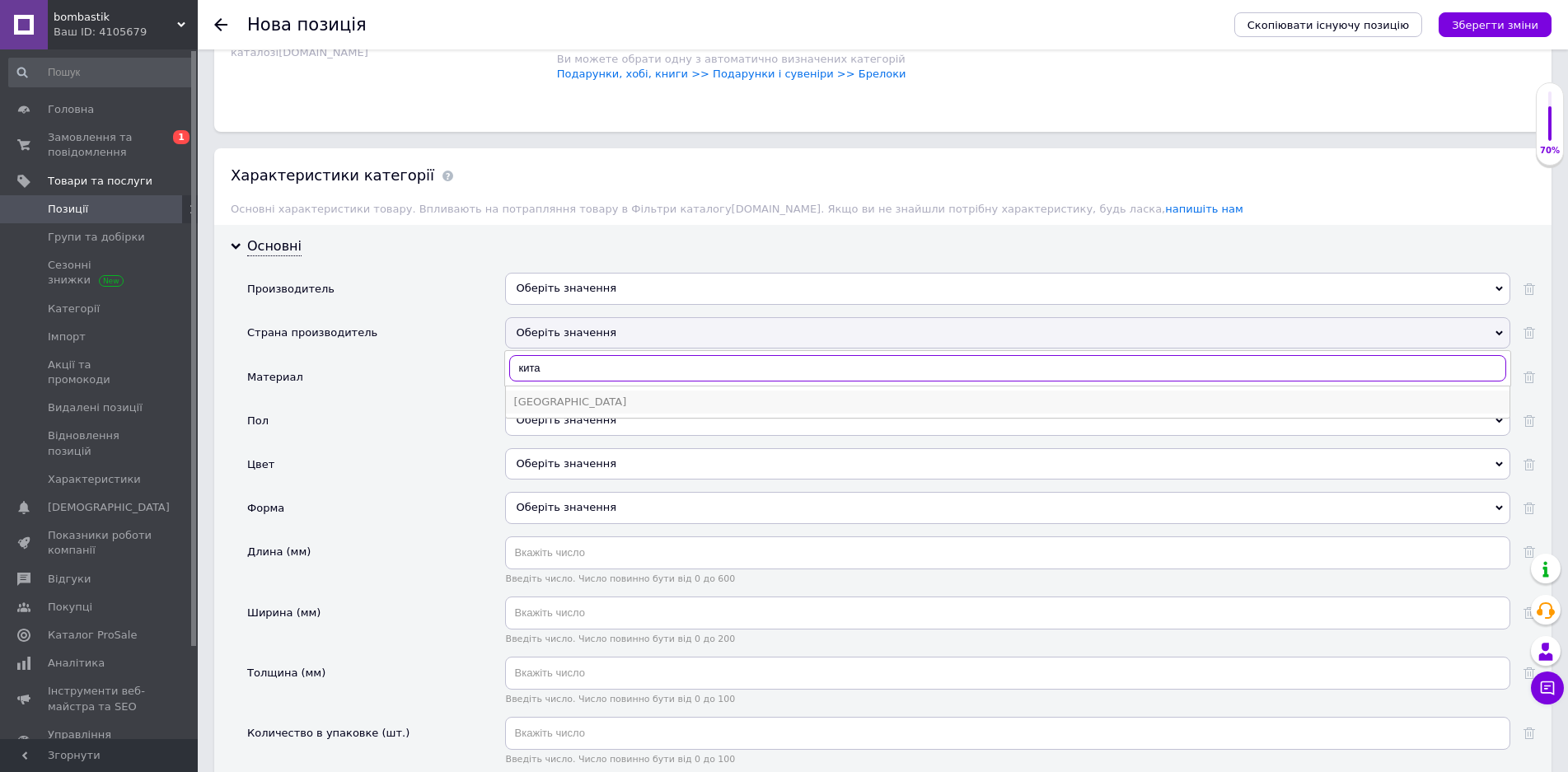
type input "кита"
click at [555, 397] on div "[GEOGRAPHIC_DATA]" at bounding box center [1007, 402] width 987 height 15
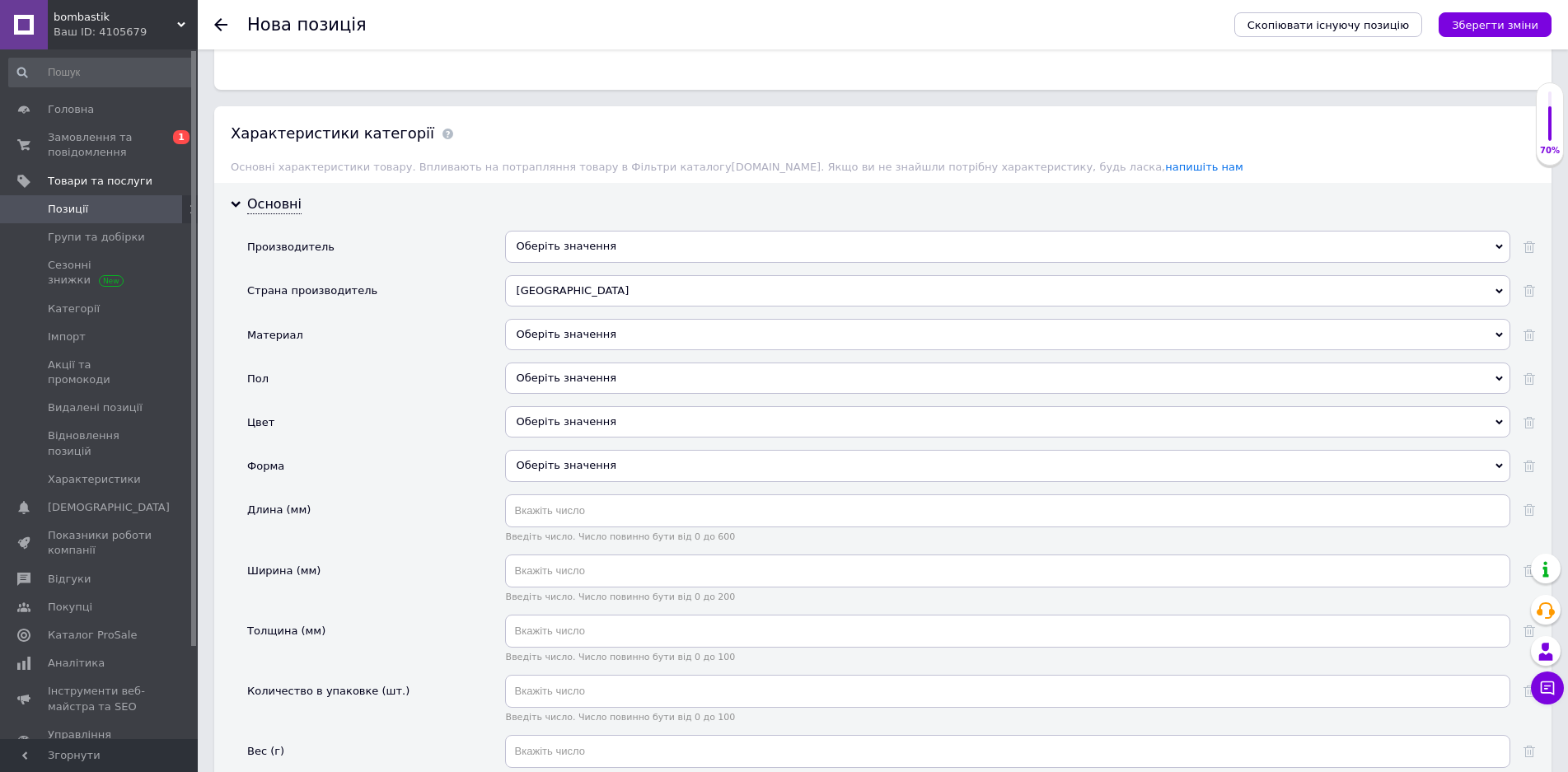
scroll to position [1318, 0]
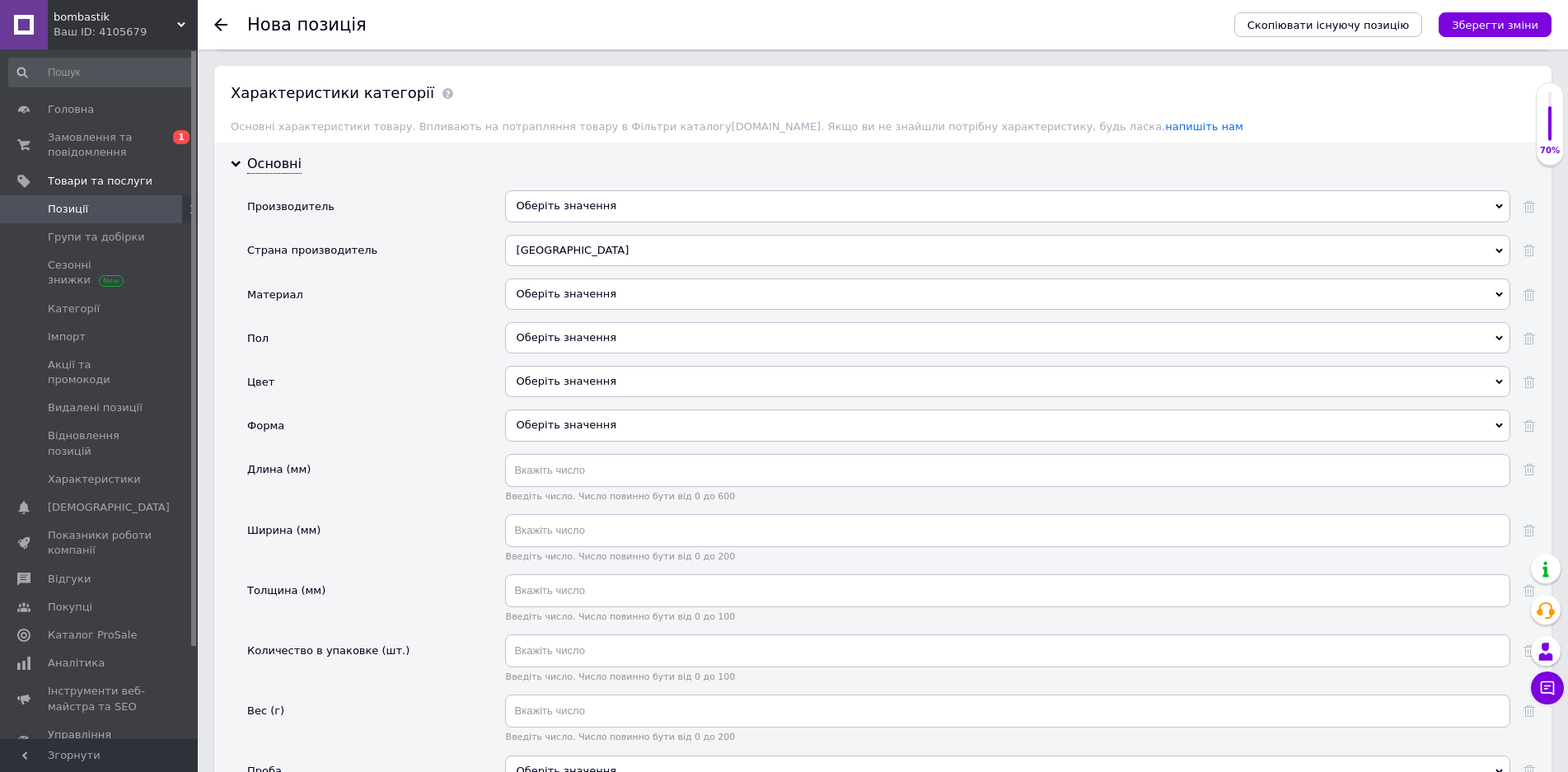
click at [566, 298] on div "Оберіть значення" at bounding box center [1007, 294] width 1006 height 32
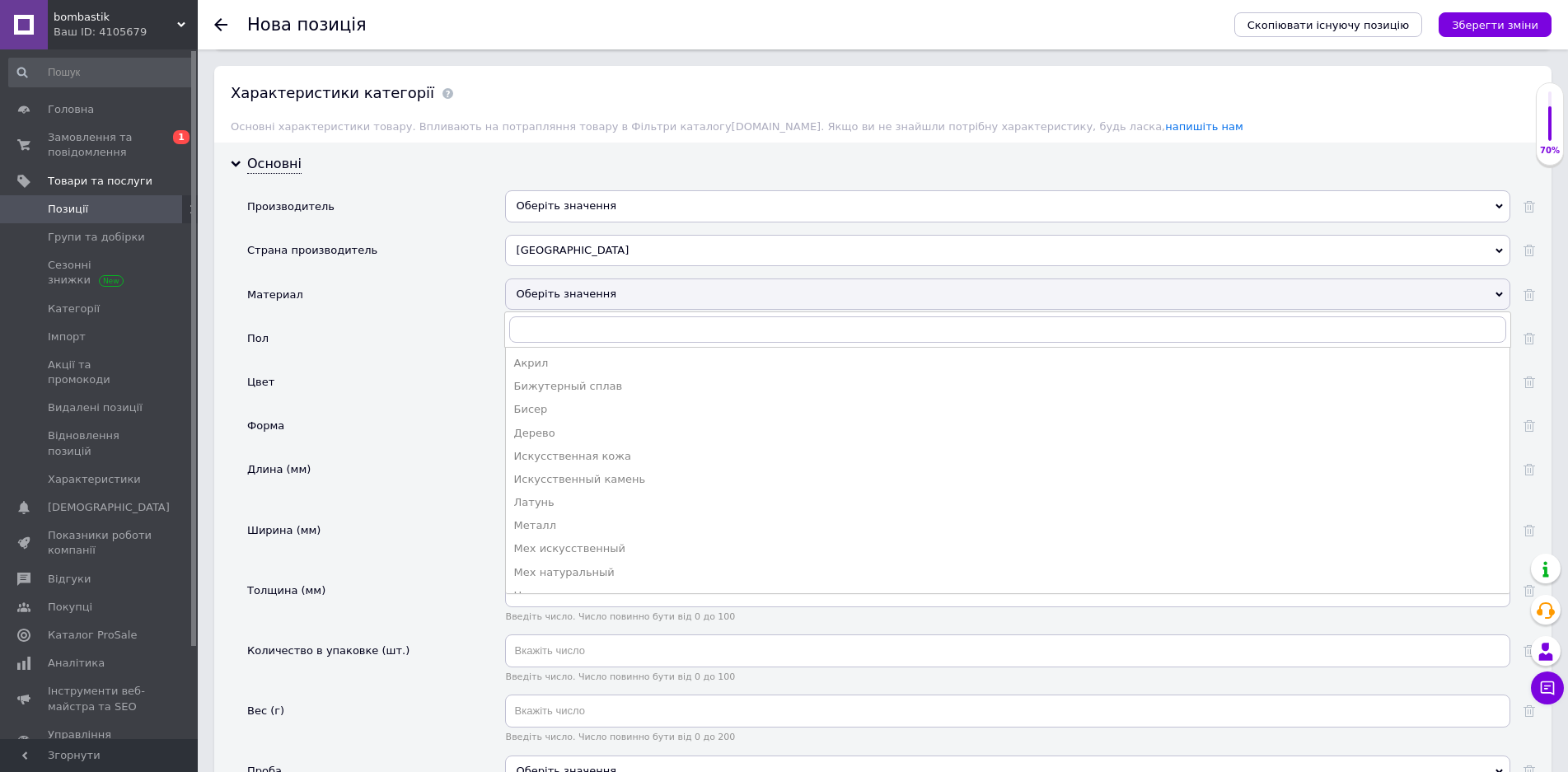
click at [566, 298] on div "Оберіть значення" at bounding box center [1007, 294] width 1006 height 32
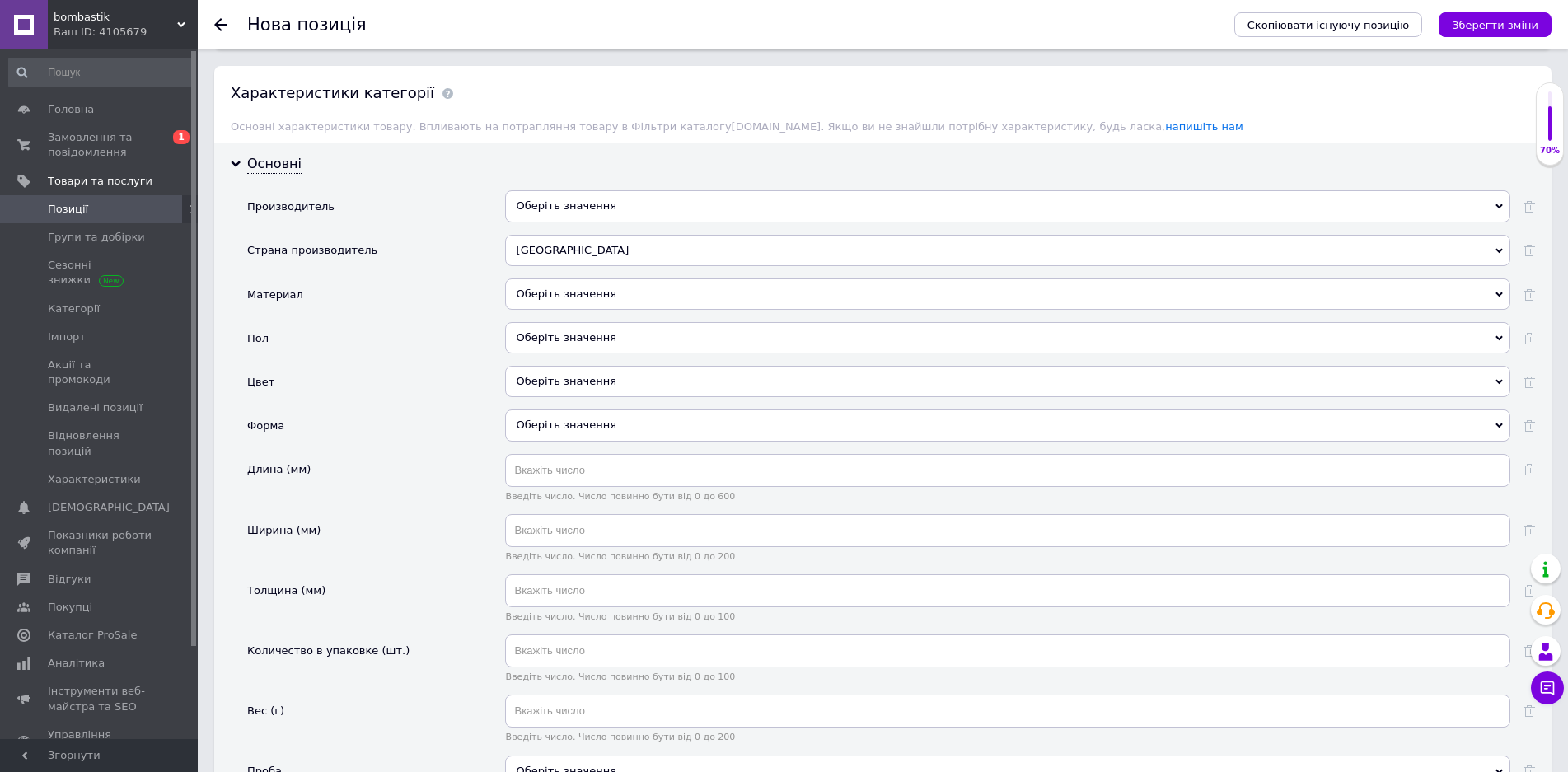
click at [562, 382] on div "Оберіть значення" at bounding box center [1007, 381] width 1006 height 32
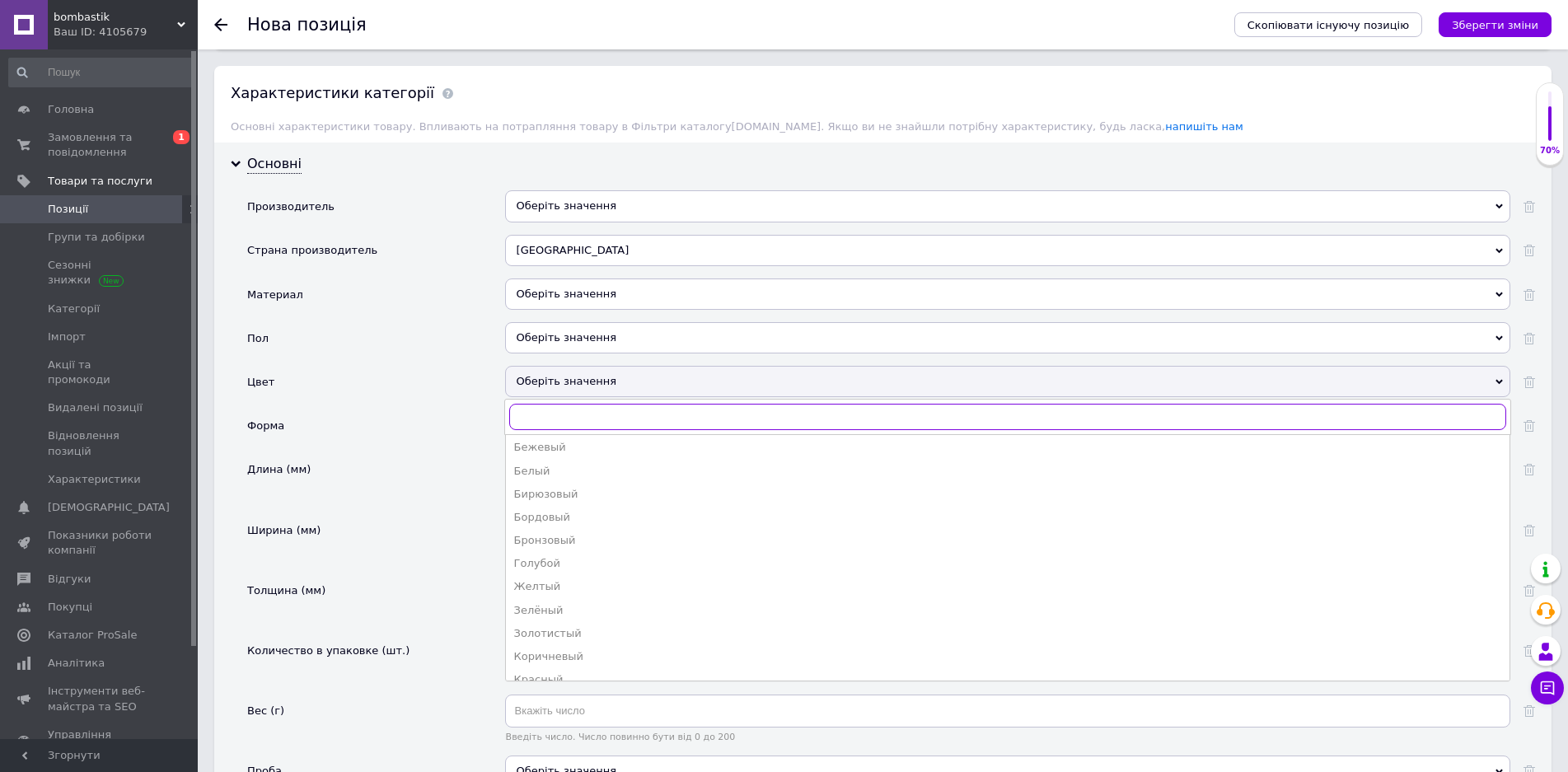
scroll to position [0, 0]
click at [479, 478] on div "Длина (мм)" at bounding box center [377, 484] width 258 height 60
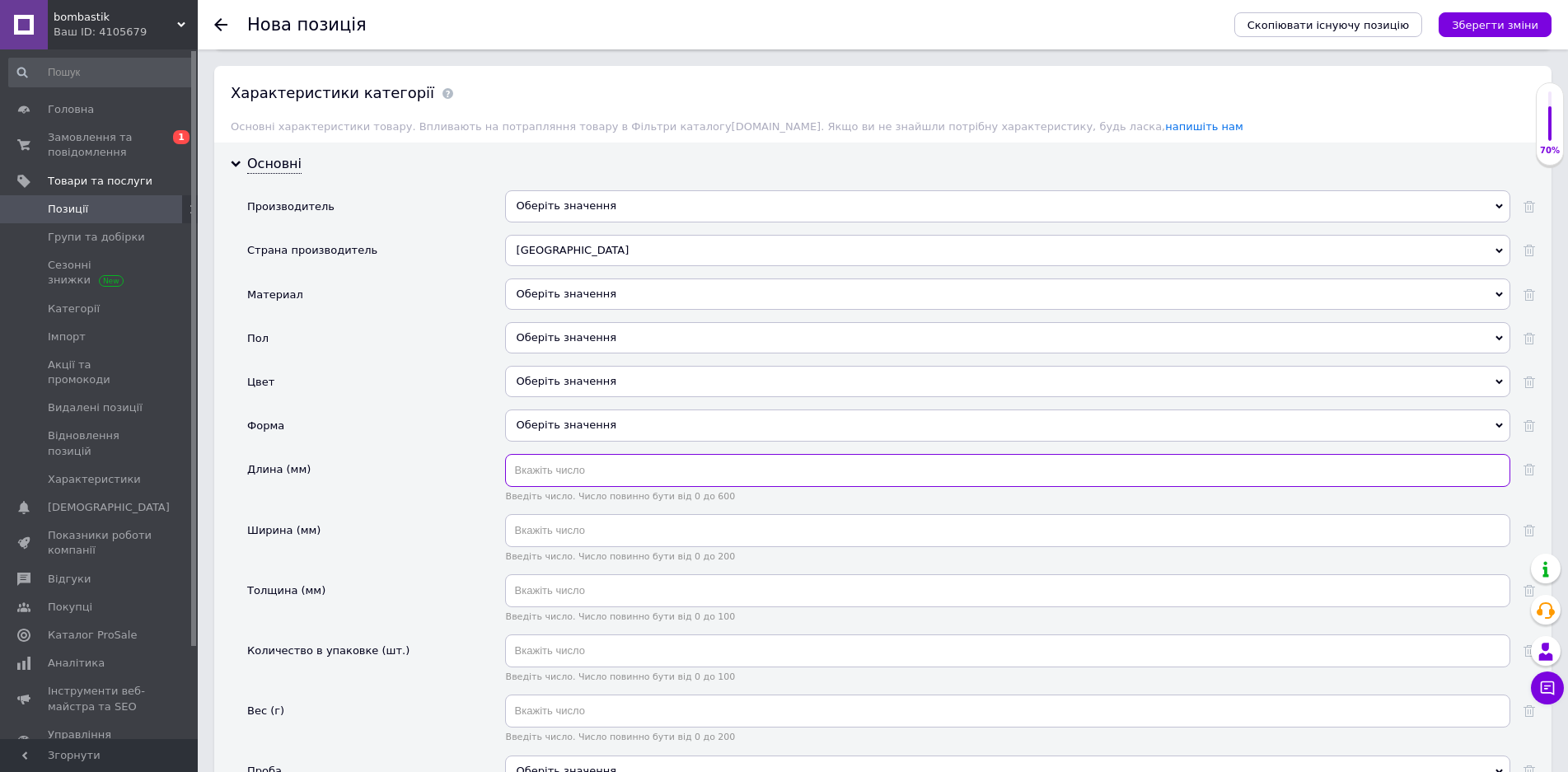
click at [555, 477] on input "text" at bounding box center [1007, 471] width 1006 height 33
type input "170"
click at [439, 502] on div "Длина (мм)" at bounding box center [377, 484] width 258 height 60
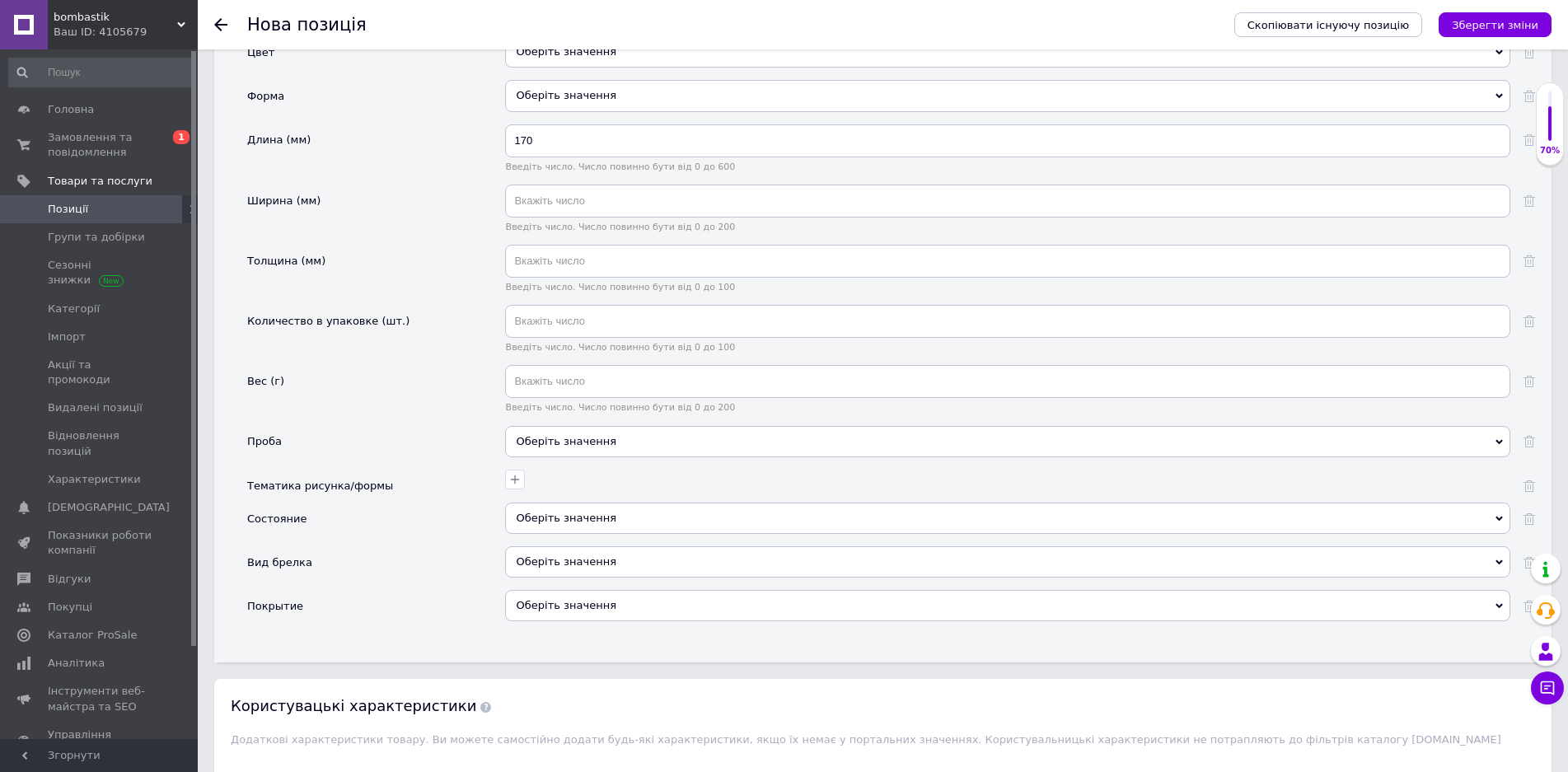
click at [575, 564] on div "Оберіть значення" at bounding box center [1007, 562] width 1006 height 32
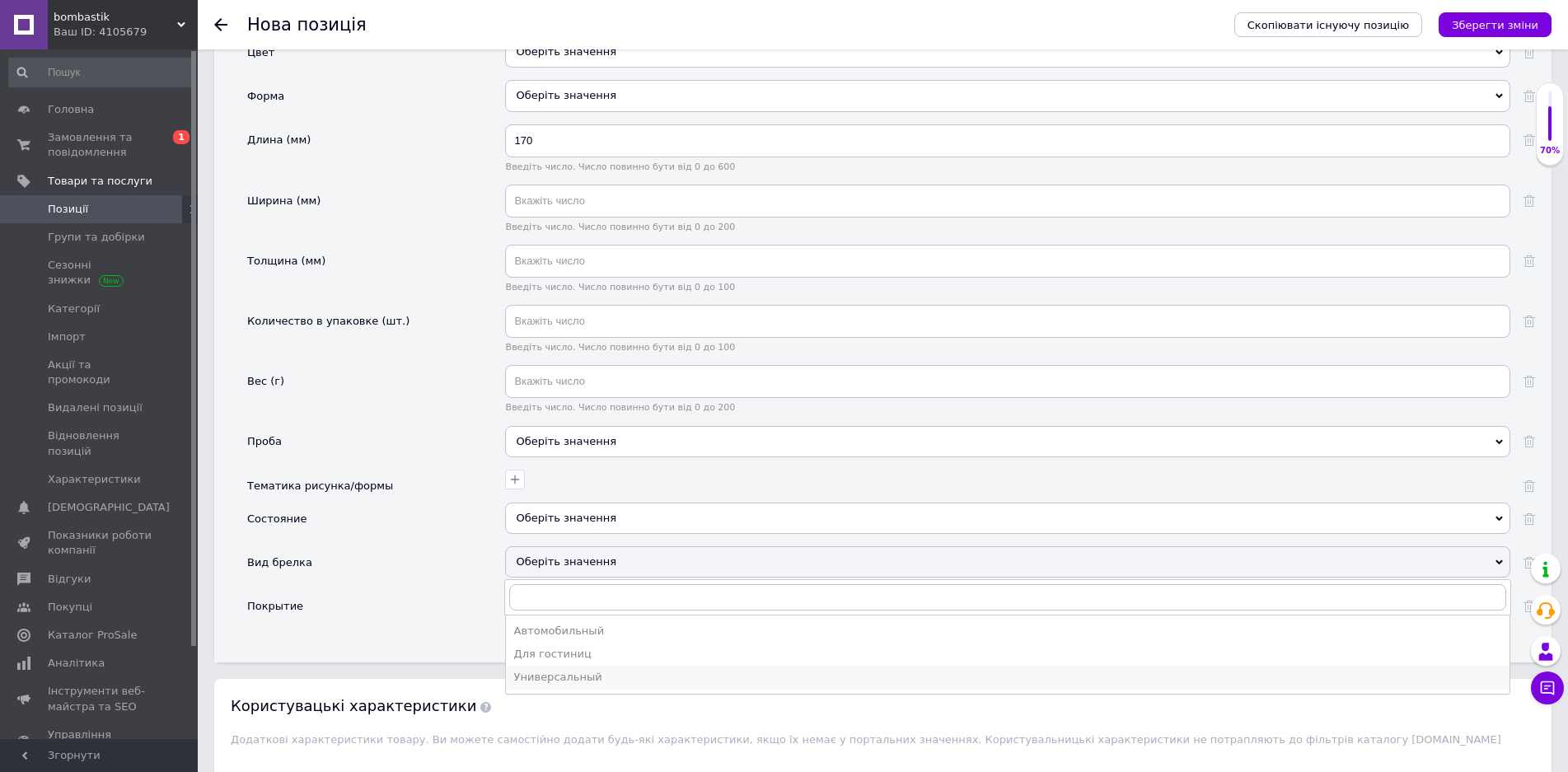
click at [567, 676] on div "Универсальный" at bounding box center [1007, 677] width 987 height 15
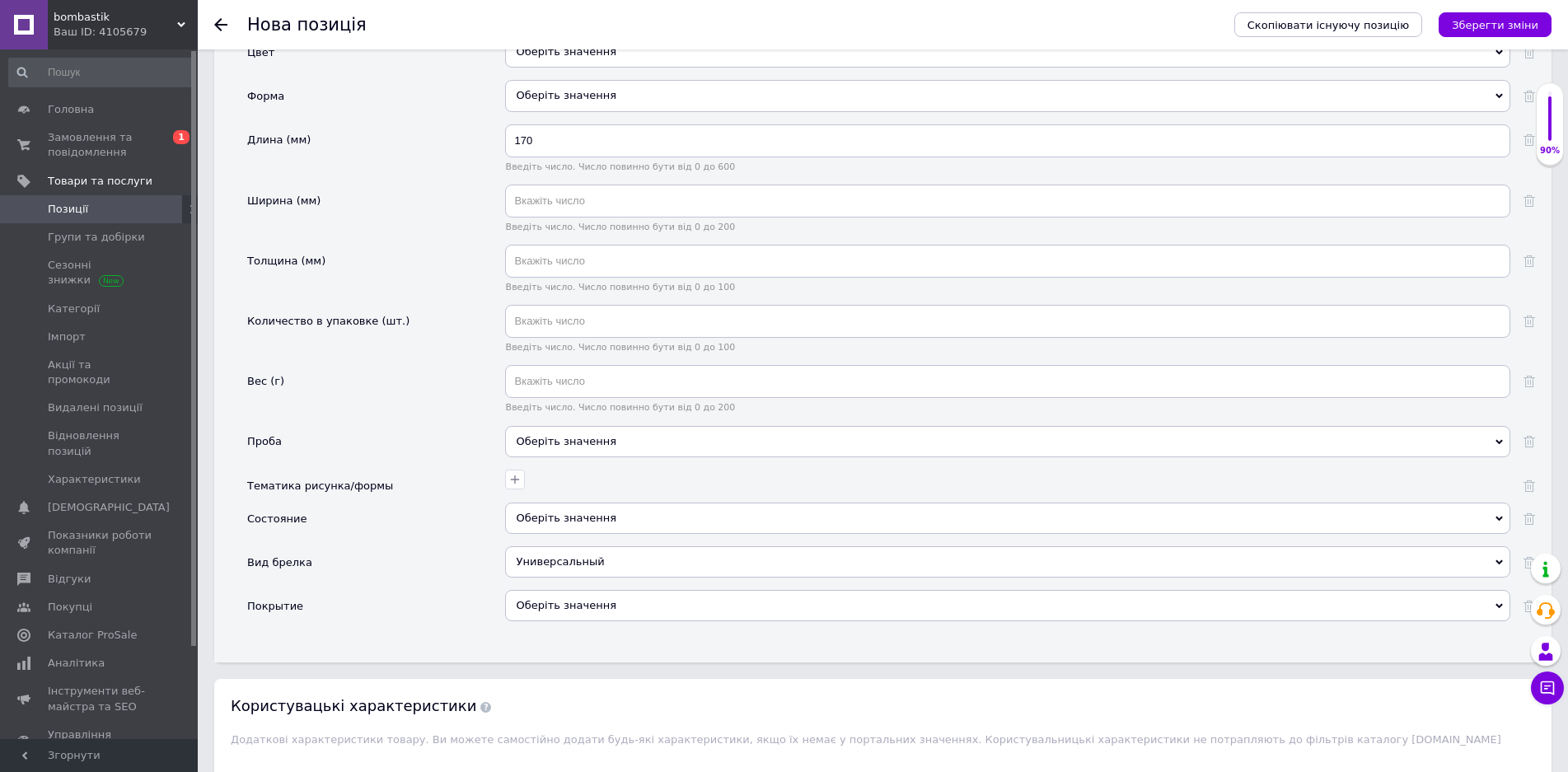
click at [571, 600] on div "Оберіть значення" at bounding box center [1007, 605] width 1006 height 32
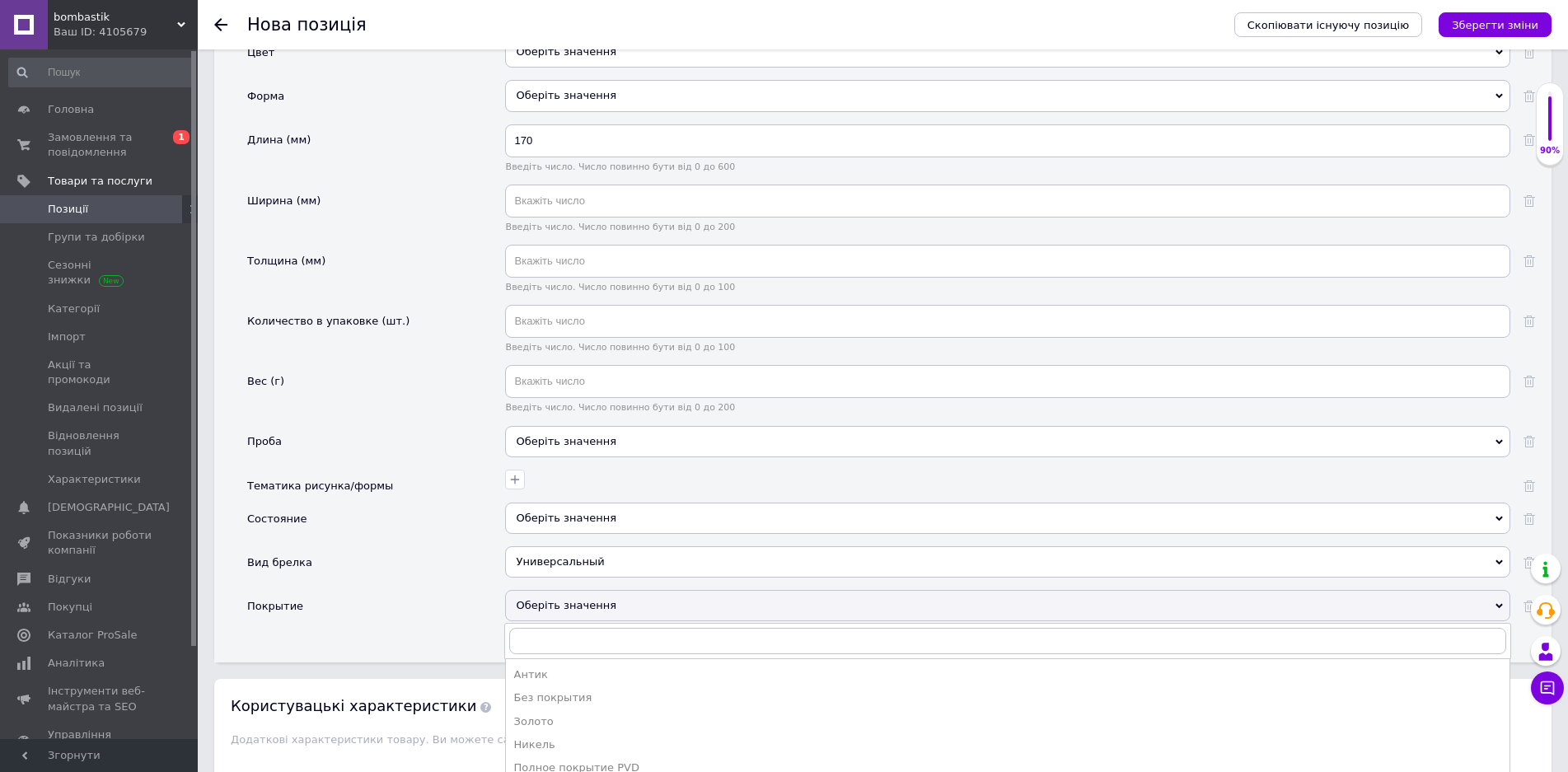
click at [571, 600] on div "Оберіть значення" at bounding box center [1007, 605] width 1006 height 32
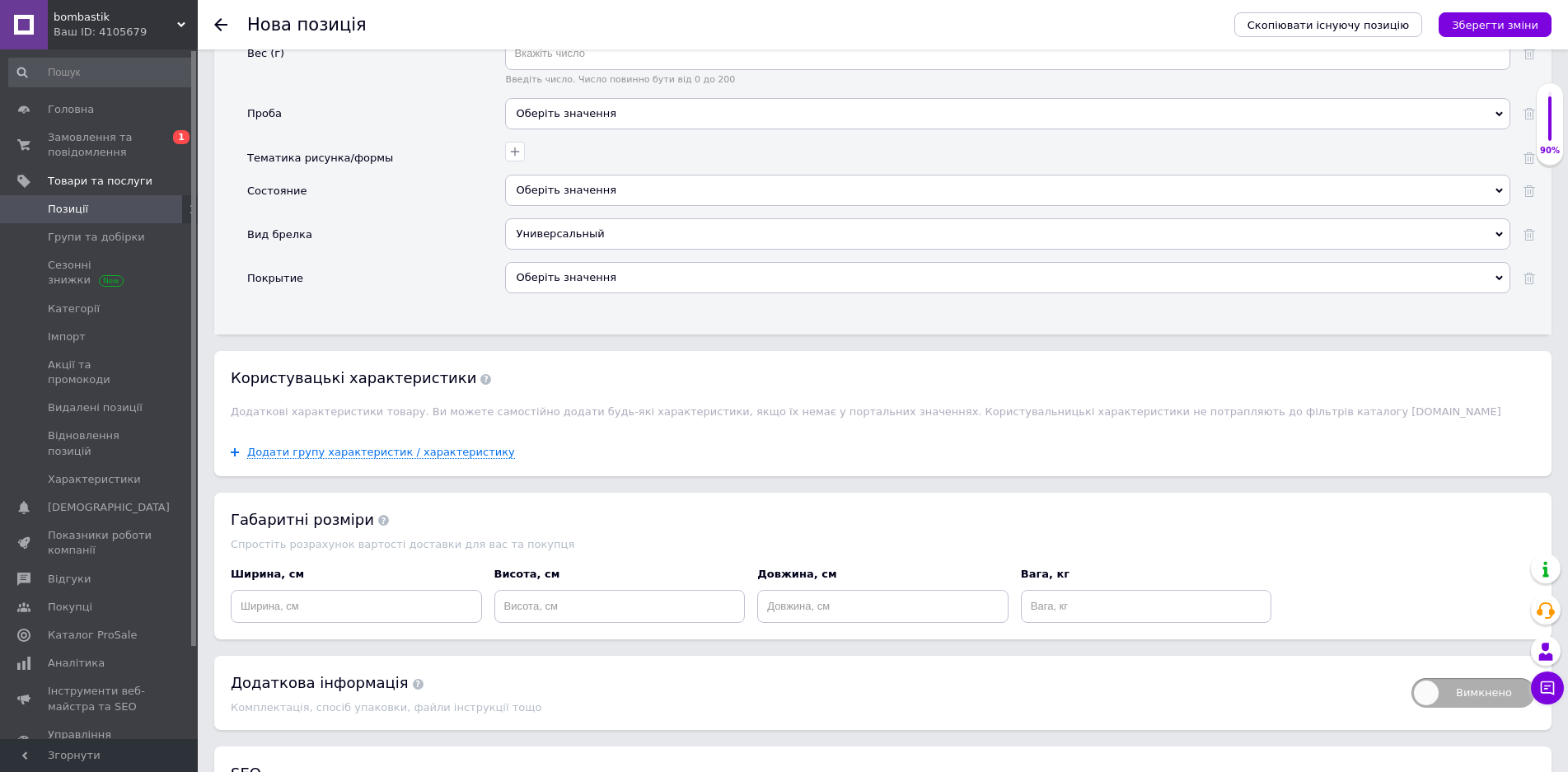
scroll to position [1977, 0]
click at [361, 617] on input at bounding box center [357, 605] width 252 height 33
type input "20"
click at [575, 614] on input at bounding box center [620, 605] width 252 height 33
type input "5"
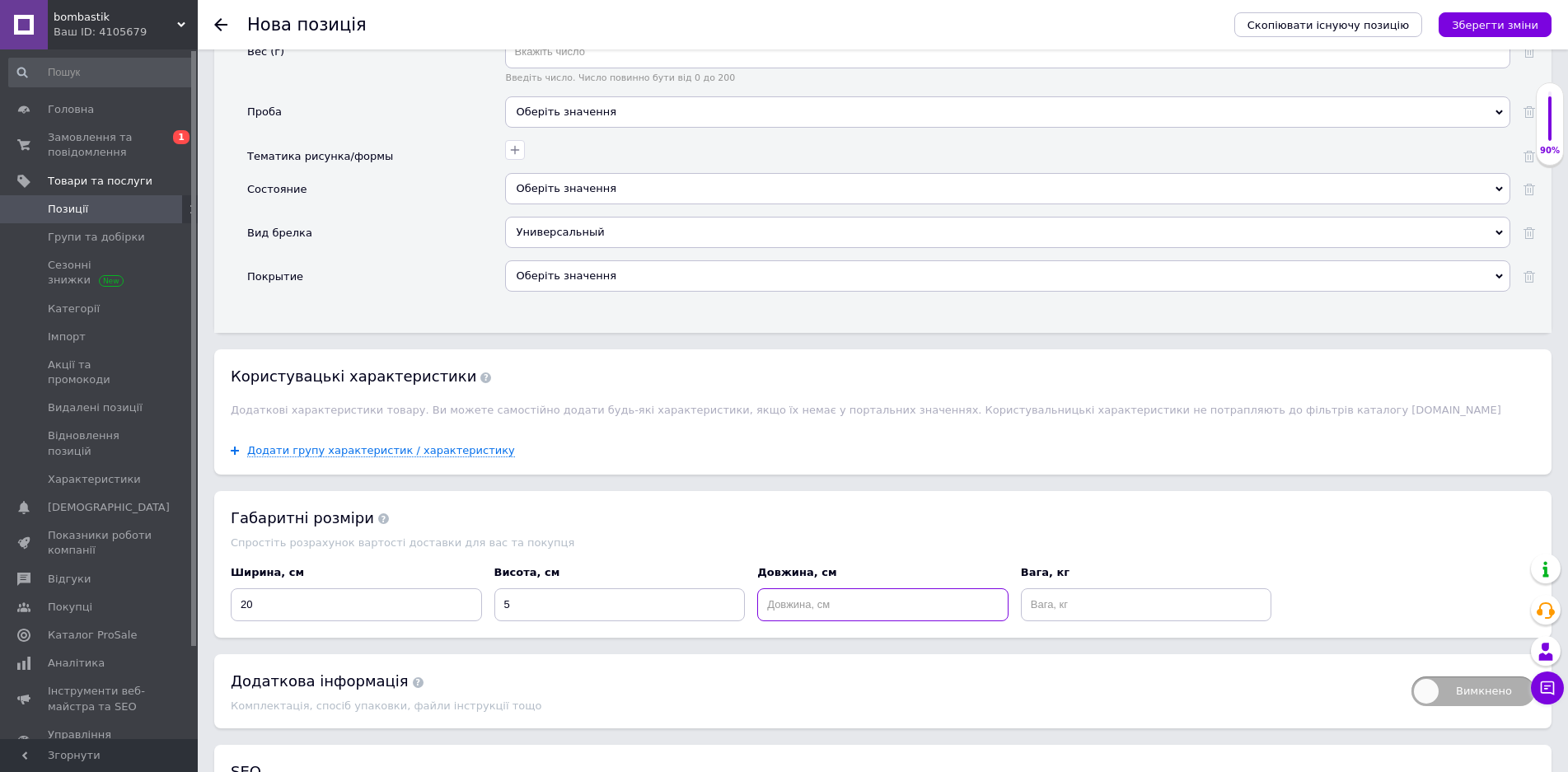
click at [799, 604] on input at bounding box center [883, 605] width 252 height 33
type input "20"
click at [1041, 610] on input at bounding box center [1147, 605] width 252 height 33
type input "0.5"
click at [1476, 37] on button "Зберегти зміни" at bounding box center [1496, 25] width 113 height 25
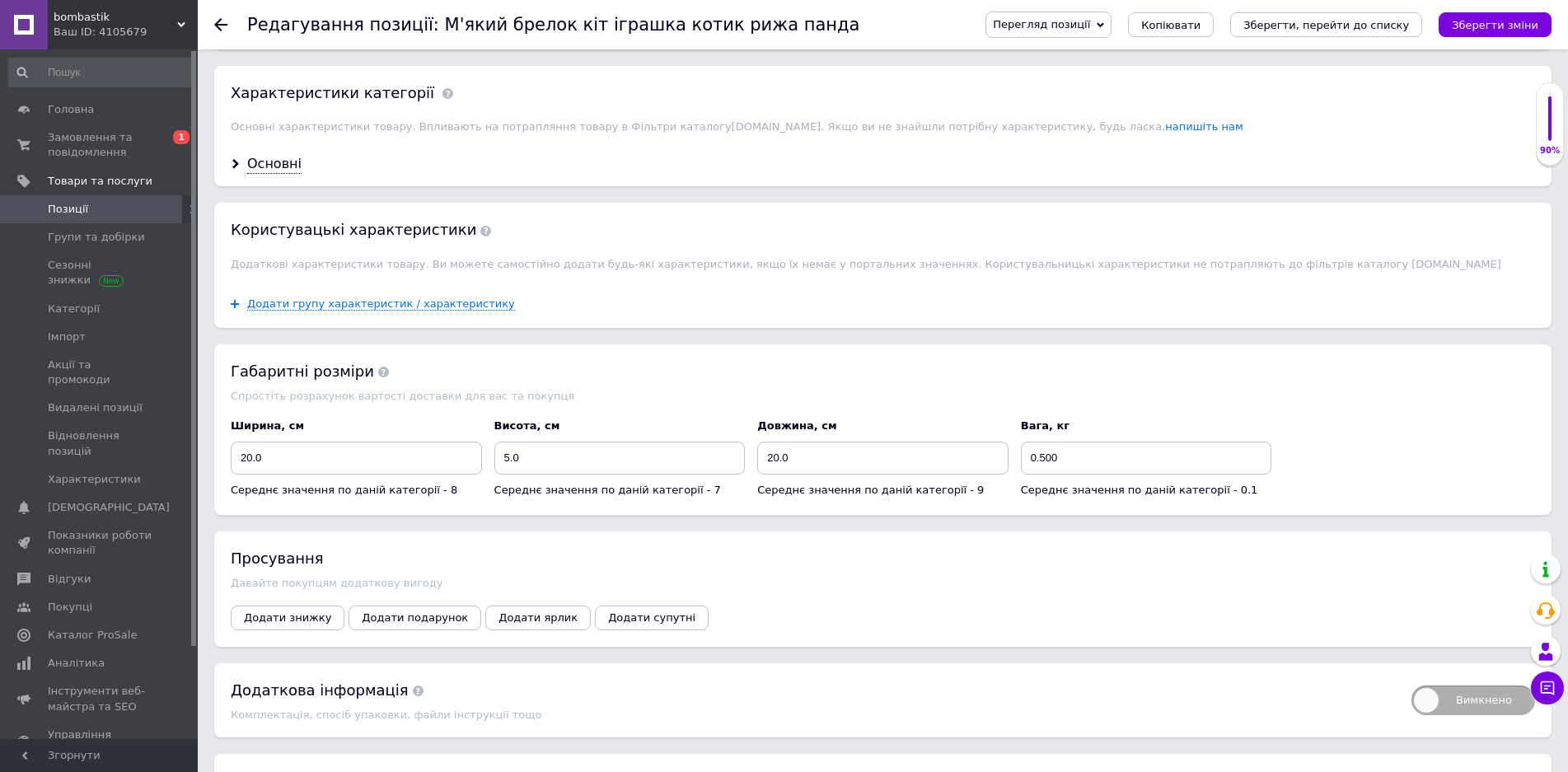
scroll to position [1053, 0]
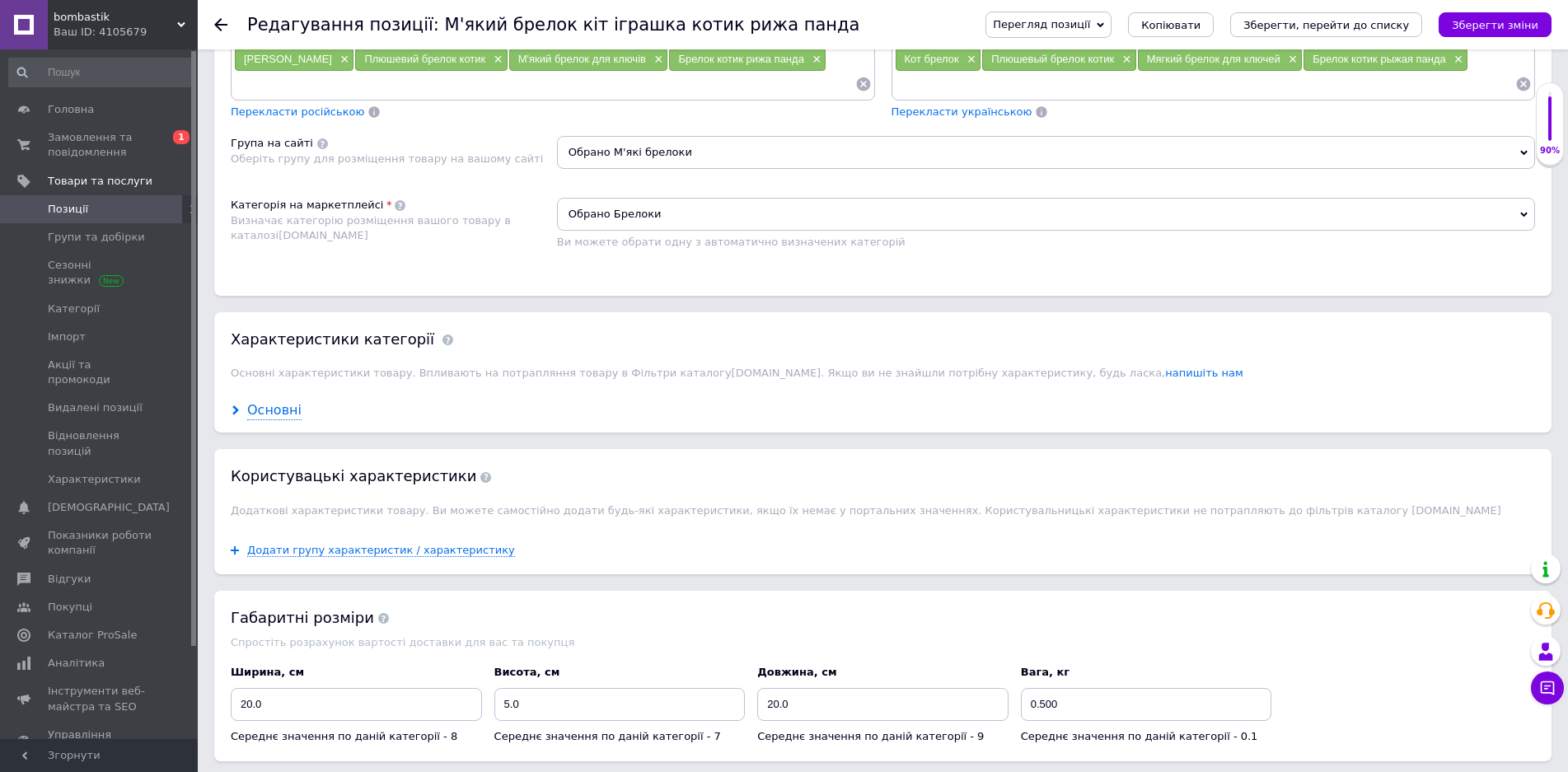
click at [271, 413] on div "Основні" at bounding box center [274, 411] width 54 height 19
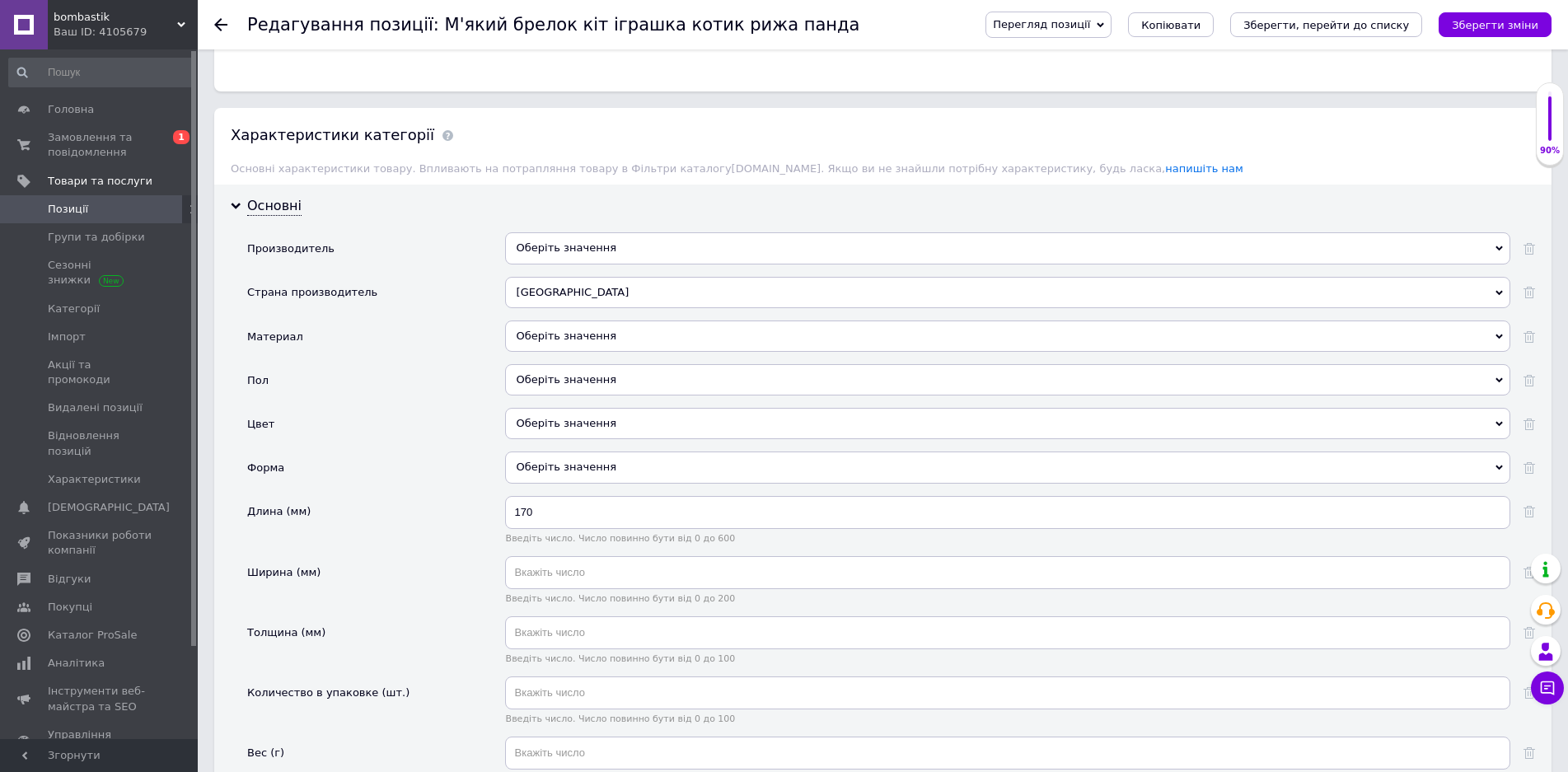
scroll to position [1629, 0]
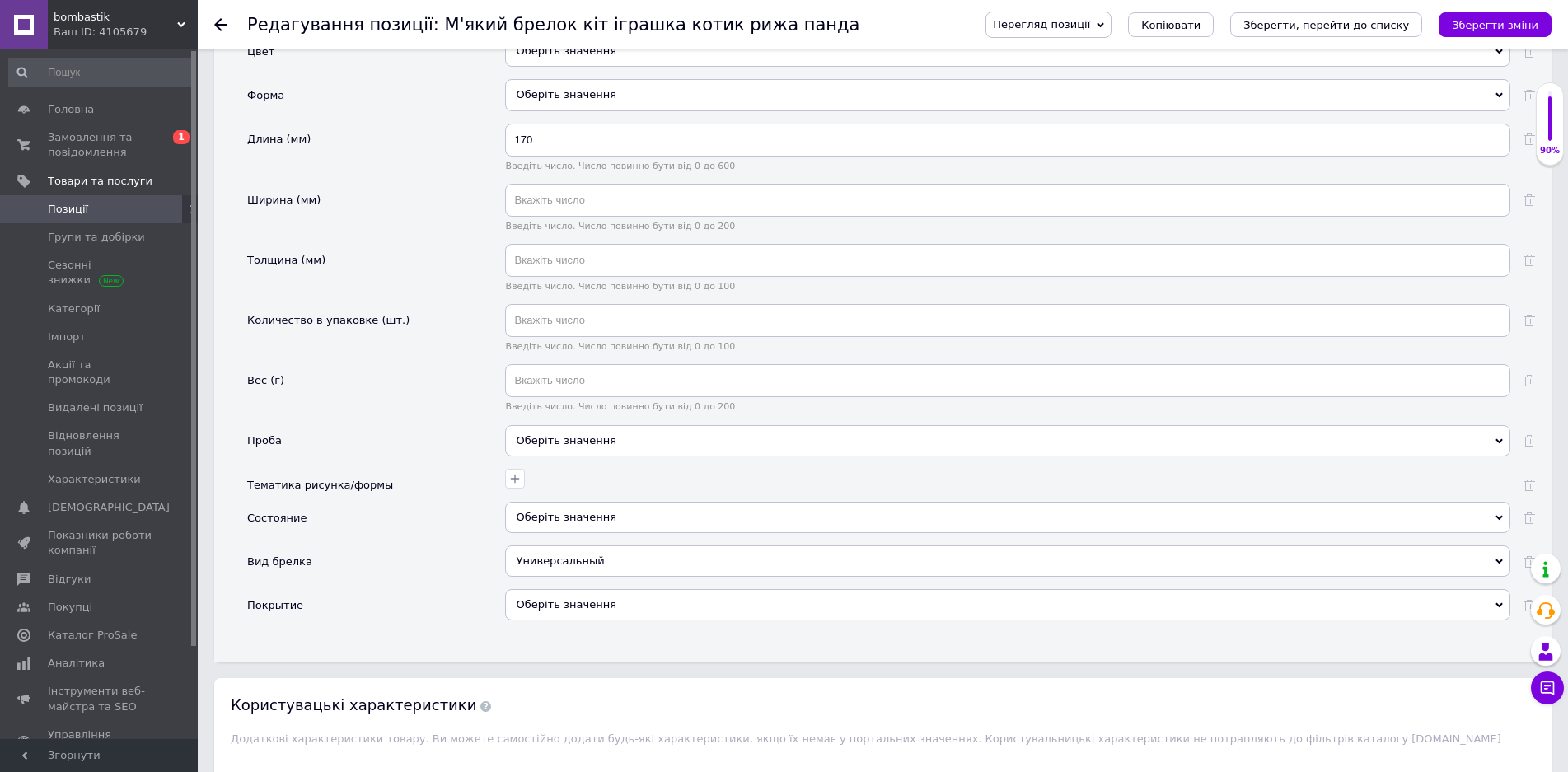
click at [568, 513] on div "Оберіть значення" at bounding box center [1007, 517] width 1006 height 32
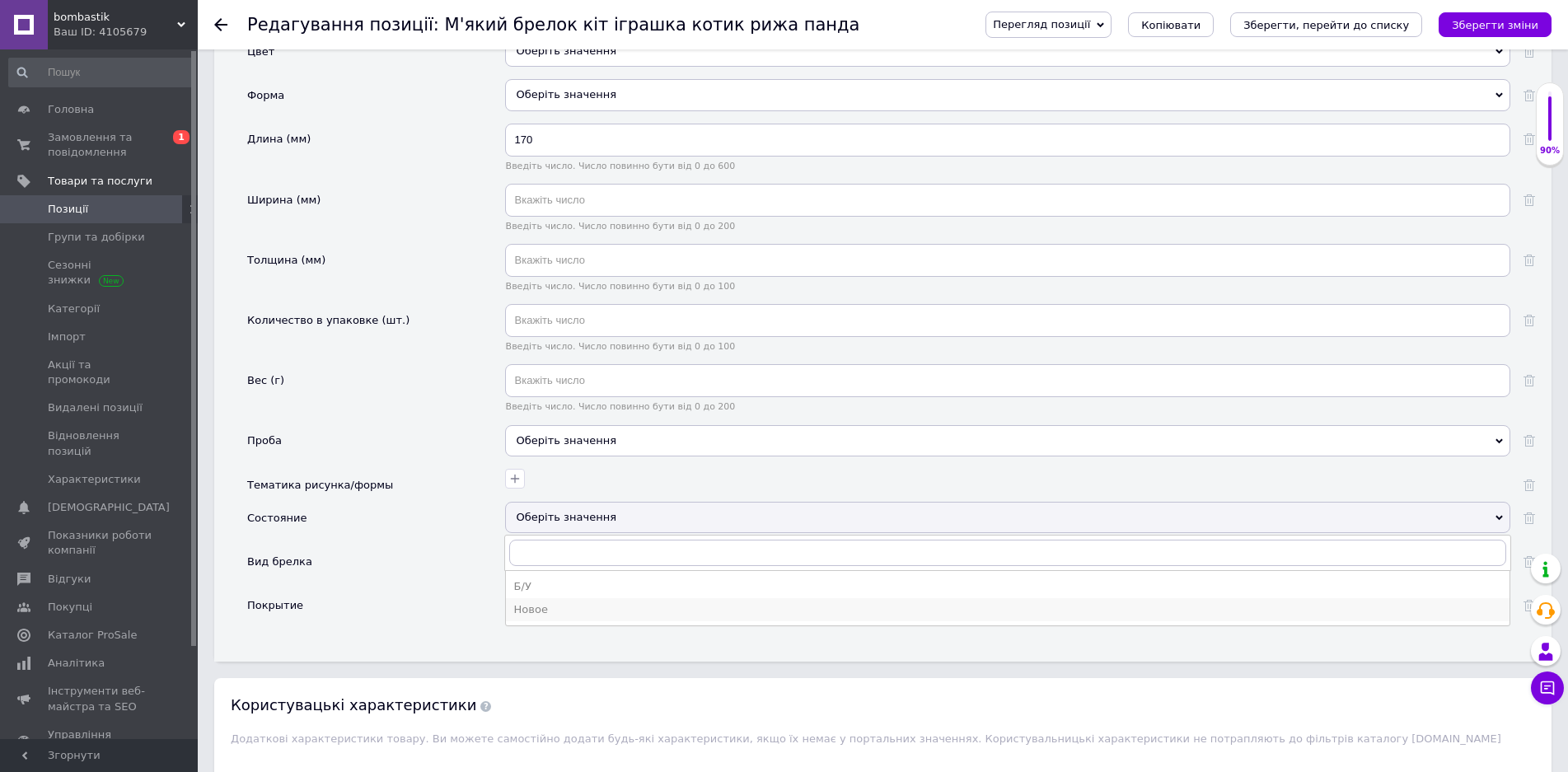
click at [535, 605] on div "Новое" at bounding box center [1007, 610] width 987 height 15
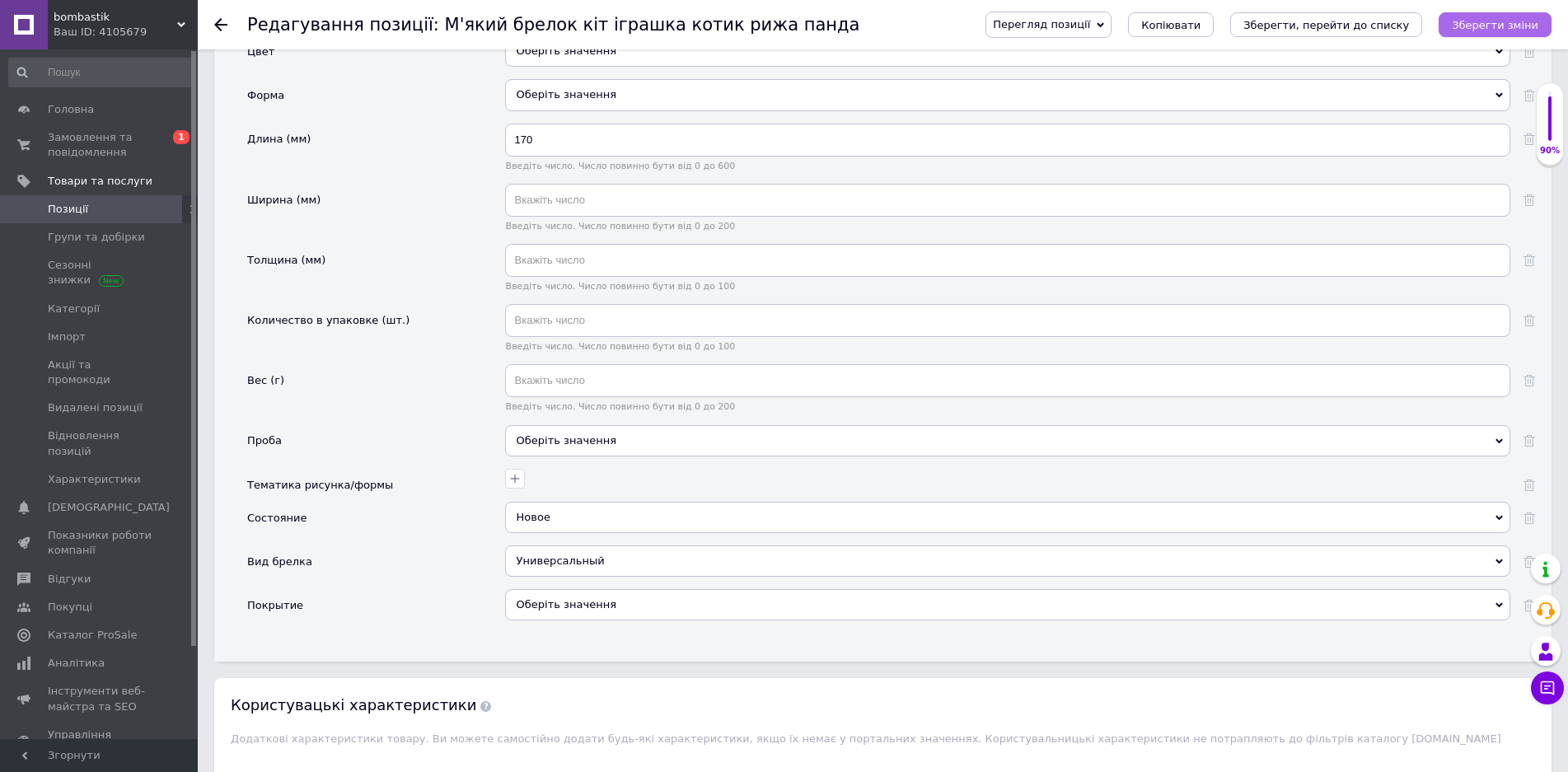
click at [1489, 12] on button "Зберегти зміни" at bounding box center [1496, 25] width 113 height 25
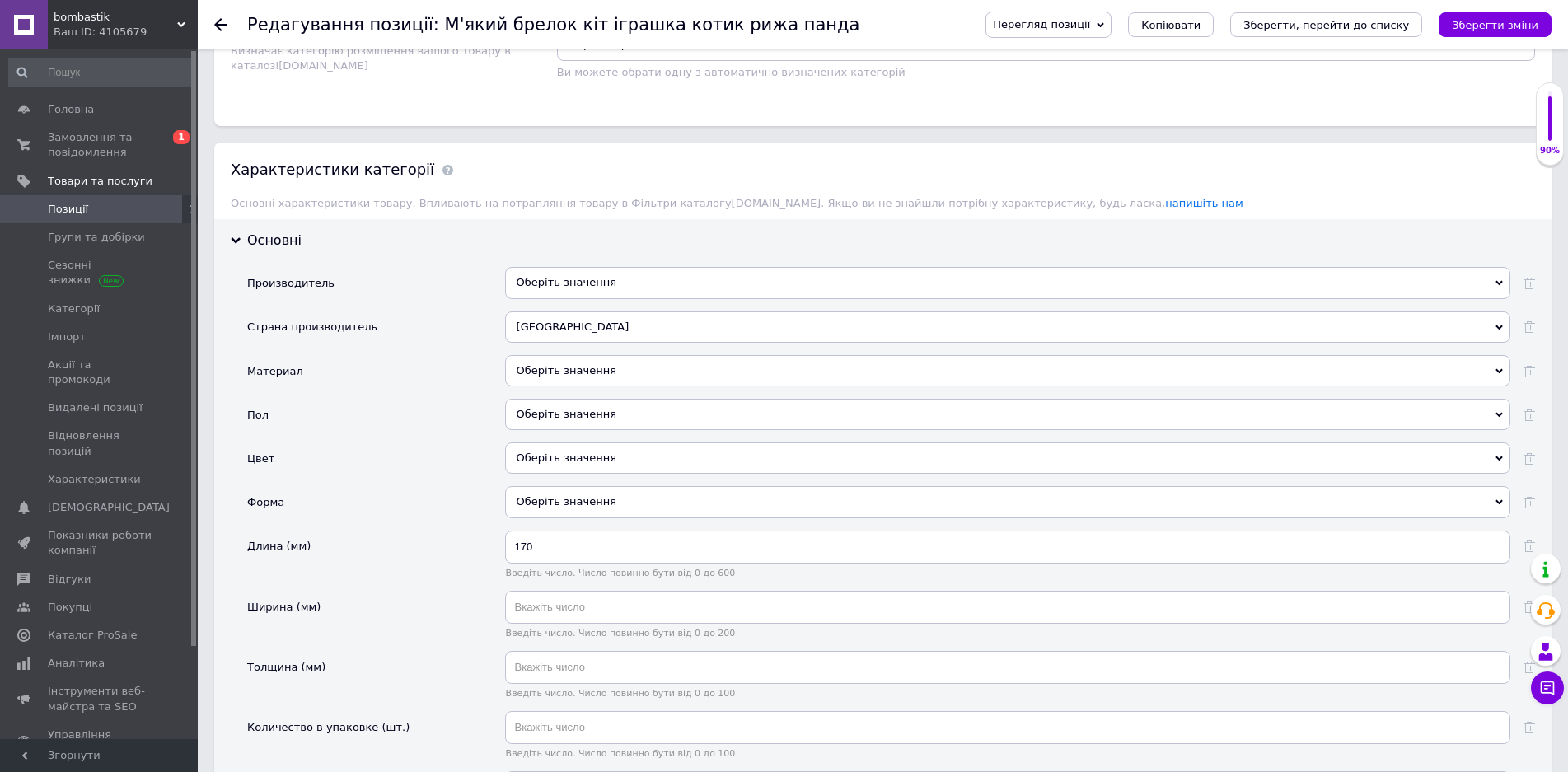
scroll to position [1218, 0]
click at [559, 364] on div "Оберіть значення" at bounding box center [1007, 376] width 1006 height 32
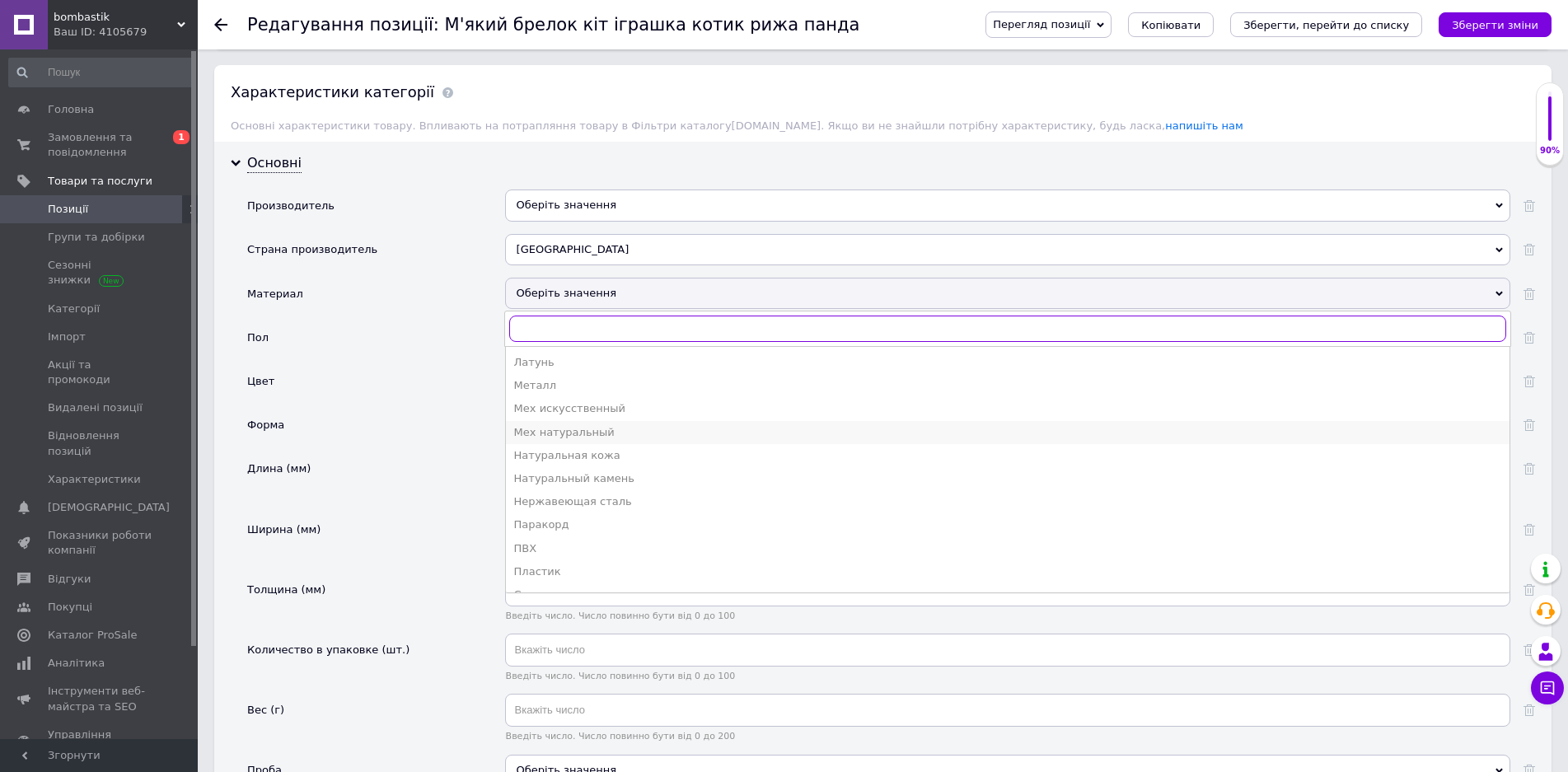
scroll to position [98, 0]
click at [597, 454] on div "Мех искусственный" at bounding box center [1007, 450] width 987 height 15
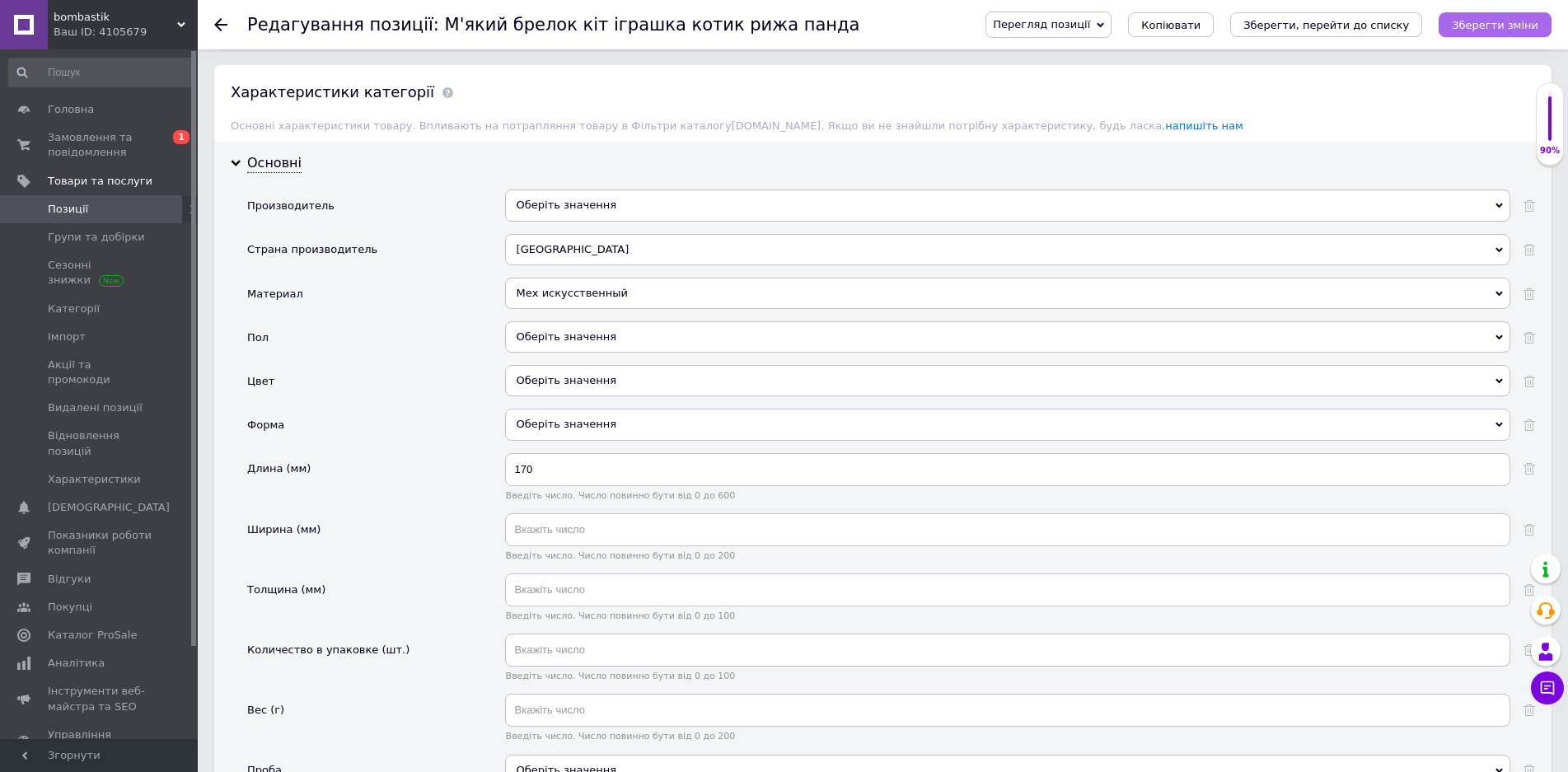
click at [1491, 21] on icon "Зберегти зміни" at bounding box center [1496, 25] width 87 height 12
click at [1525, 289] on div at bounding box center [1530, 293] width 12 height 15
click at [592, 334] on div "Оберіть значення" at bounding box center [1007, 337] width 1006 height 32
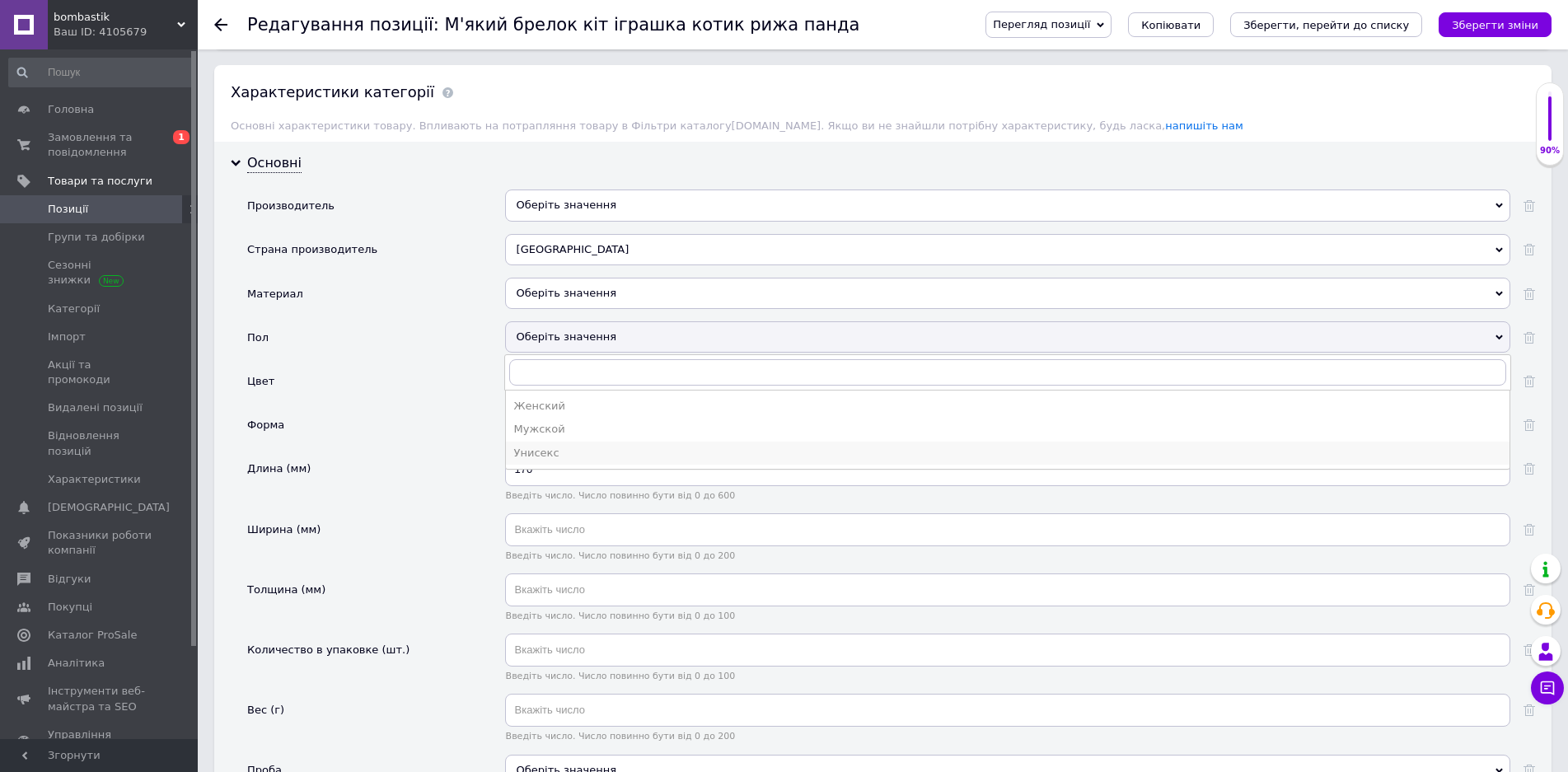
click at [522, 460] on div "Унисекс" at bounding box center [1007, 453] width 987 height 15
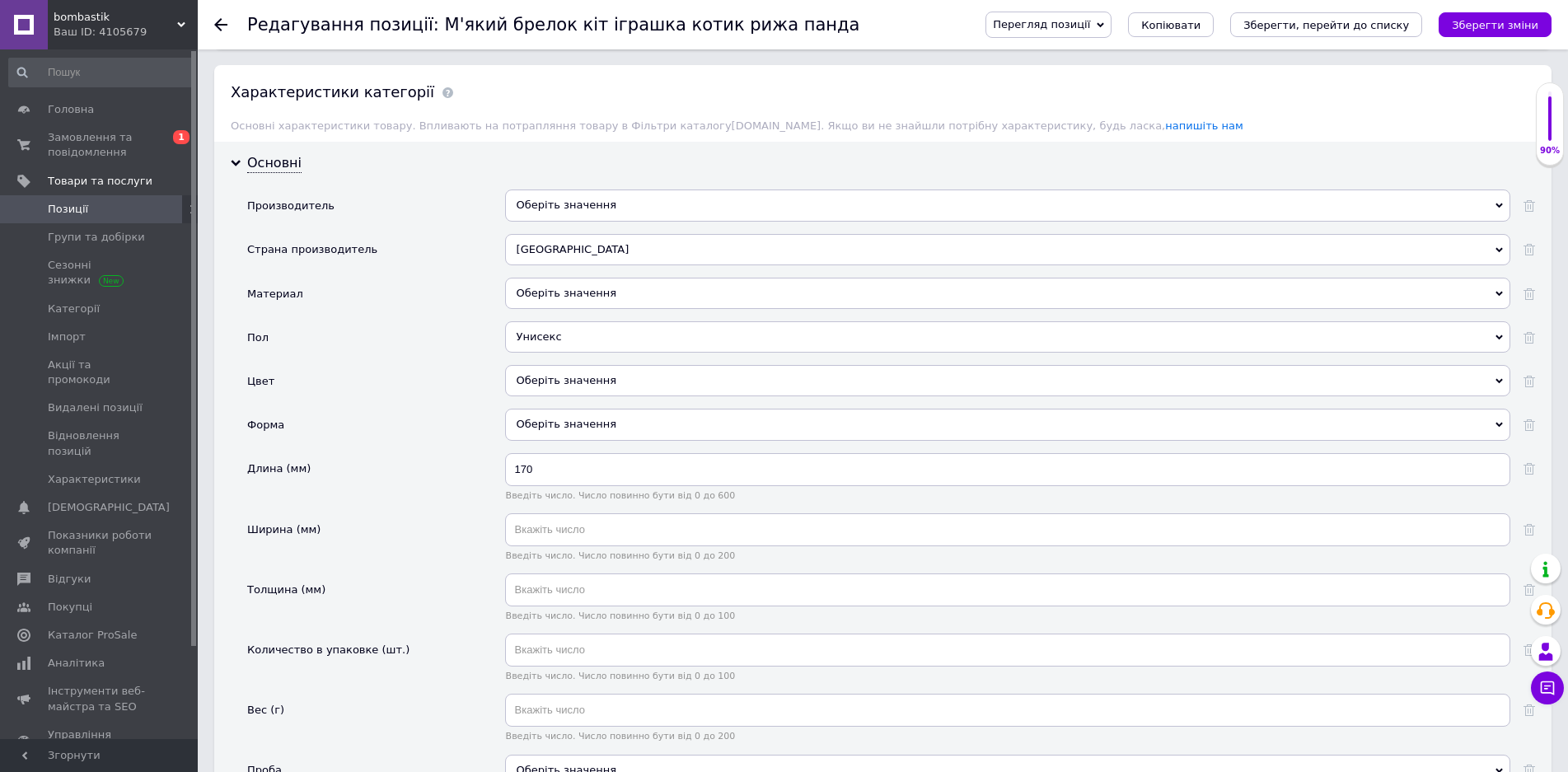
click at [617, 427] on div "Оберіть значення" at bounding box center [1007, 425] width 1006 height 32
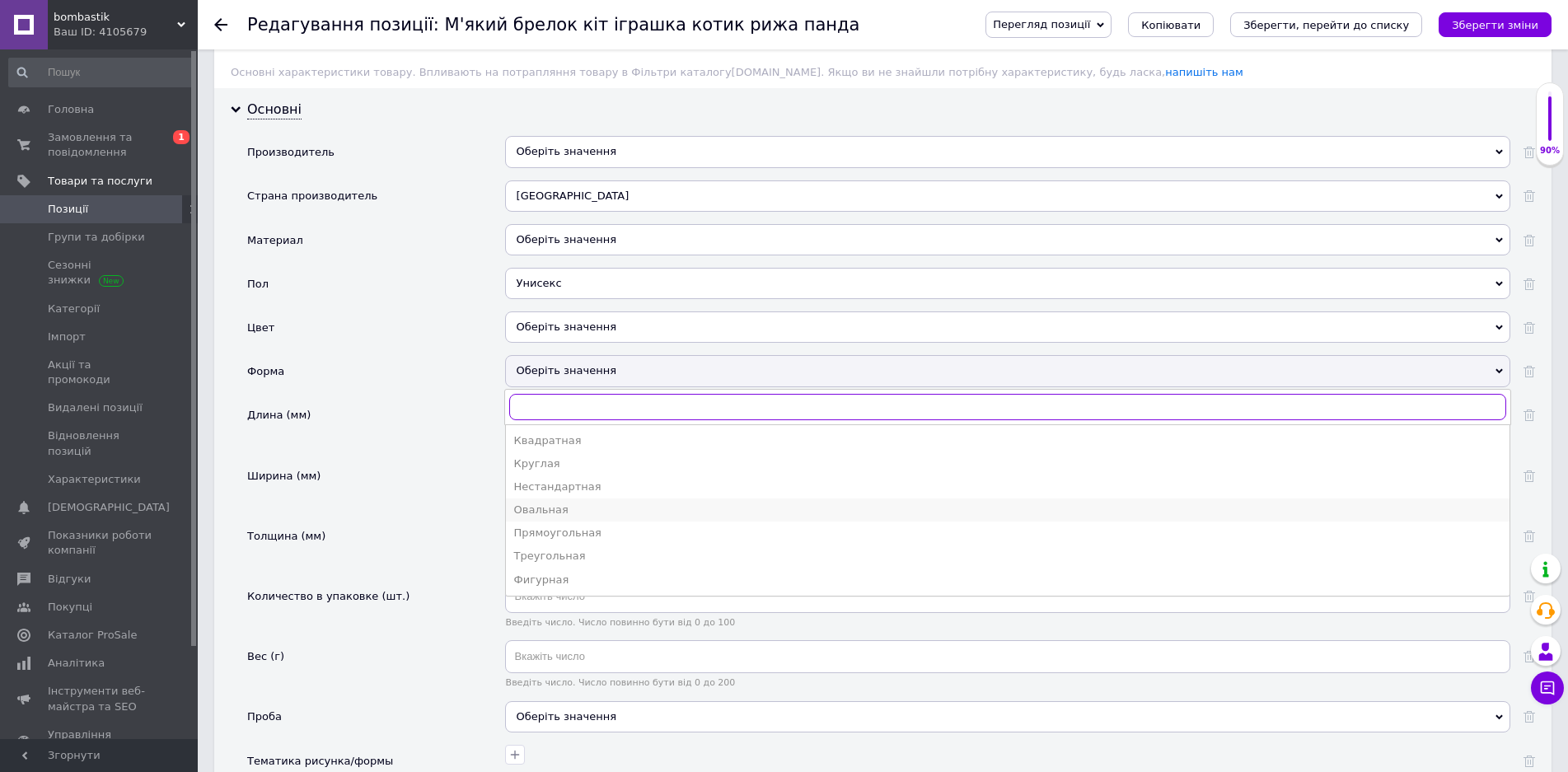
scroll to position [1382, 0]
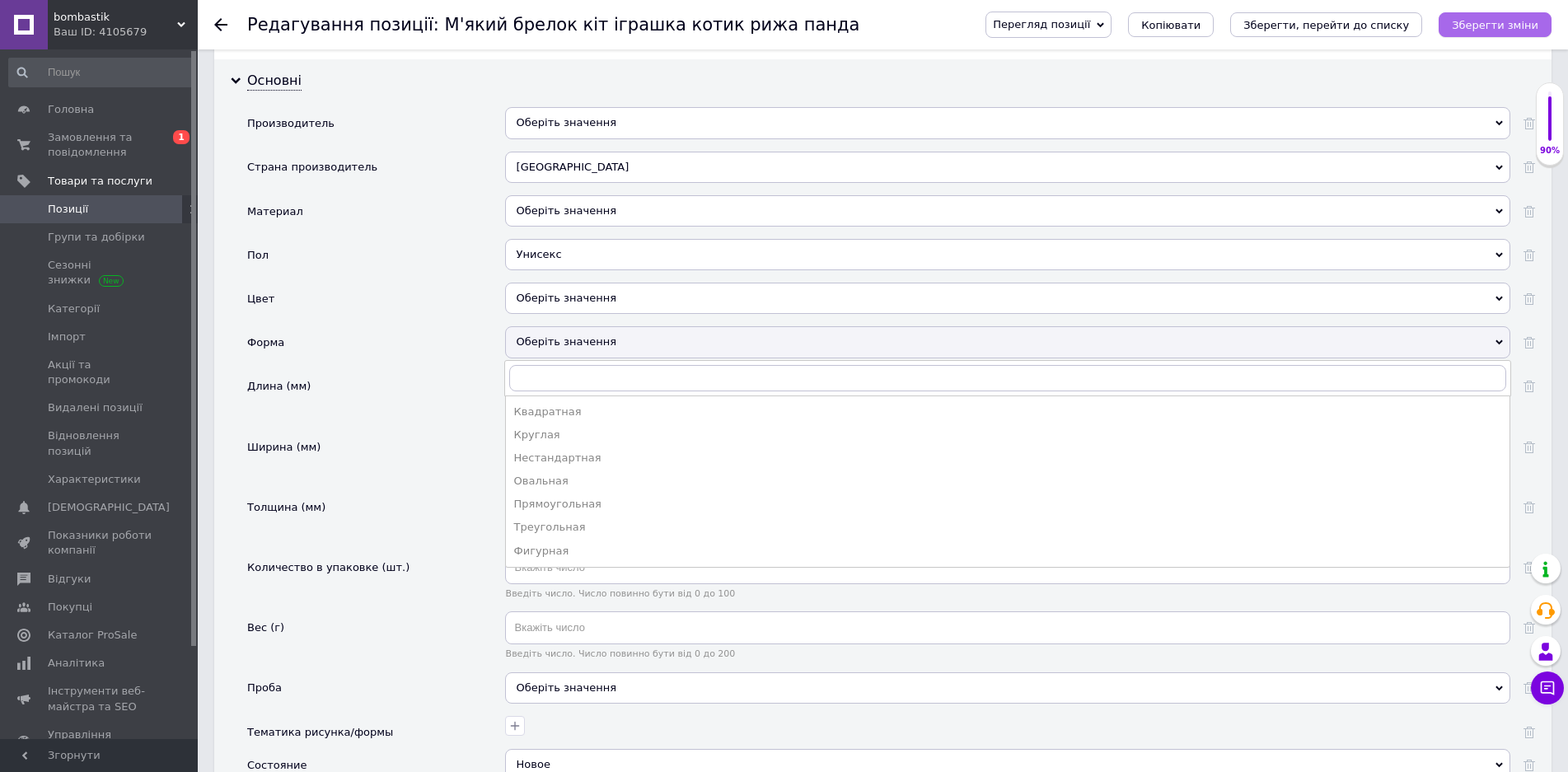
click at [1490, 30] on icon "Зберегти зміни" at bounding box center [1496, 25] width 87 height 12
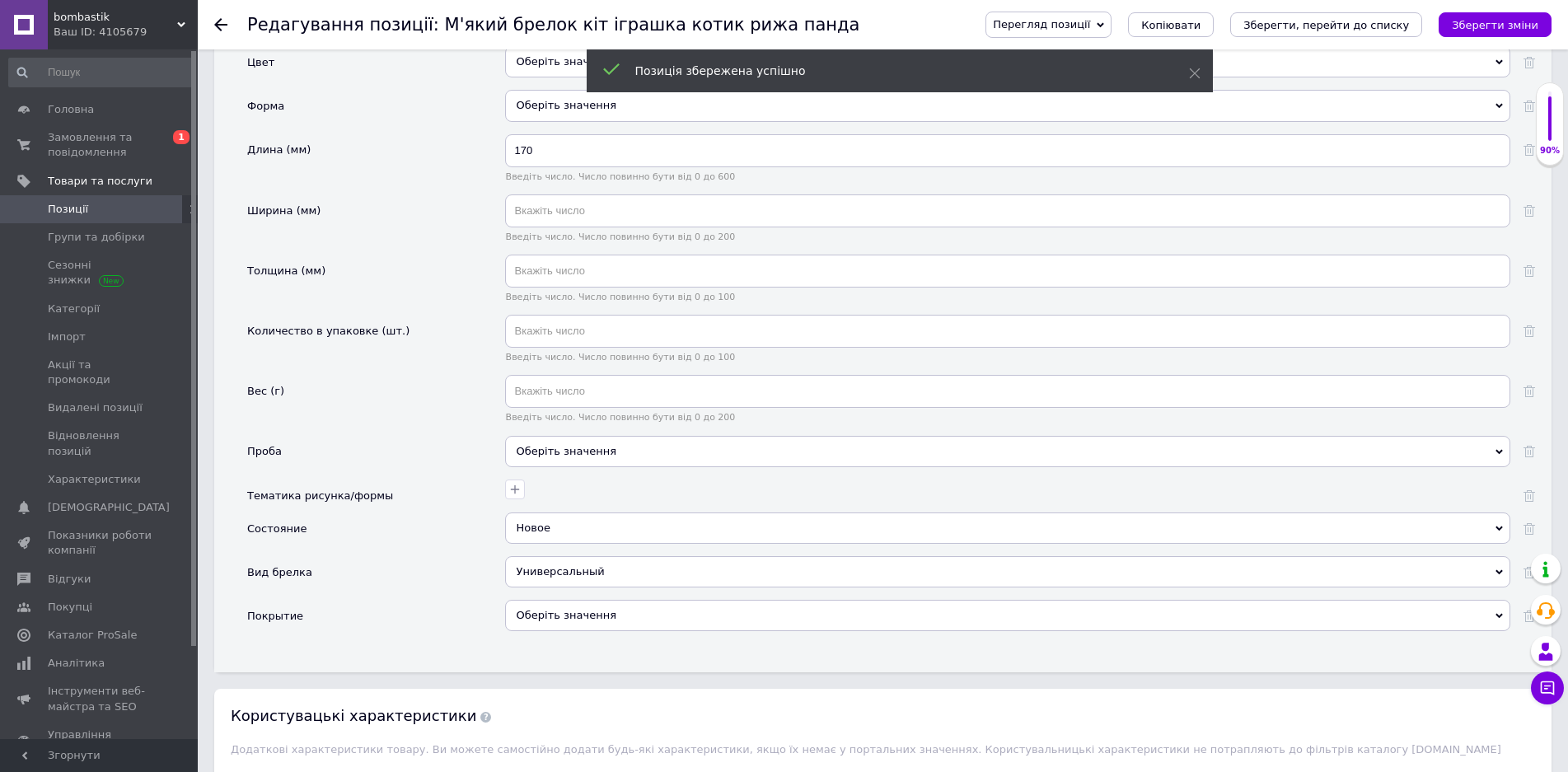
scroll to position [1629, 0]
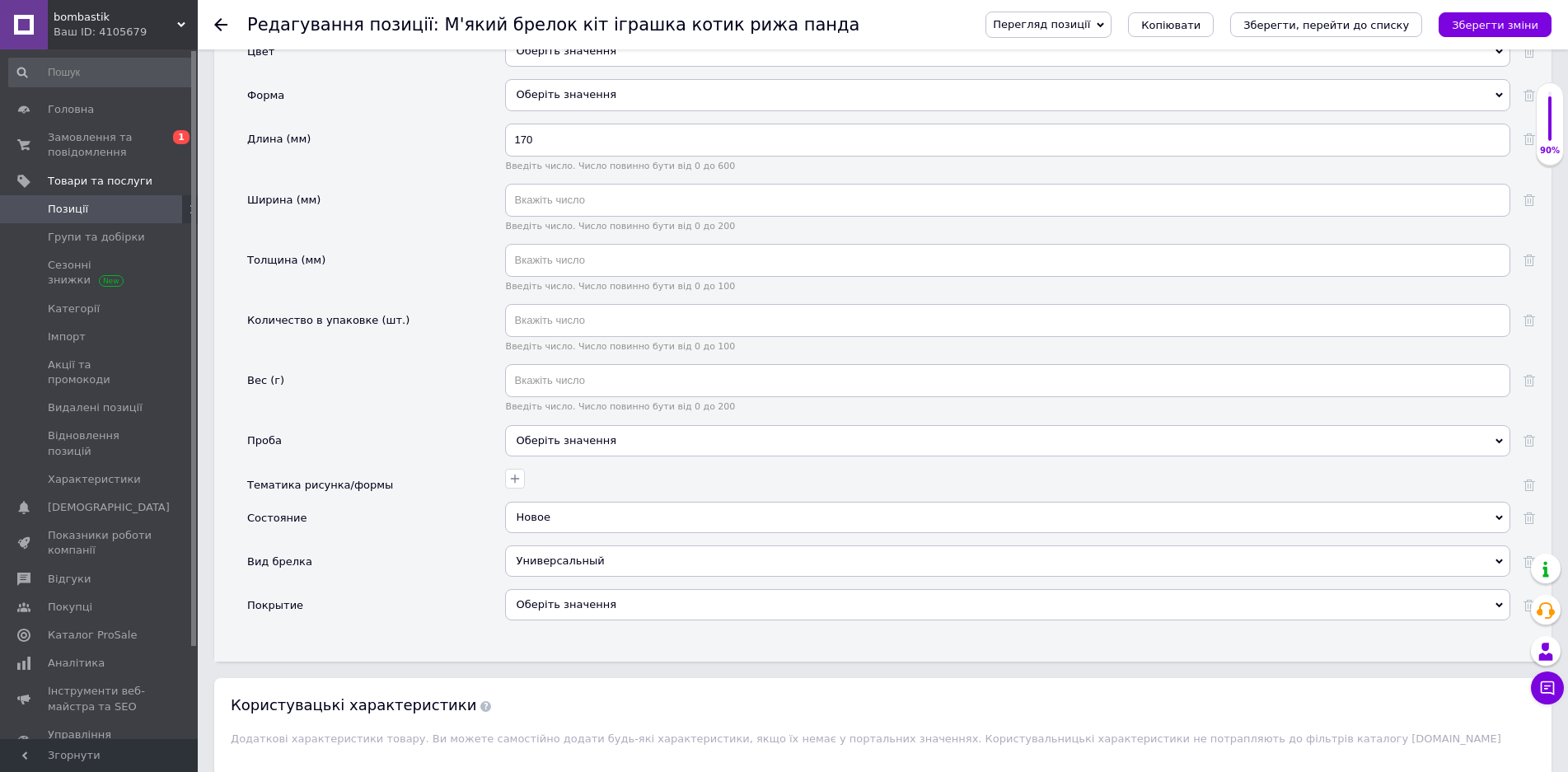
click at [643, 603] on div "Оберіть значення" at bounding box center [1007, 605] width 1006 height 32
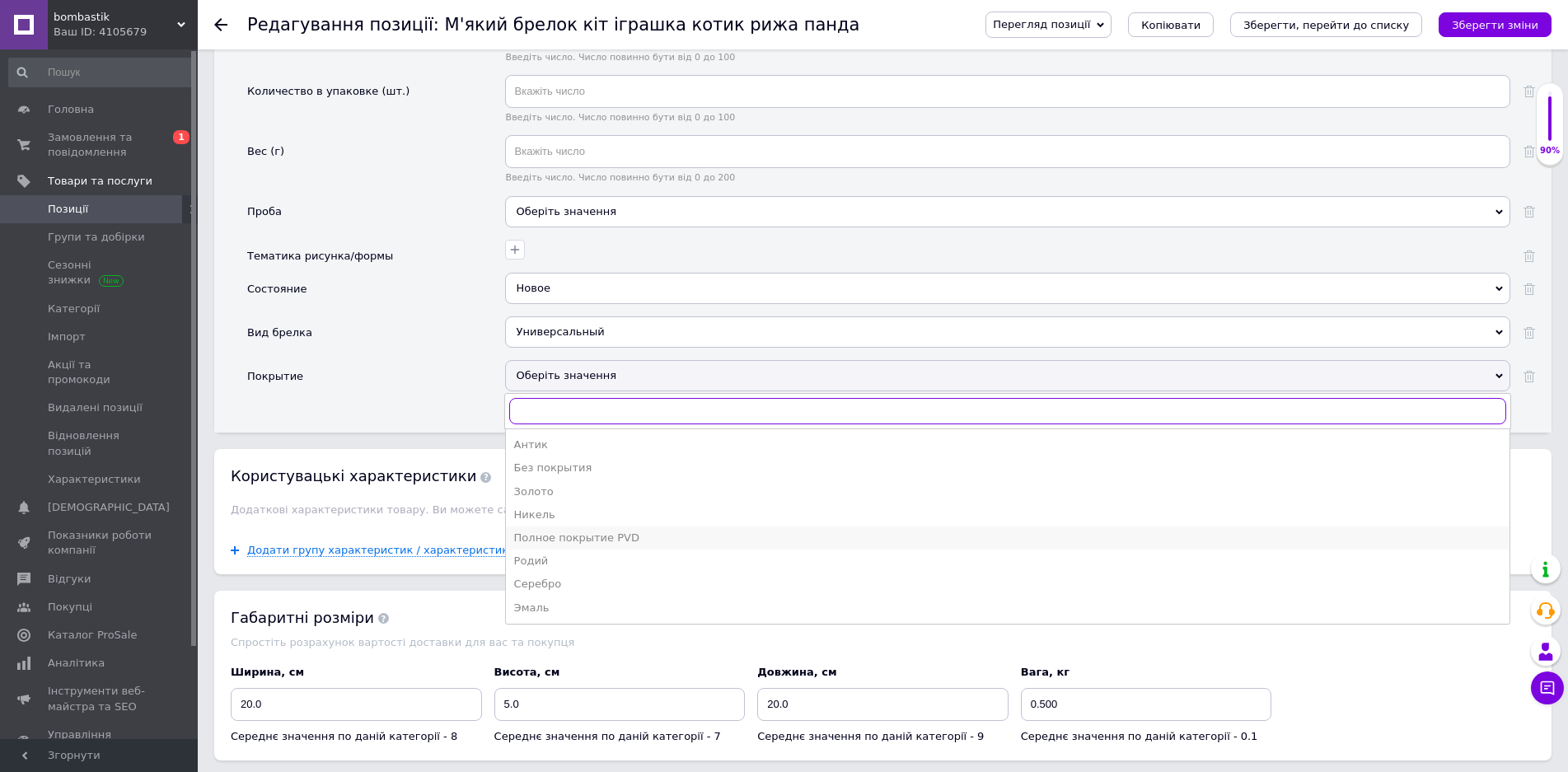
scroll to position [1876, 0]
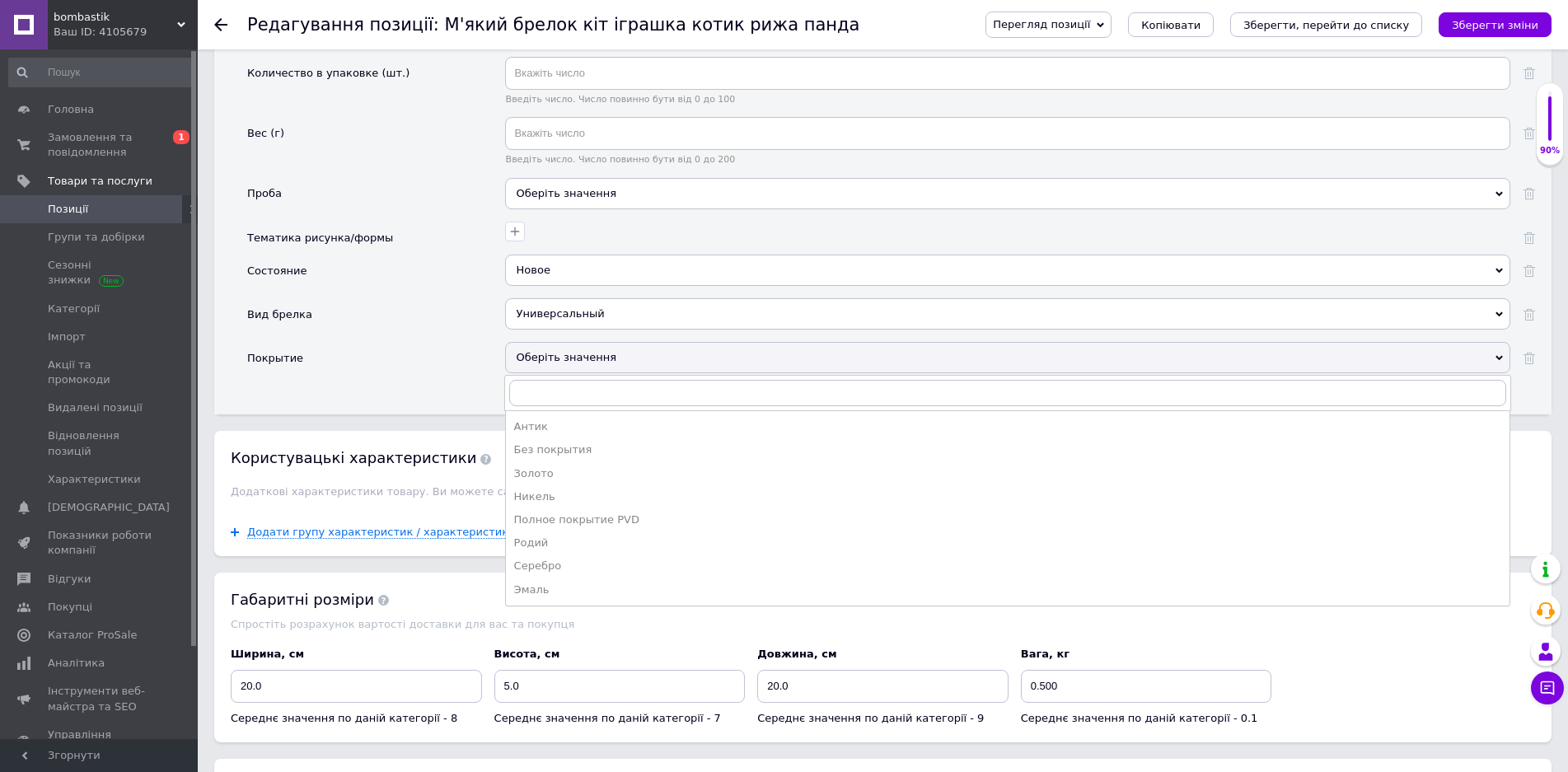
click at [132, 205] on span "Позиції" at bounding box center [100, 209] width 105 height 15
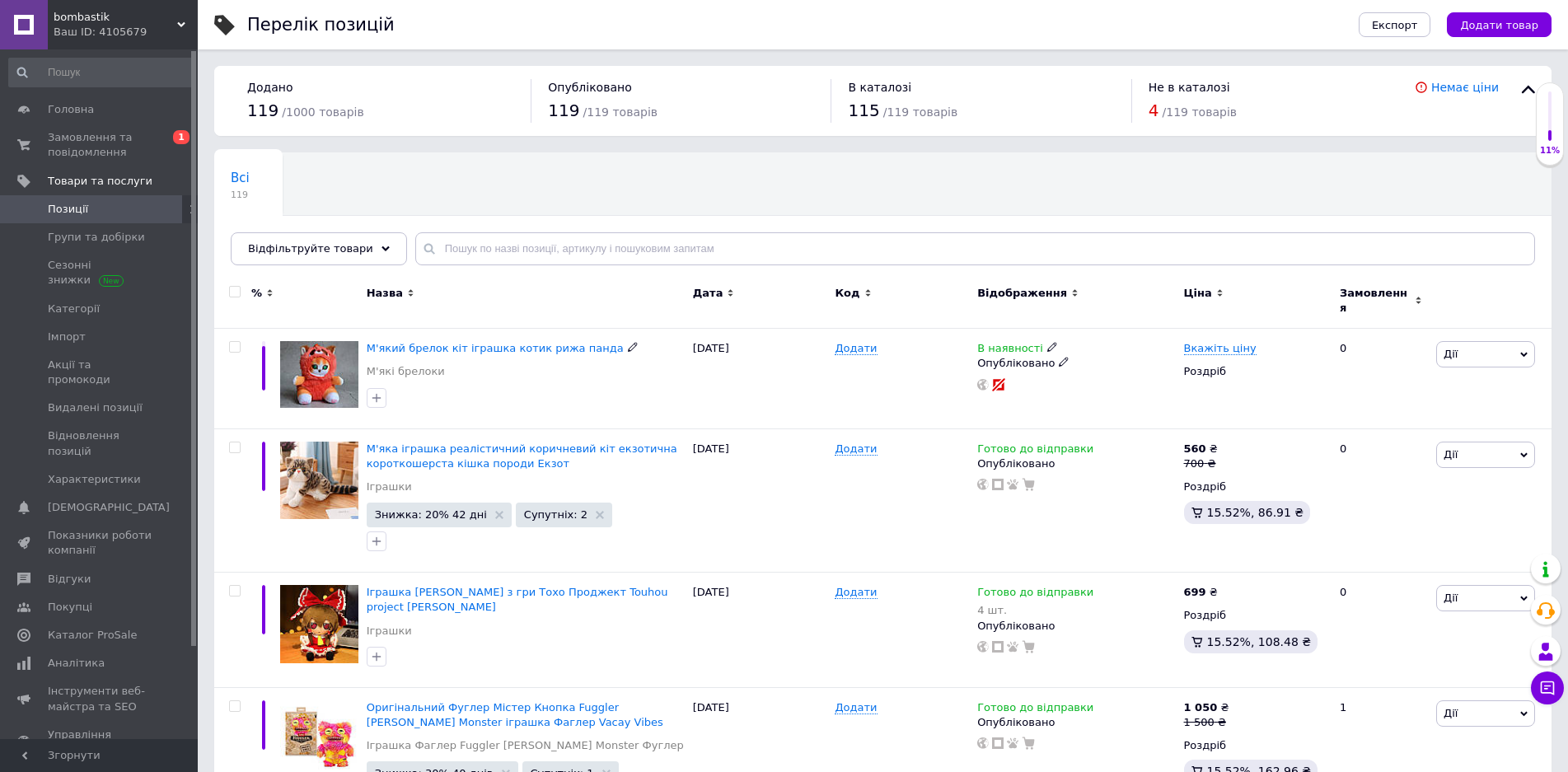
click at [505, 341] on span "М'який брелок кіт іграшка котик рижа панда" at bounding box center [495, 347] width 257 height 12
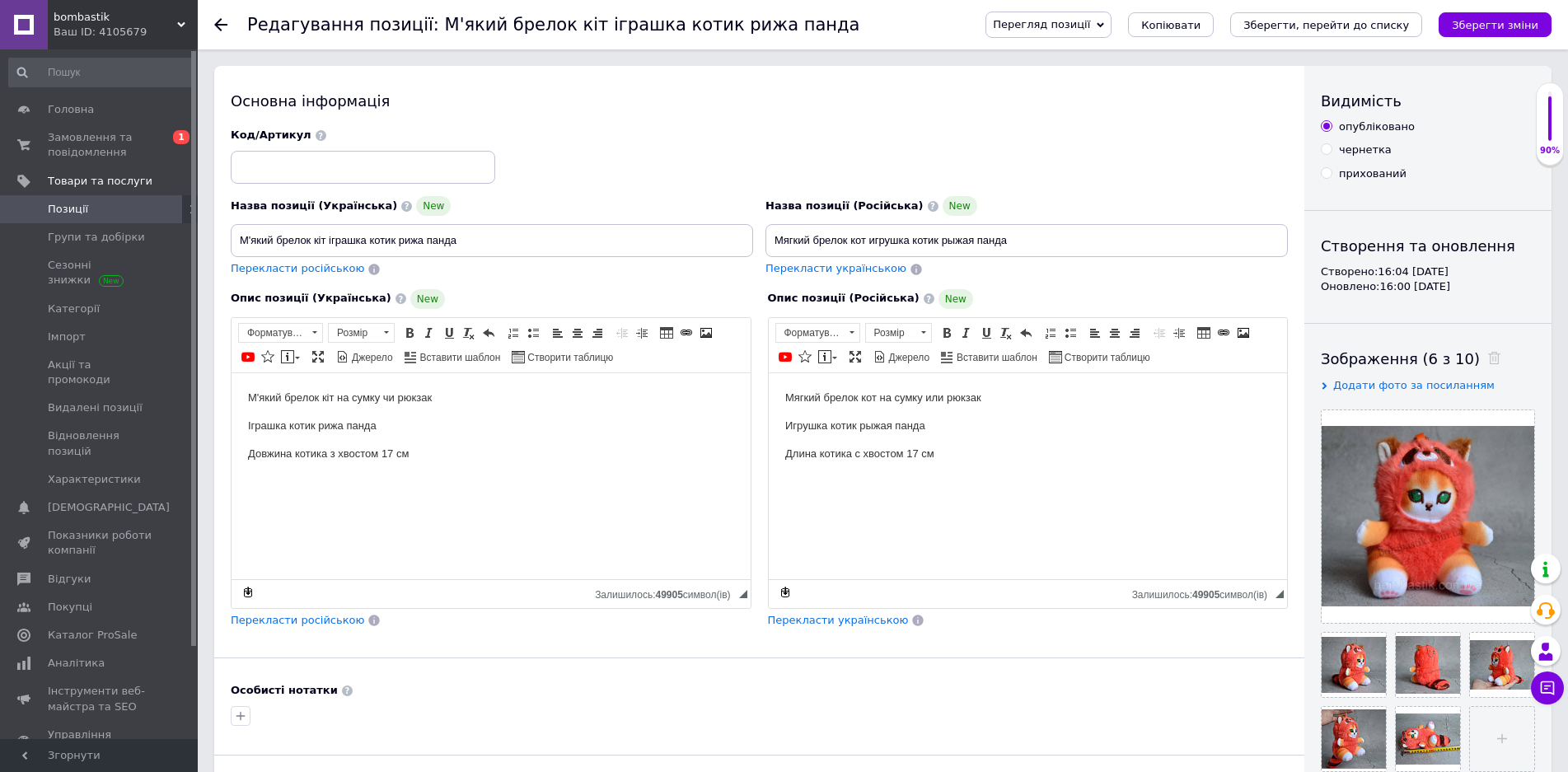
scroll to position [494, 0]
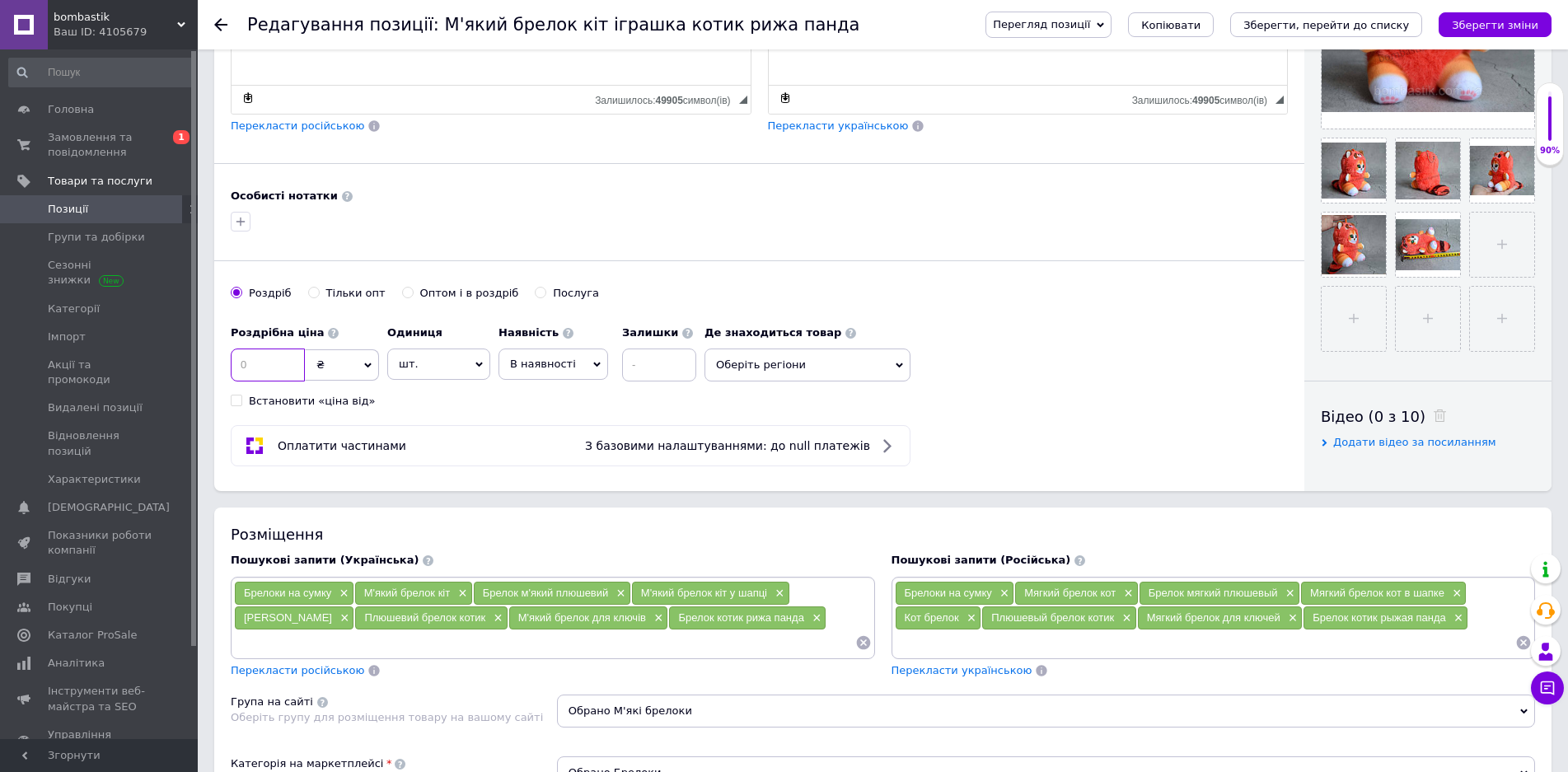
click at [277, 369] on input at bounding box center [267, 365] width 74 height 33
drag, startPoint x: 247, startPoint y: 364, endPoint x: 209, endPoint y: 366, distance: 38.1
click at [209, 366] on div "Основна інформація Назва позиції (Українська) New М'який брелок кіт іграшка кот…" at bounding box center [882, 687] width 1371 height 2230
type input "300"
click at [582, 364] on span "В наявності" at bounding box center [553, 364] width 110 height 32
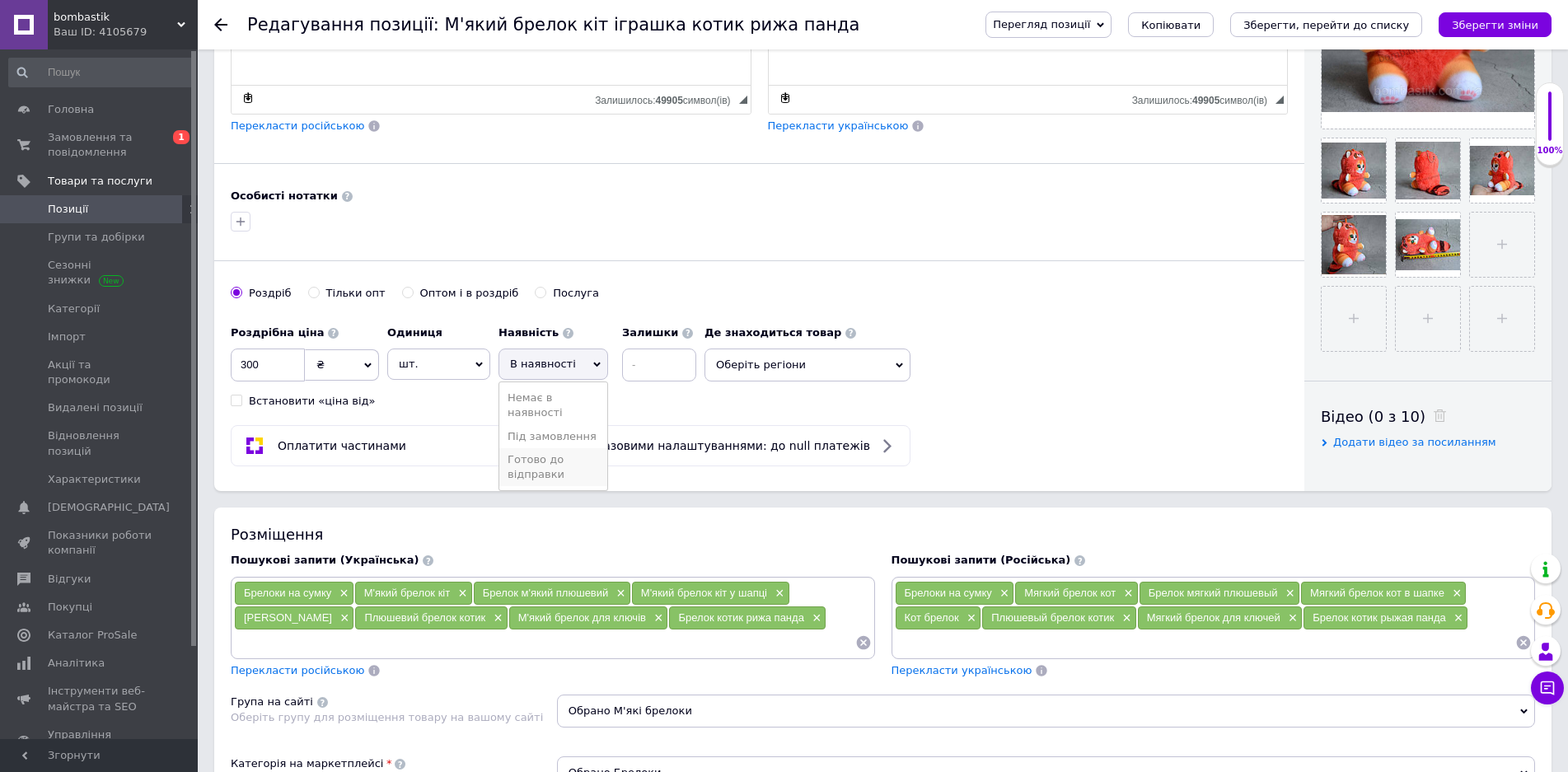
click at [552, 461] on li "Готово до відправки" at bounding box center [553, 466] width 108 height 37
click at [788, 367] on span "Оберіть регіони" at bounding box center [851, 365] width 206 height 33
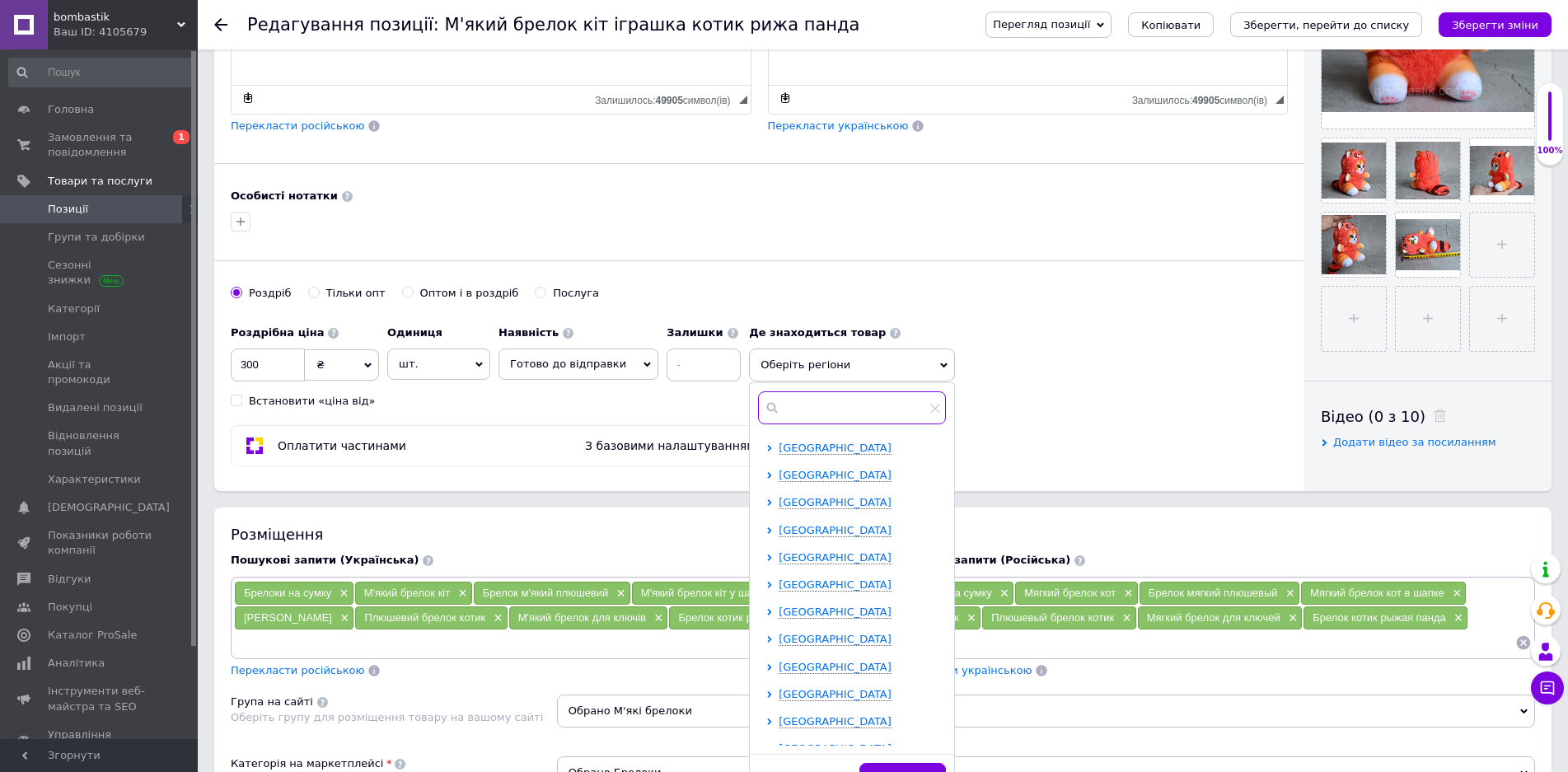
click at [796, 406] on input "text" at bounding box center [852, 408] width 188 height 33
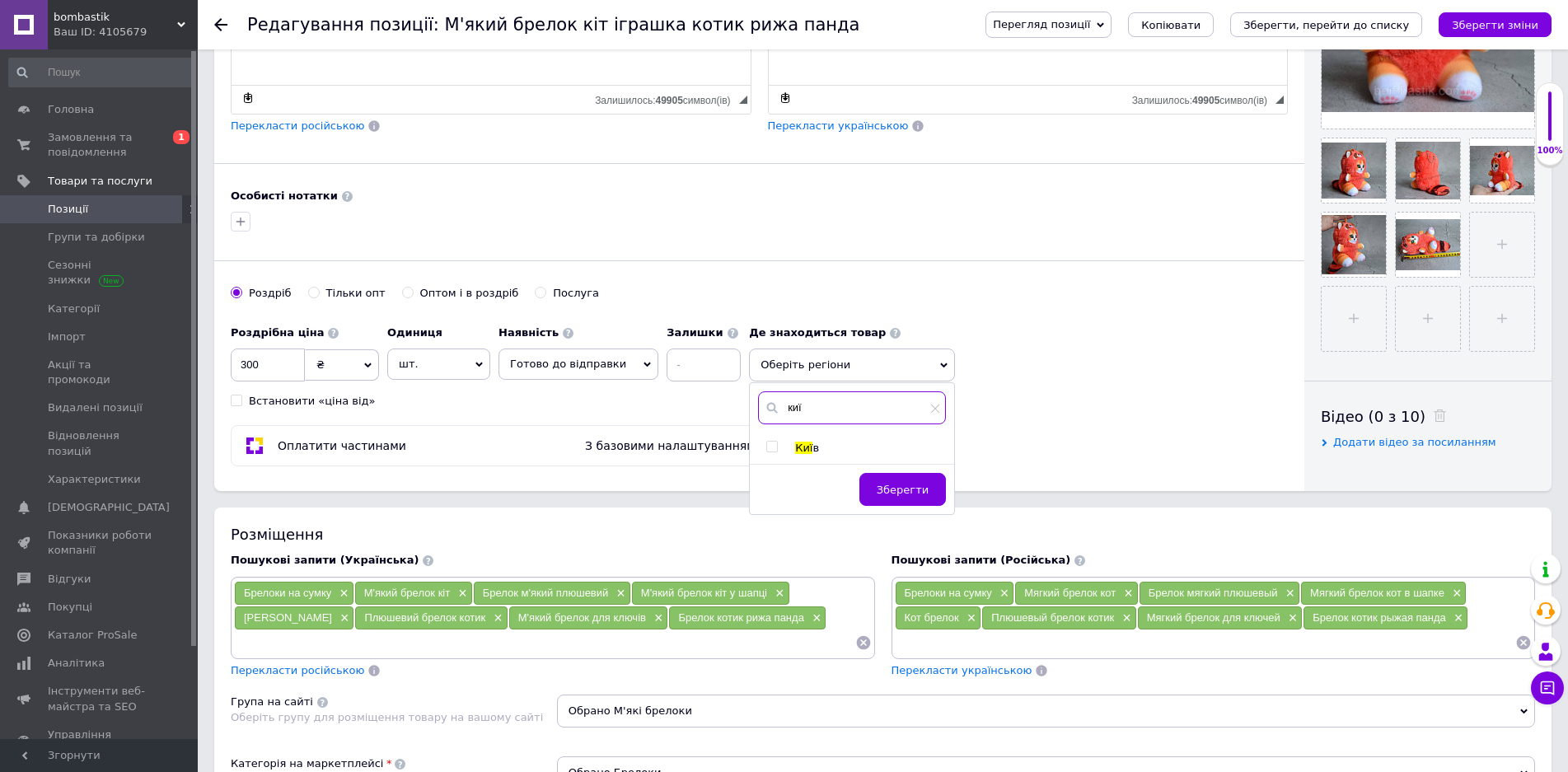
type input "киї"
click at [796, 447] on span "Киї" at bounding box center [804, 447] width 17 height 12
checkbox input "true"
click at [935, 499] on div "Зберегти" at bounding box center [851, 501] width 204 height 41
click at [910, 496] on span "Зберегти" at bounding box center [902, 498] width 52 height 12
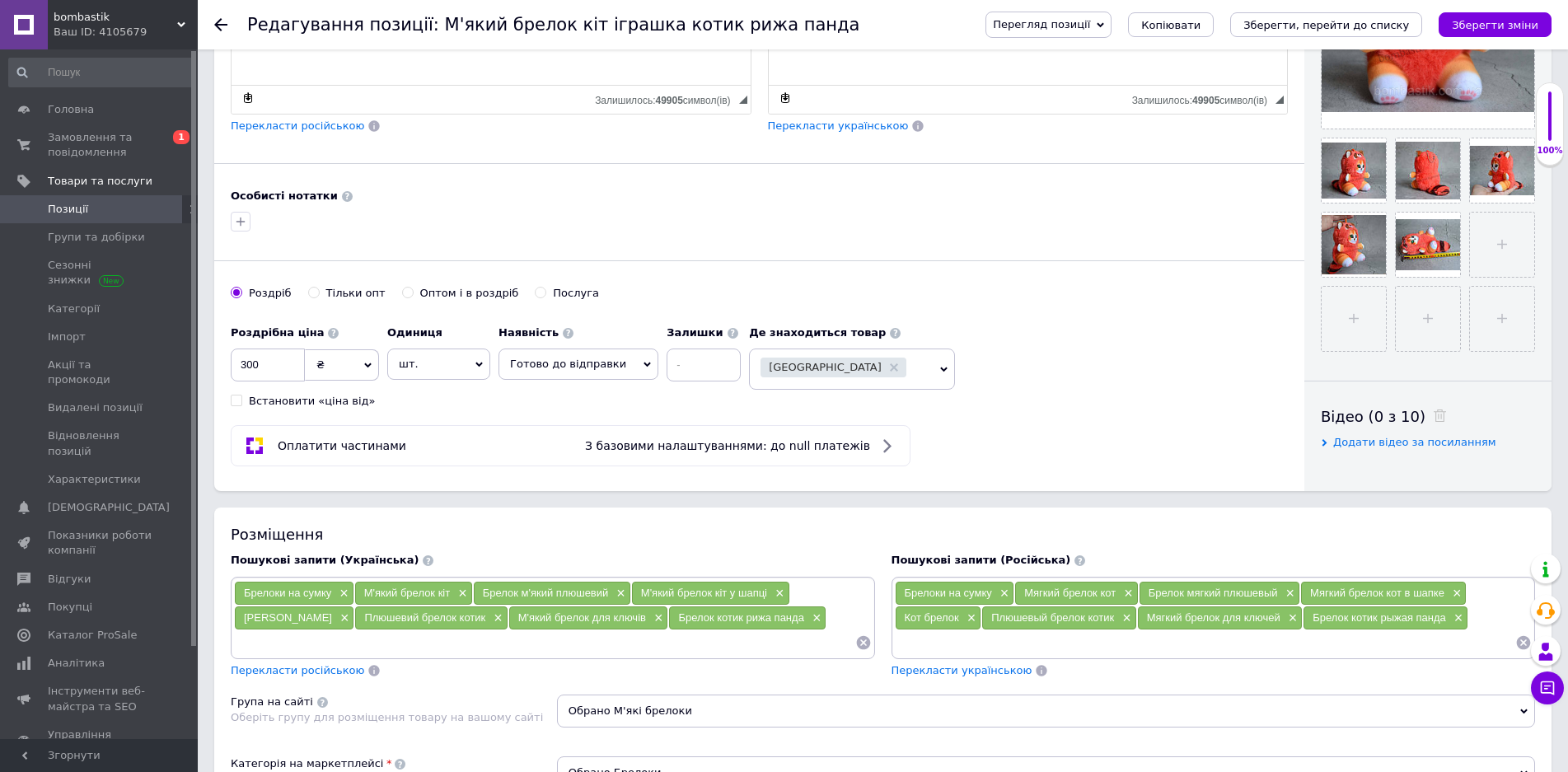
click at [711, 383] on div "Роздрібна ціна 300 ₴ $ EUR CHF GBP ¥ PLN ₸ MDL HUF KGS CNY TRY KRW lei Встанови…" at bounding box center [490, 363] width 518 height 92
click at [706, 362] on input at bounding box center [703, 365] width 74 height 33
type input "10"
click at [1489, 27] on icon "Зберегти зміни" at bounding box center [1496, 25] width 87 height 12
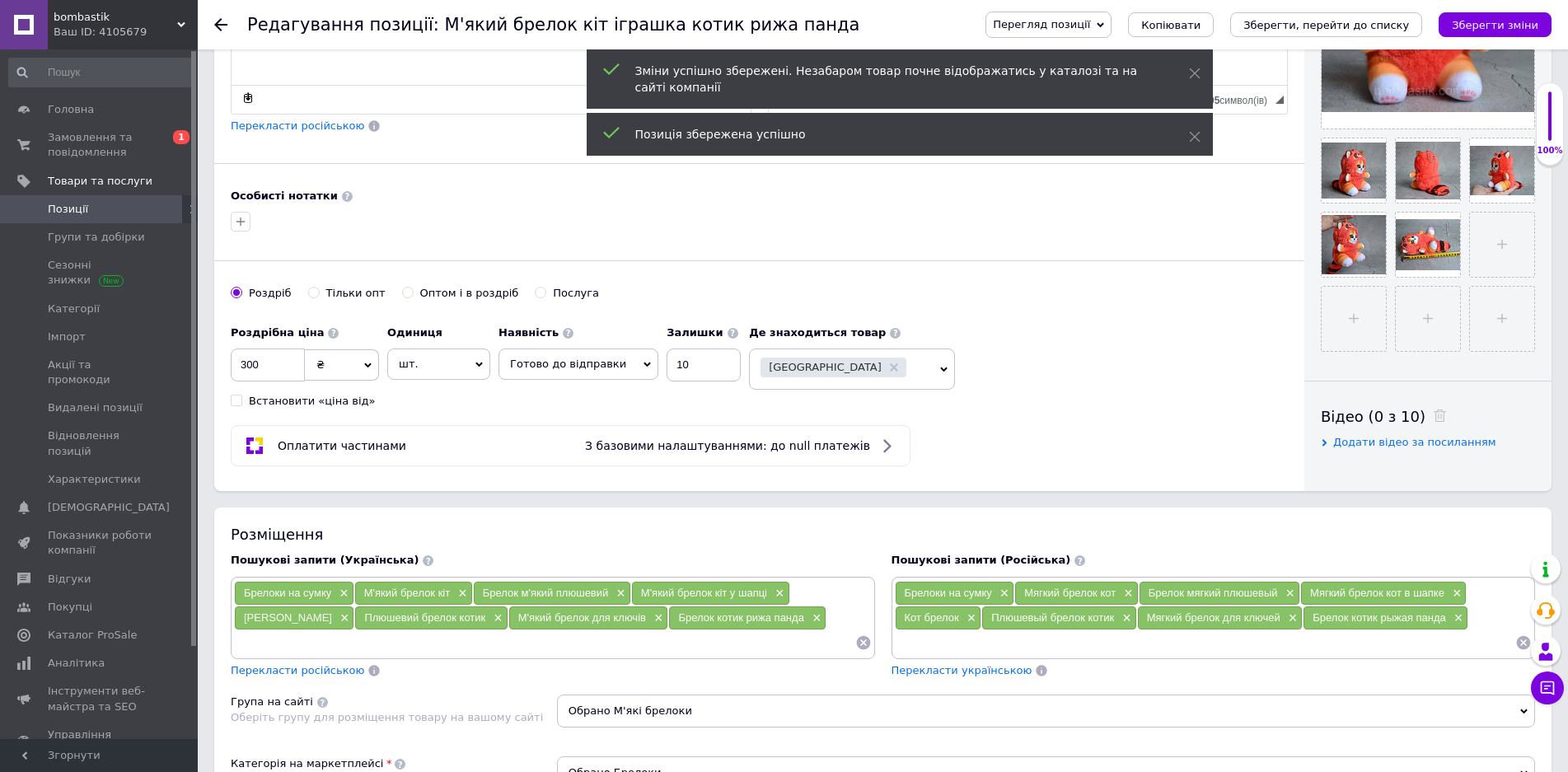
click at [125, 203] on span "Позиції" at bounding box center [100, 209] width 105 height 15
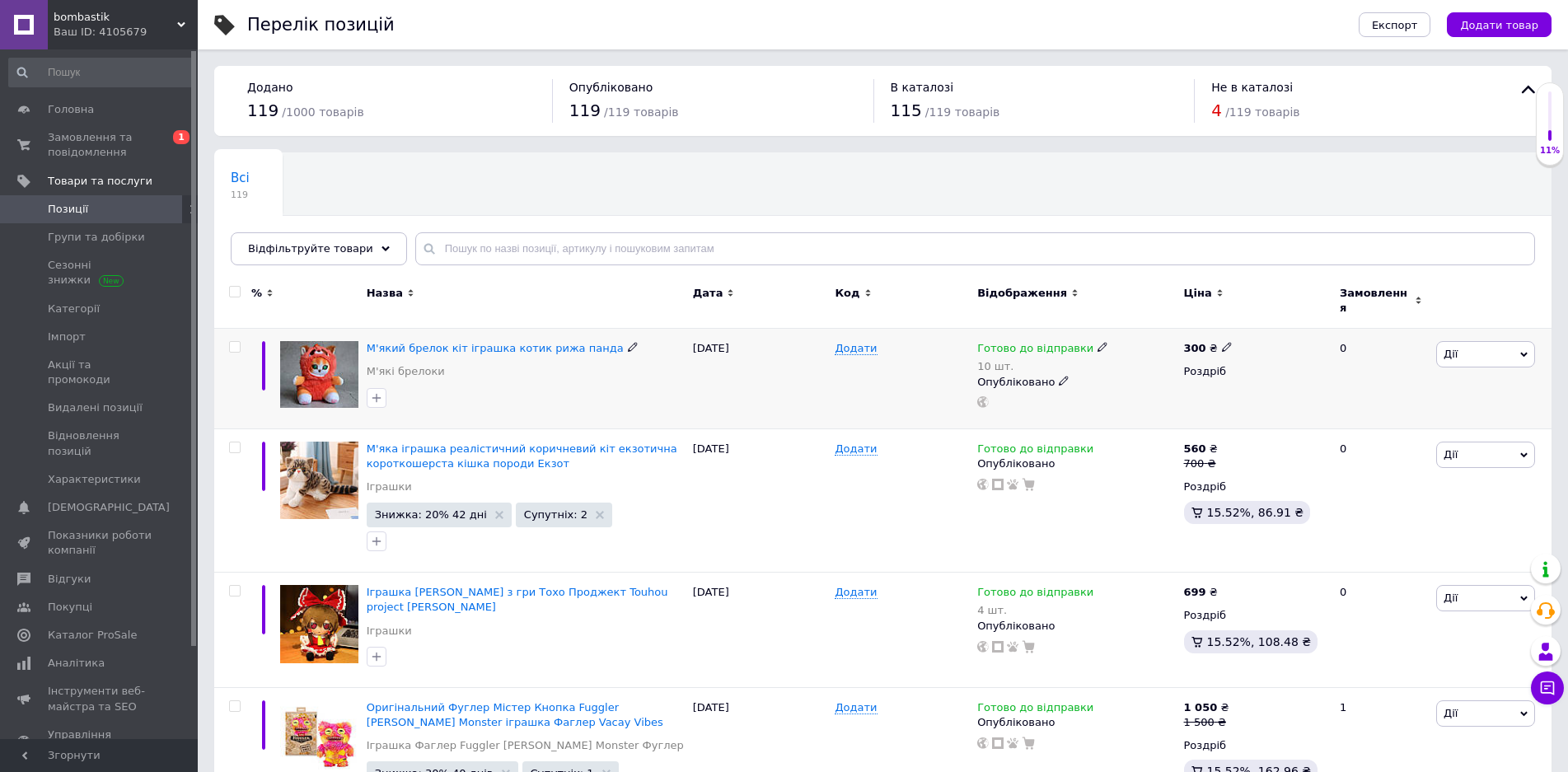
drag, startPoint x: 540, startPoint y: 341, endPoint x: 584, endPoint y: 352, distance: 45.4
